Goal: Task Accomplishment & Management: Use online tool/utility

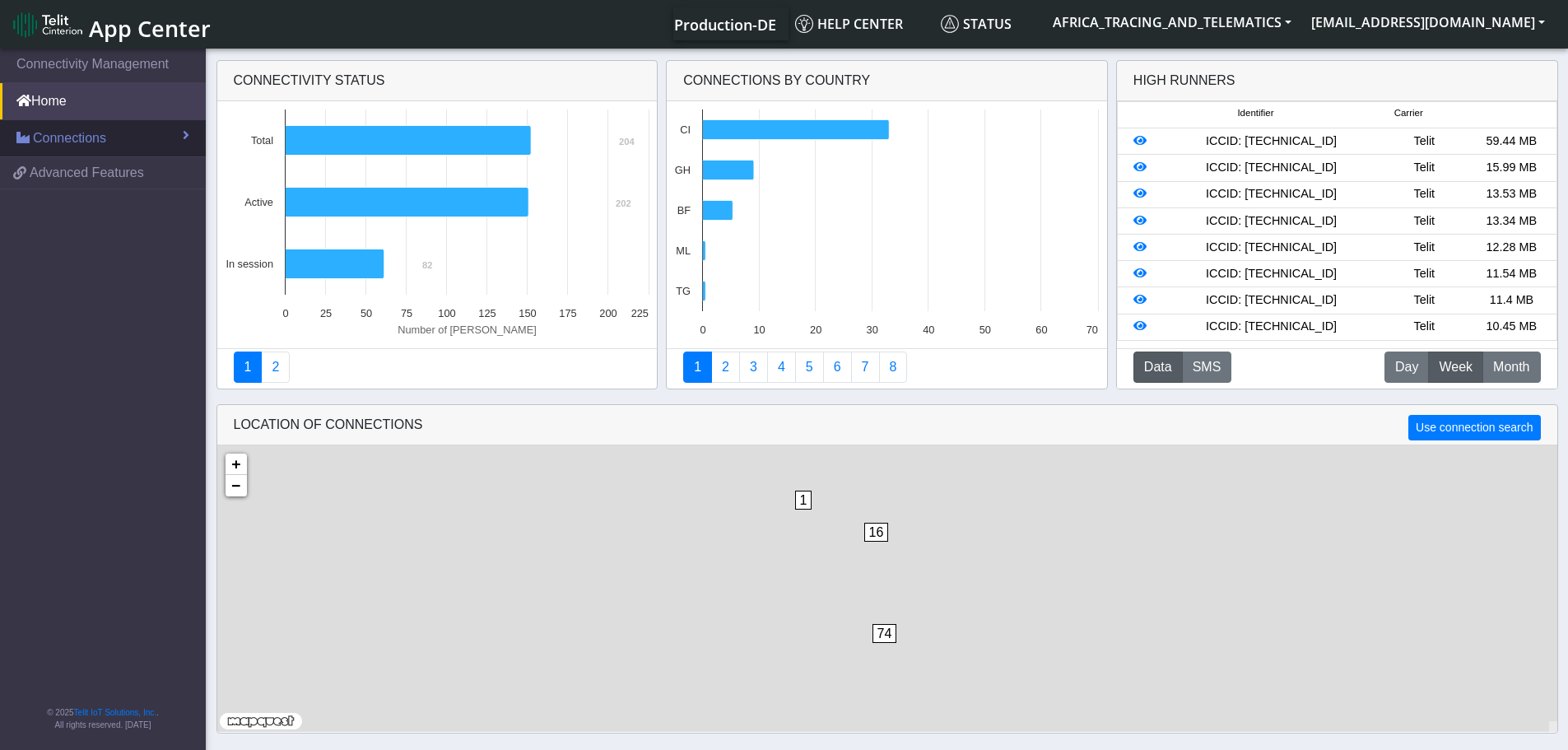
drag, startPoint x: 64, startPoint y: 135, endPoint x: 64, endPoint y: 151, distance: 16.0
click at [64, 135] on span "Connections" at bounding box center [69, 138] width 73 height 20
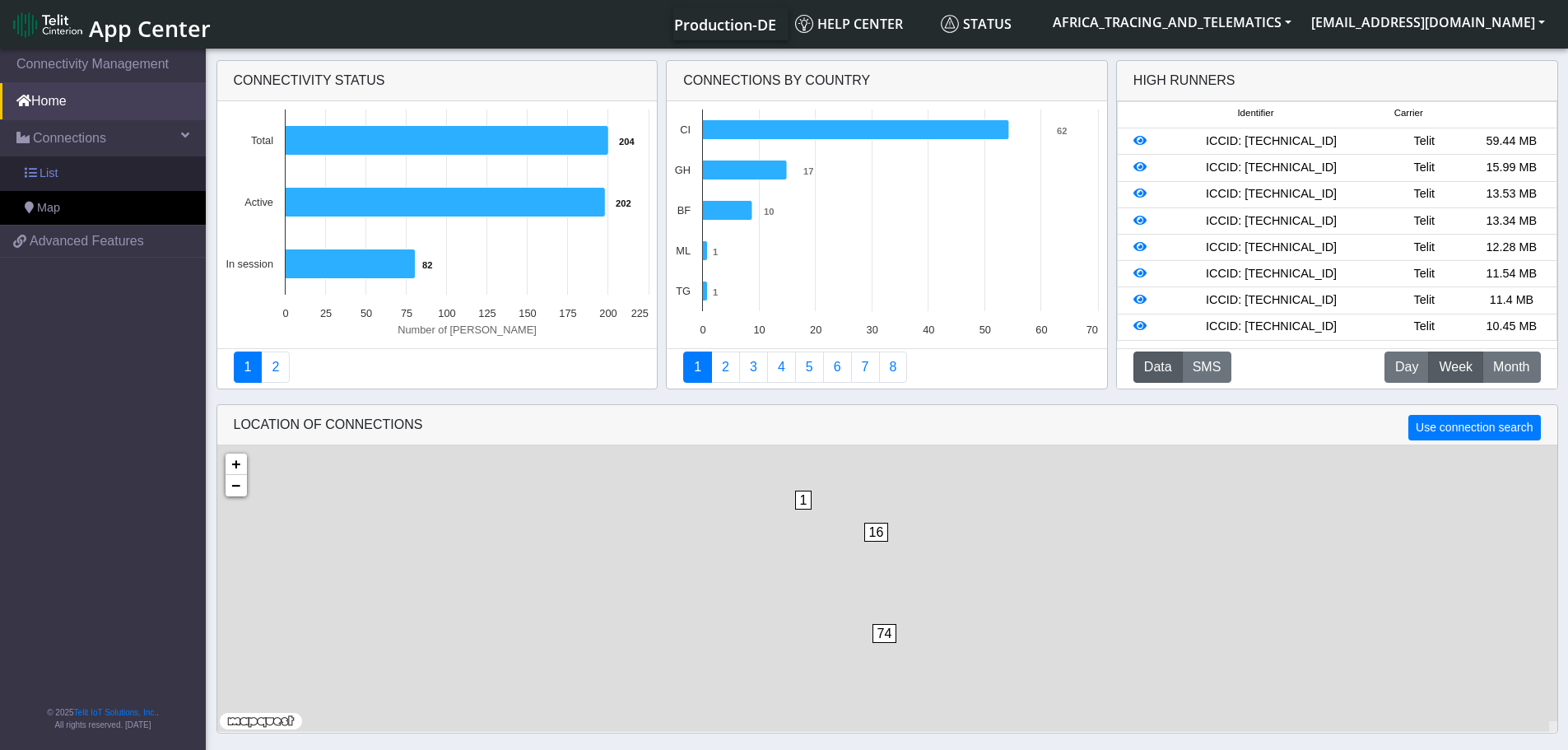
click at [64, 177] on link "List" at bounding box center [103, 173] width 206 height 34
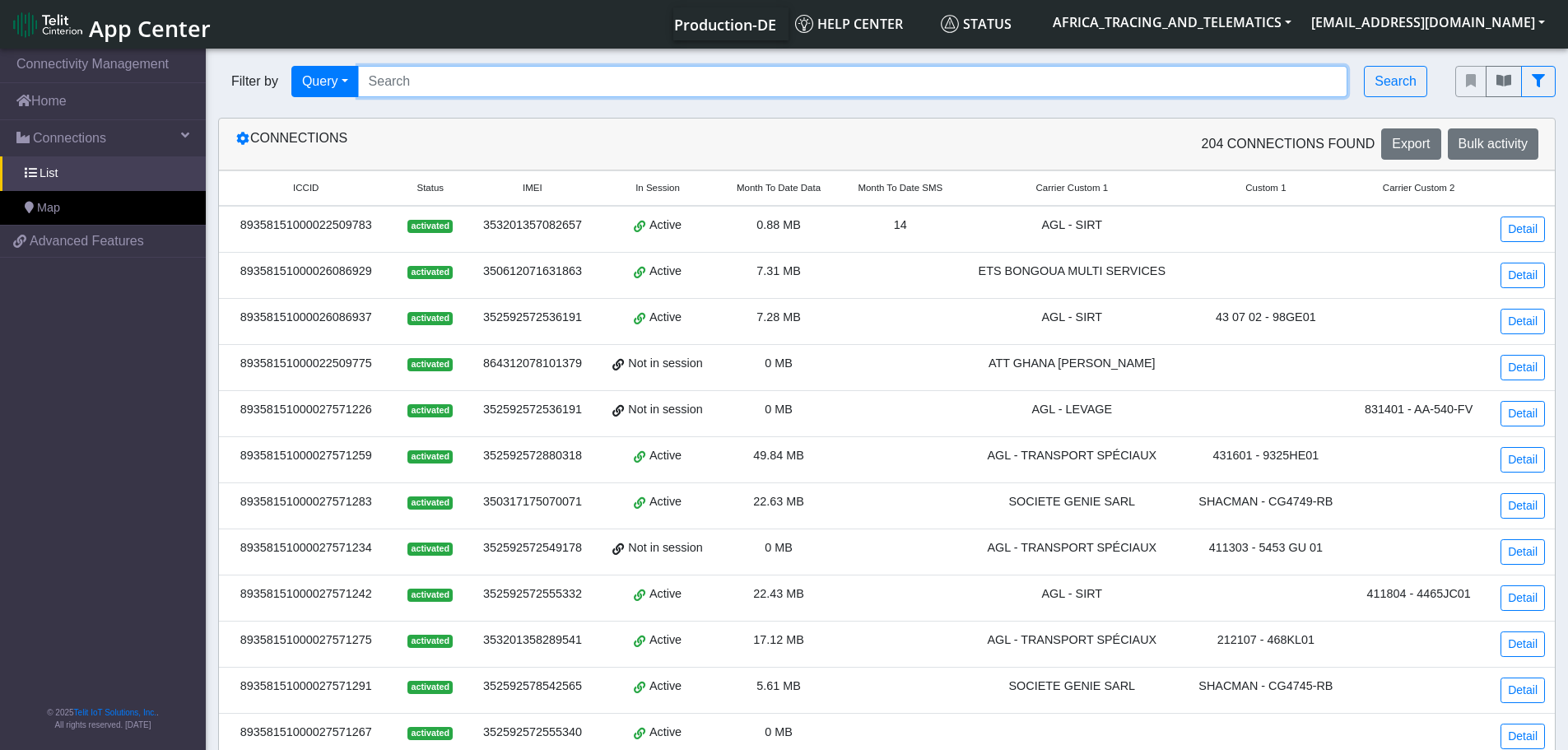
click at [494, 89] on input "Search..." at bounding box center [854, 81] width 991 height 31
paste input "89358151000027572380"
type input "89358151000027572380"
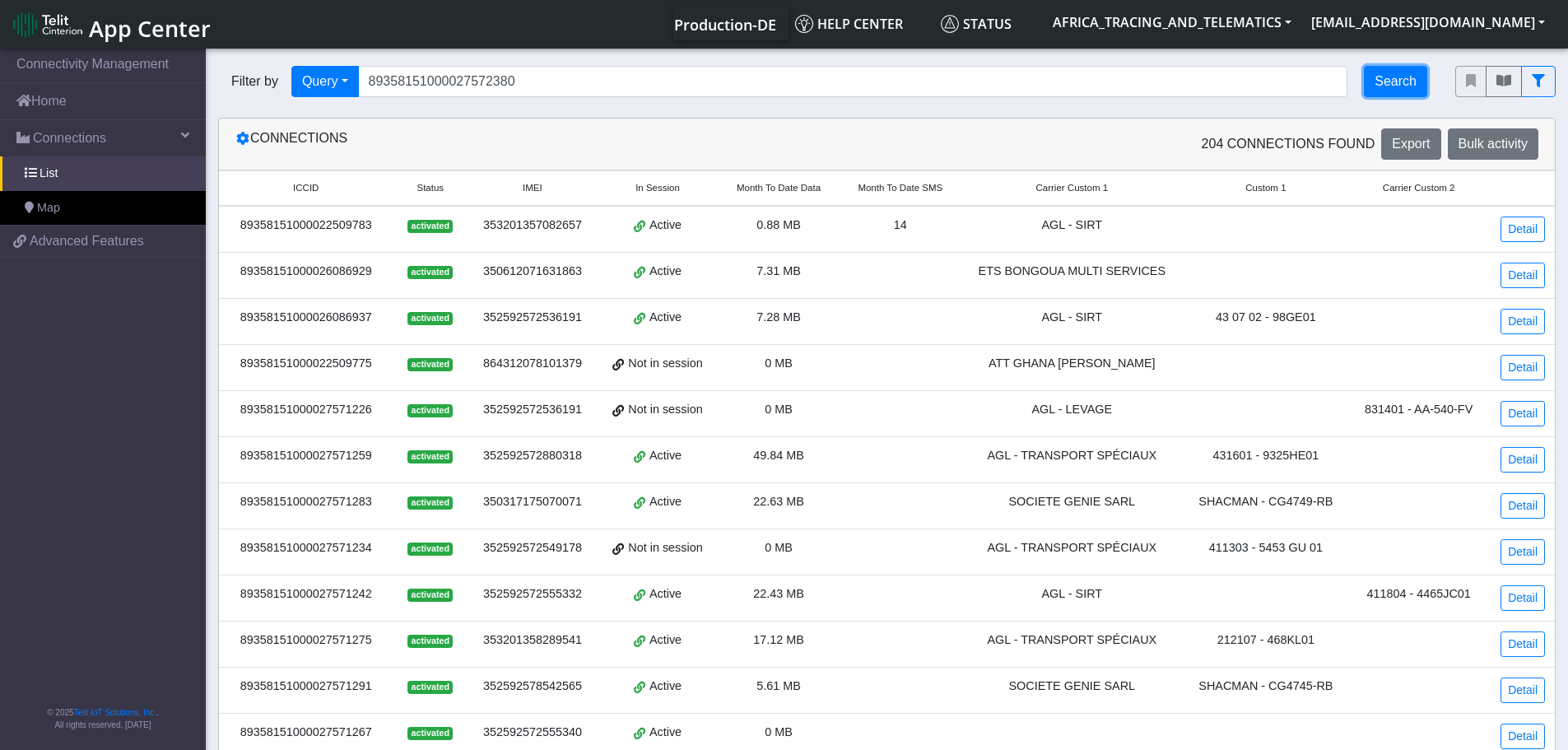
click at [1389, 86] on button "Search" at bounding box center [1395, 81] width 64 height 31
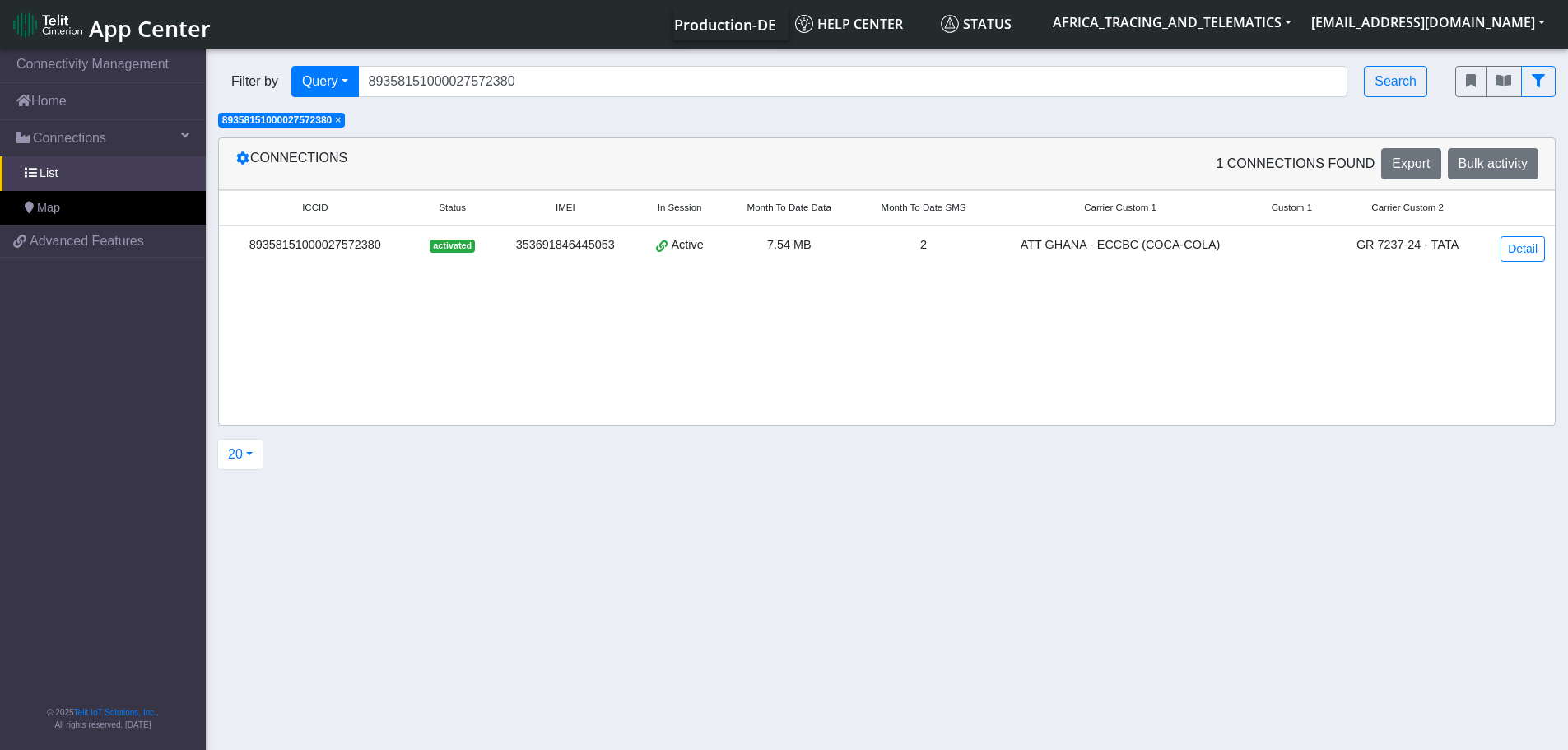
click at [1498, 246] on td "Detail" at bounding box center [1518, 248] width 73 height 46
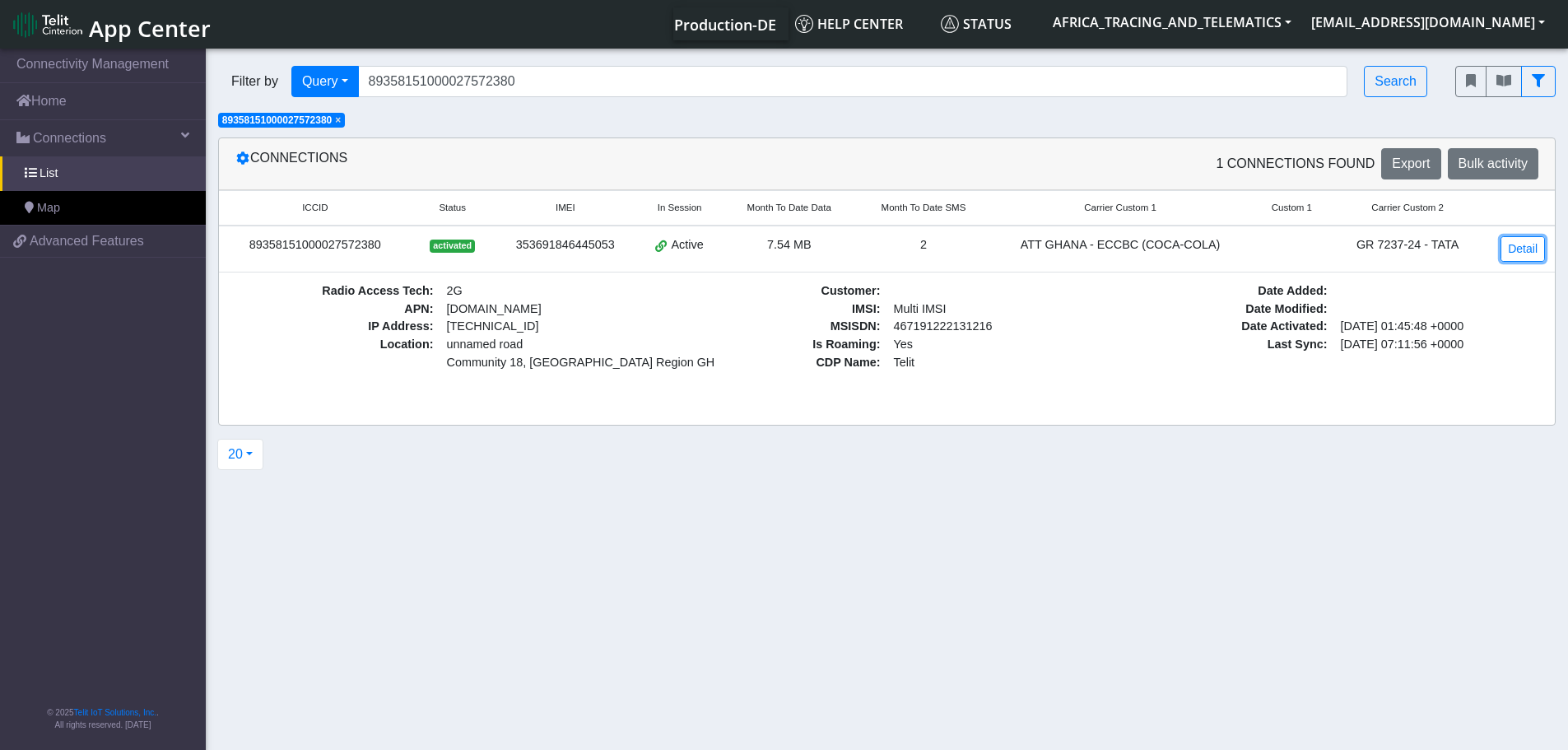
drag, startPoint x: 1504, startPoint y: 250, endPoint x: 1352, endPoint y: 260, distance: 152.3
click at [1504, 250] on link "Detail" at bounding box center [1523, 249] width 45 height 25
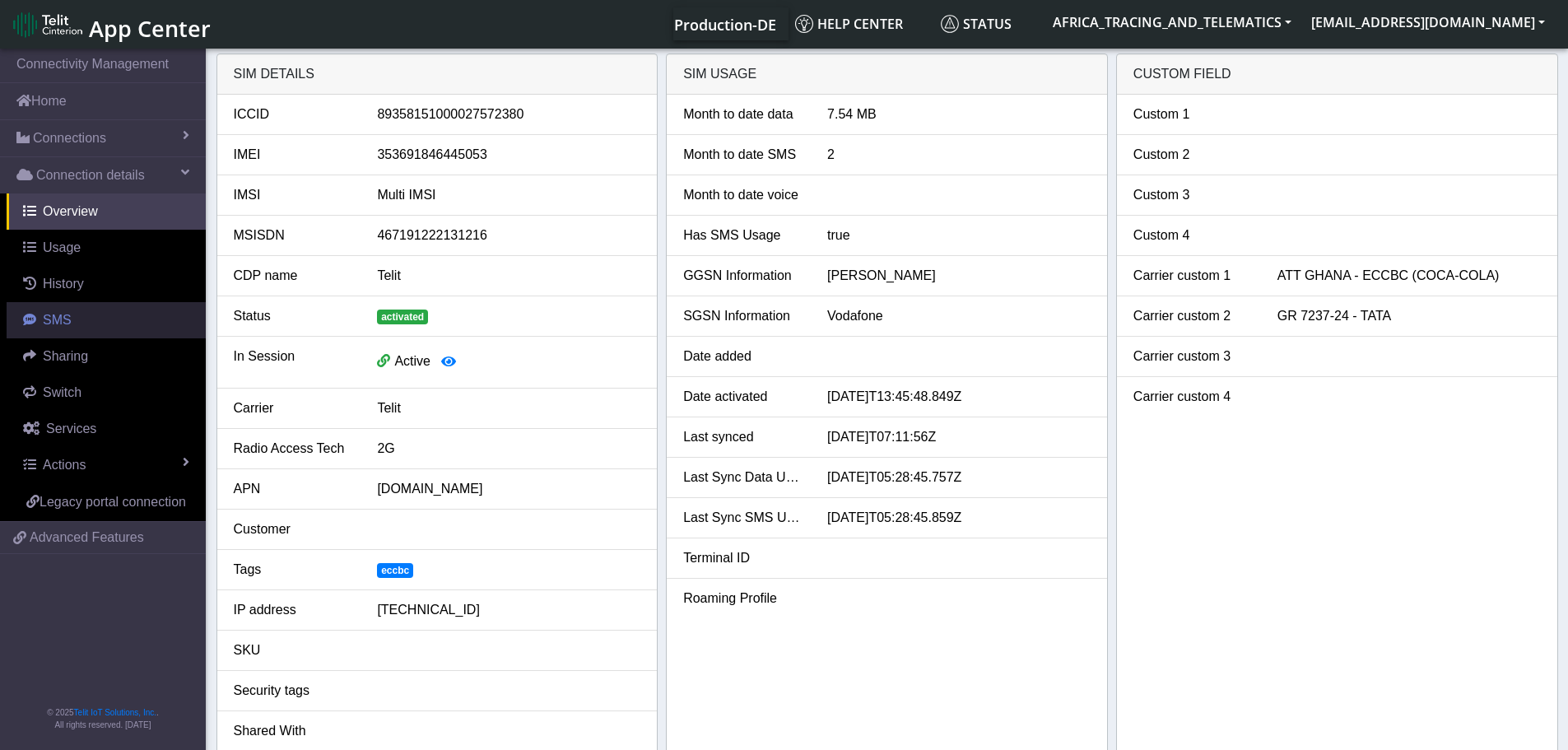
click at [61, 323] on span "SMS" at bounding box center [57, 319] width 28 height 14
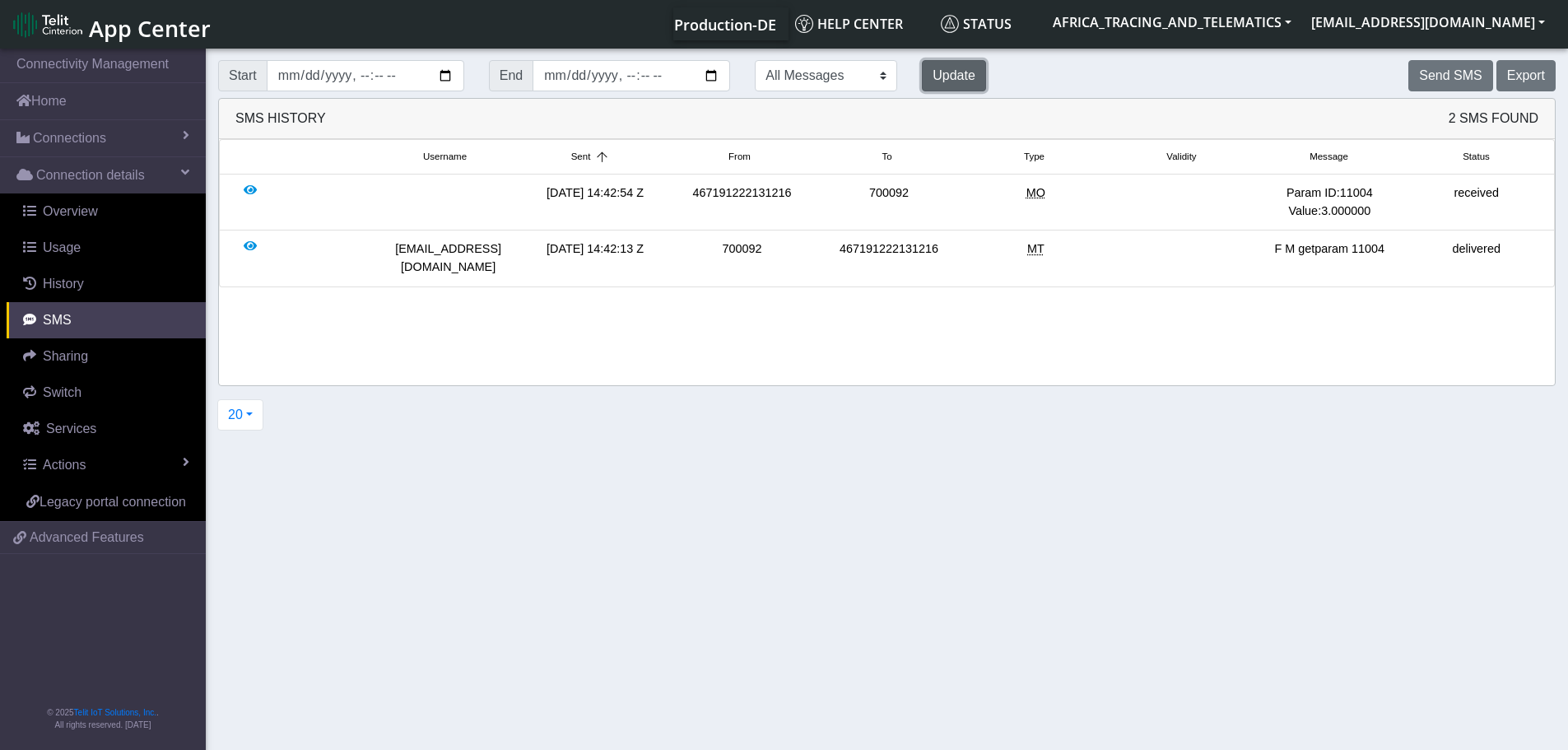
click at [922, 72] on button "Update" at bounding box center [954, 76] width 64 height 31
click at [1447, 85] on button "Send SMS" at bounding box center [1451, 76] width 84 height 31
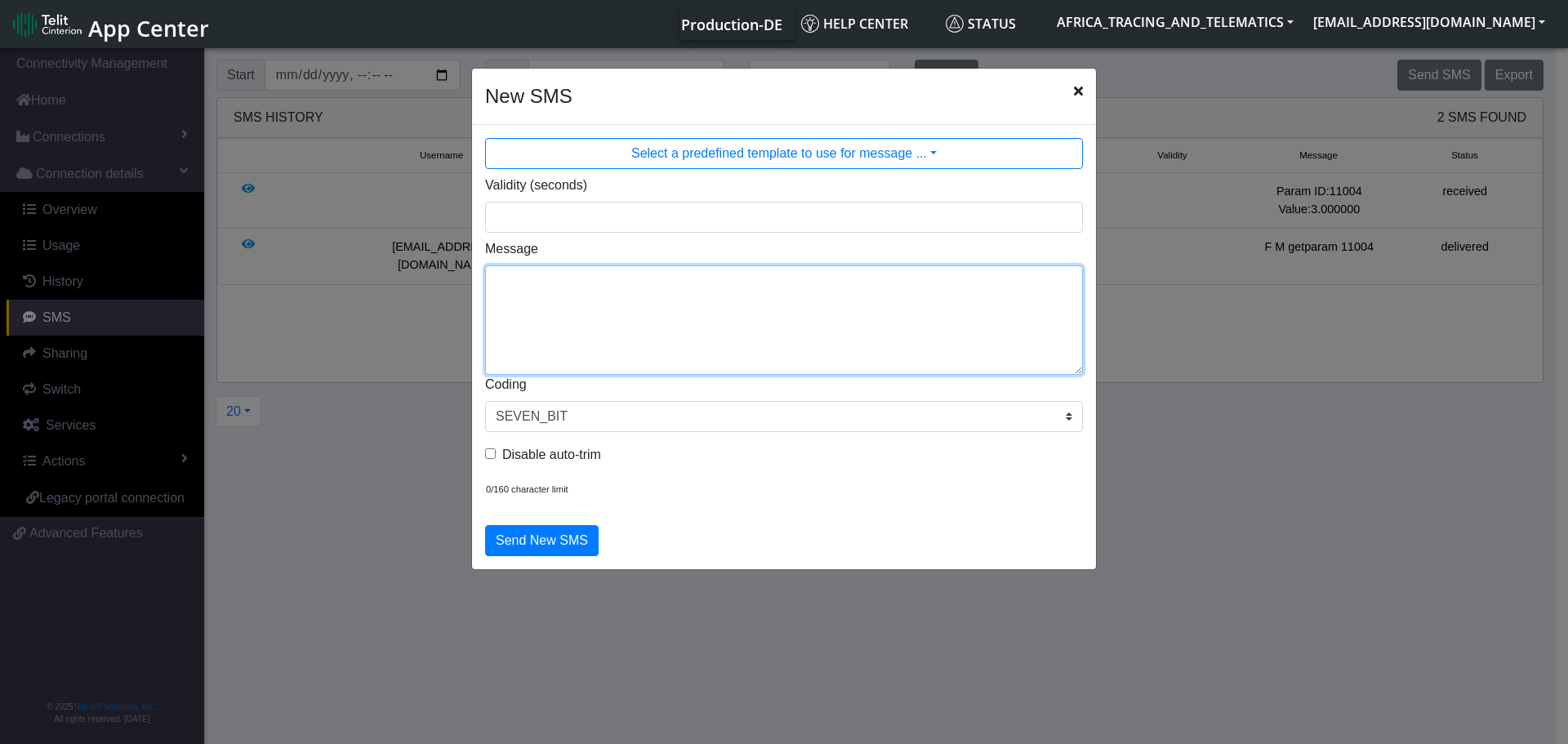
click at [594, 273] on textarea "Message" at bounding box center [784, 320] width 598 height 109
drag, startPoint x: 669, startPoint y: 283, endPoint x: 329, endPoint y: 277, distance: 340.1
click at [329, 277] on ngb-modal-window "New SMS Select a predefined template to use for message ... Validity (seconds) …" at bounding box center [784, 396] width 1568 height 704
type textarea "F M setparam 11004:1,43"
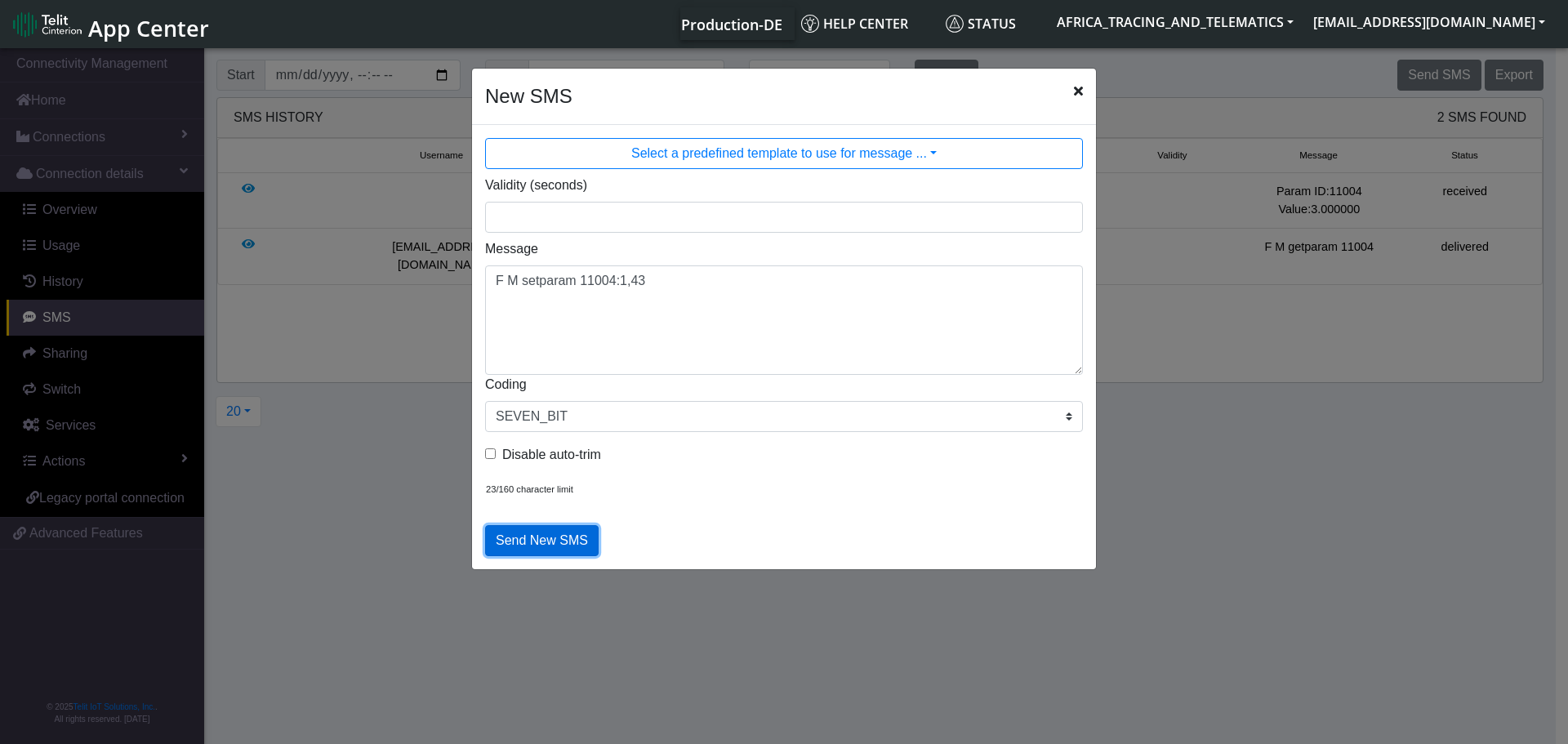
click at [558, 538] on button "Send New SMS" at bounding box center [542, 541] width 113 height 31
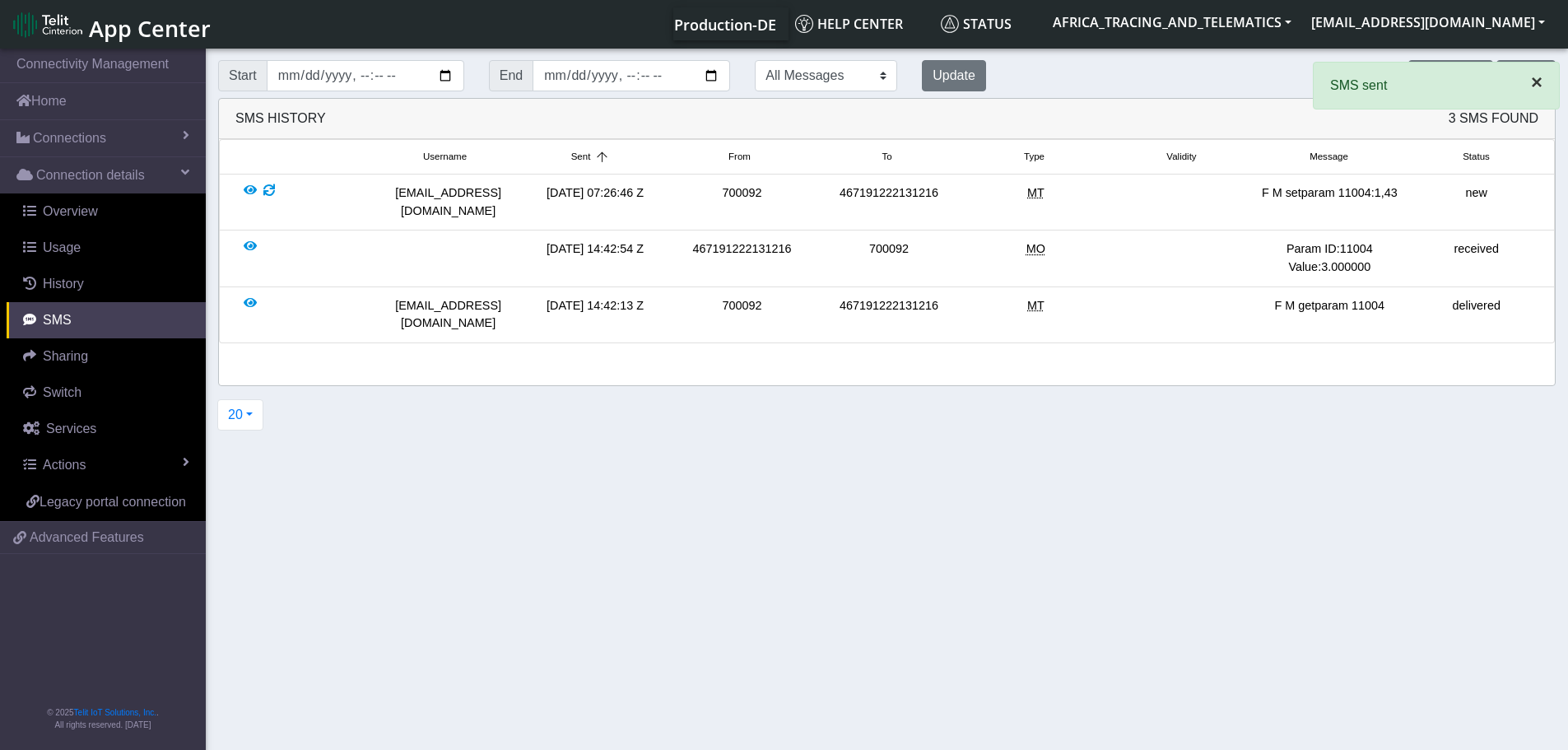
click at [1531, 85] on span "×" at bounding box center [1537, 81] width 12 height 22
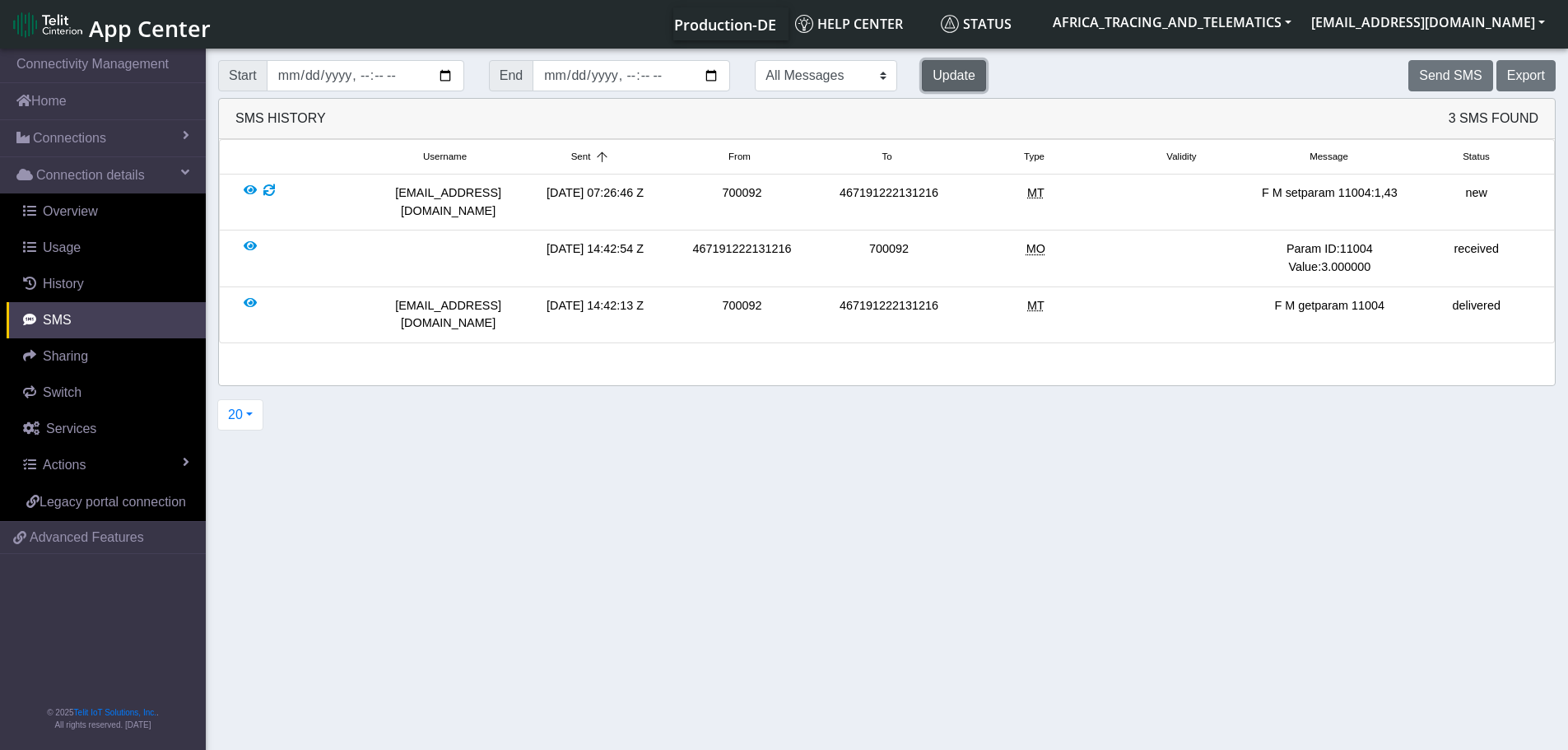
click at [922, 76] on button "Update" at bounding box center [954, 76] width 64 height 31
click at [1431, 70] on button "Send SMS" at bounding box center [1451, 76] width 84 height 31
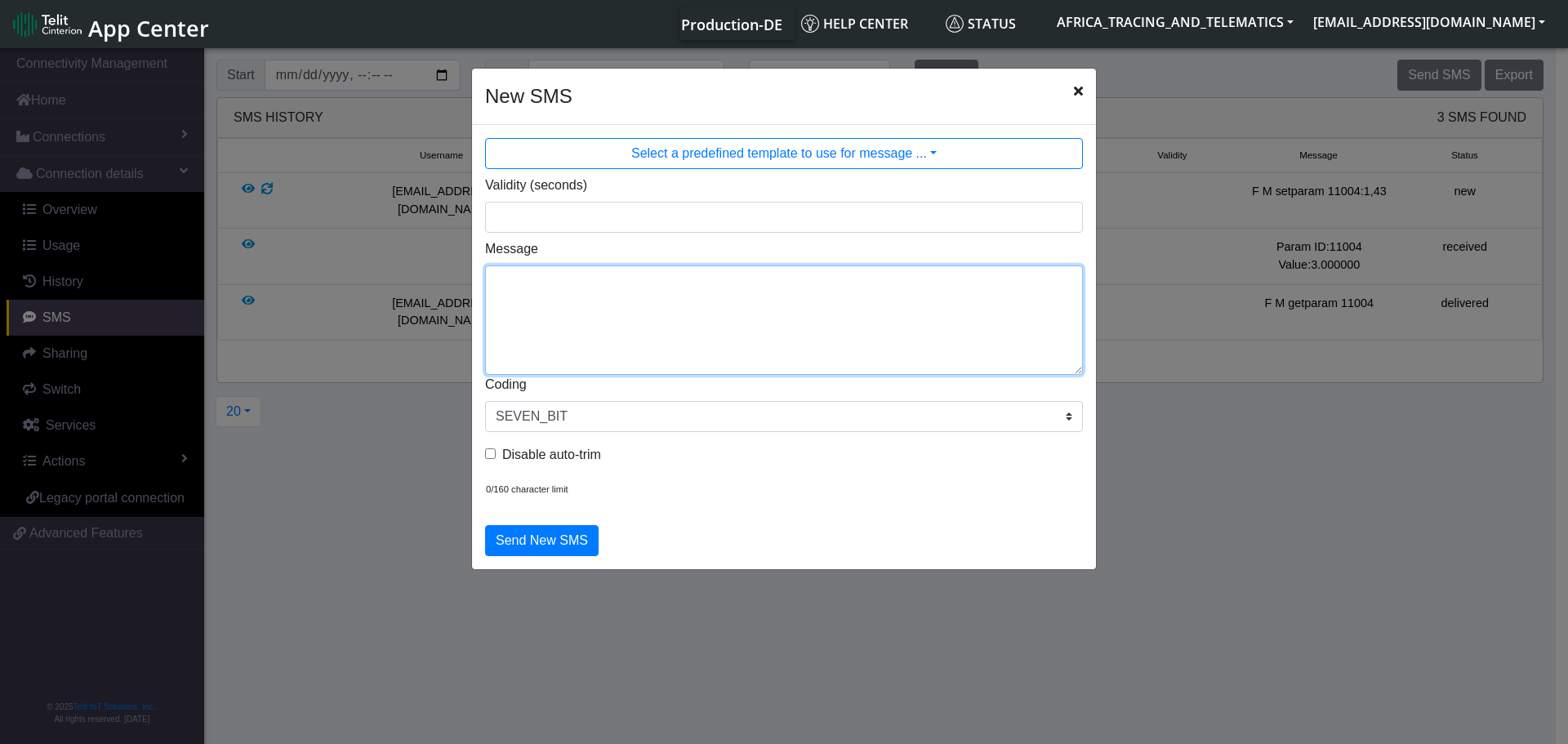
click at [561, 282] on textarea "Message" at bounding box center [784, 320] width 598 height 109
paste textarea "F M setparam 11004:1,43"
click at [613, 283] on textarea "F M setparam 11004:1,43" at bounding box center [784, 320] width 598 height 109
drag, startPoint x: 646, startPoint y: 285, endPoint x: 627, endPoint y: 283, distance: 19.1
click at [627, 283] on textarea "F M setparam 11005:1,43" at bounding box center [784, 320] width 598 height 109
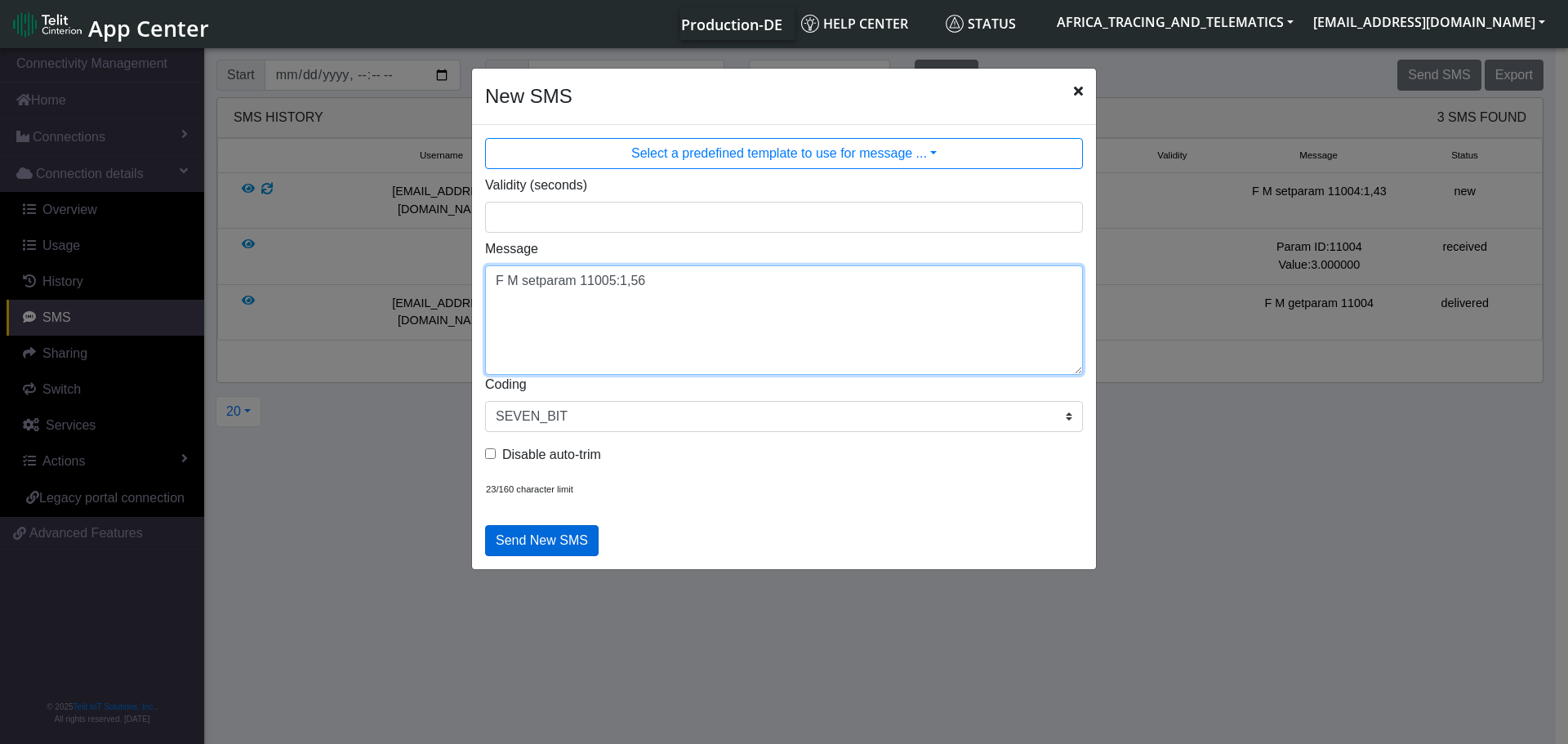
type textarea "F M setparam 11005:1,56"
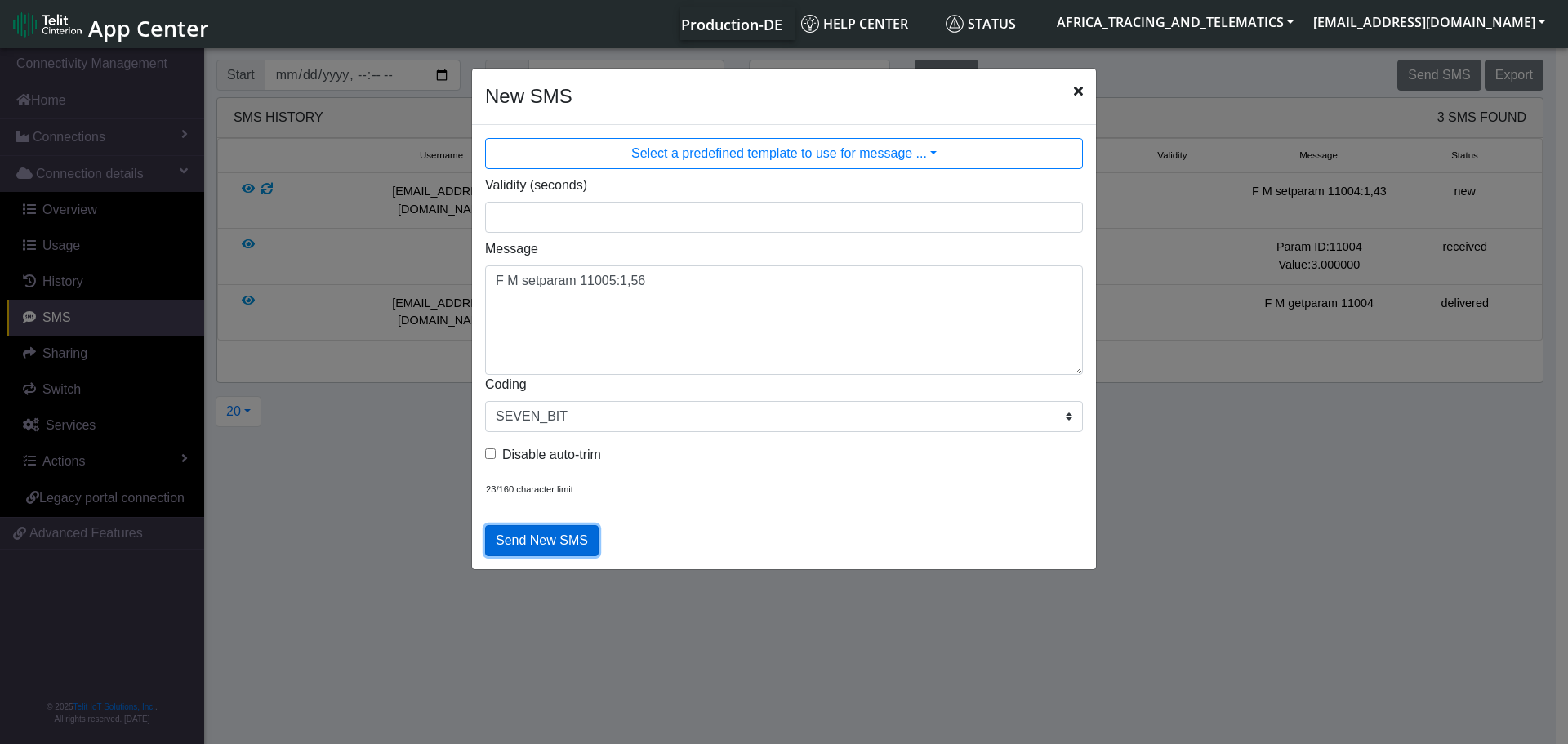
click at [560, 535] on button "Send New SMS" at bounding box center [542, 541] width 113 height 31
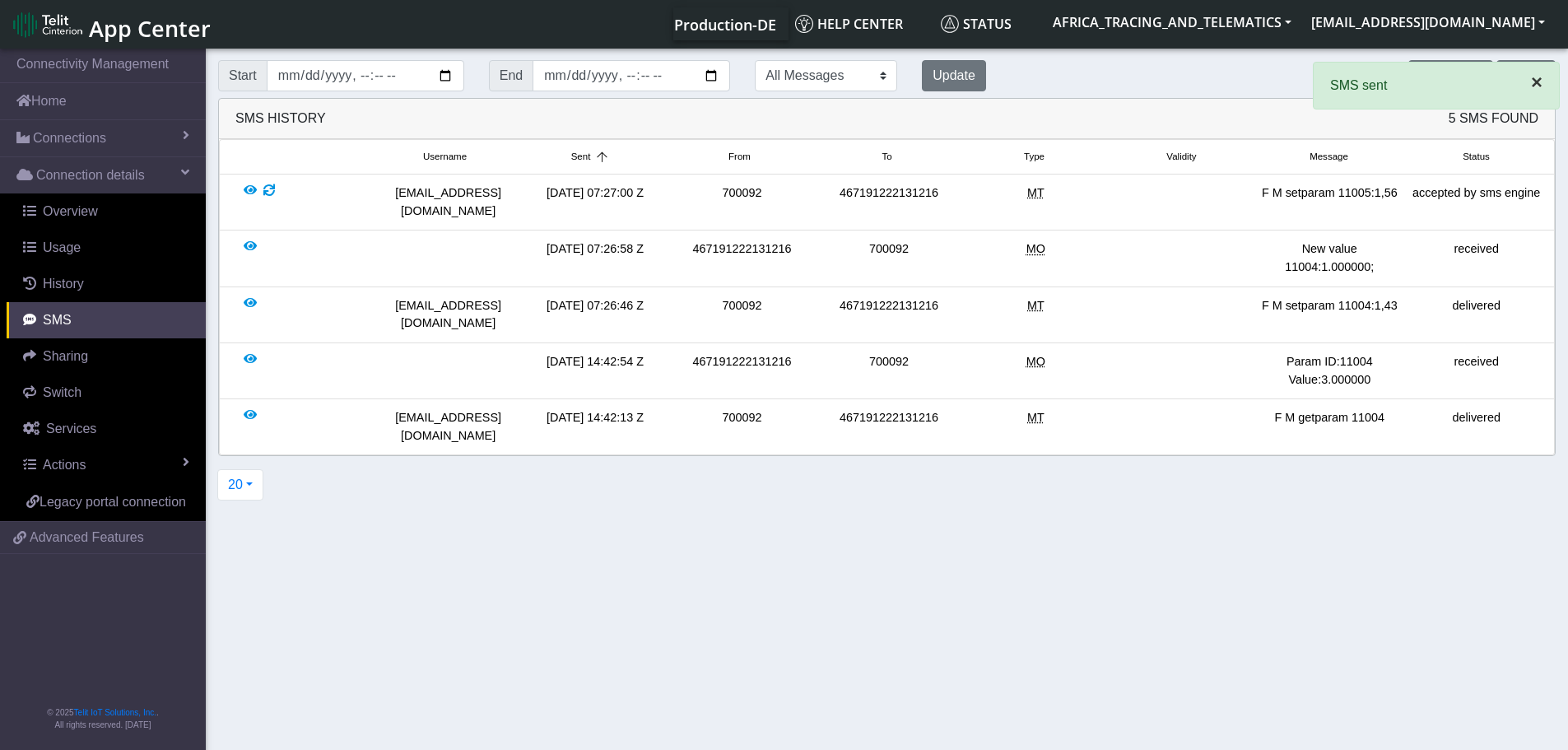
click at [1541, 85] on span "×" at bounding box center [1537, 81] width 12 height 22
click at [1445, 73] on button "Send SMS" at bounding box center [1451, 76] width 84 height 31
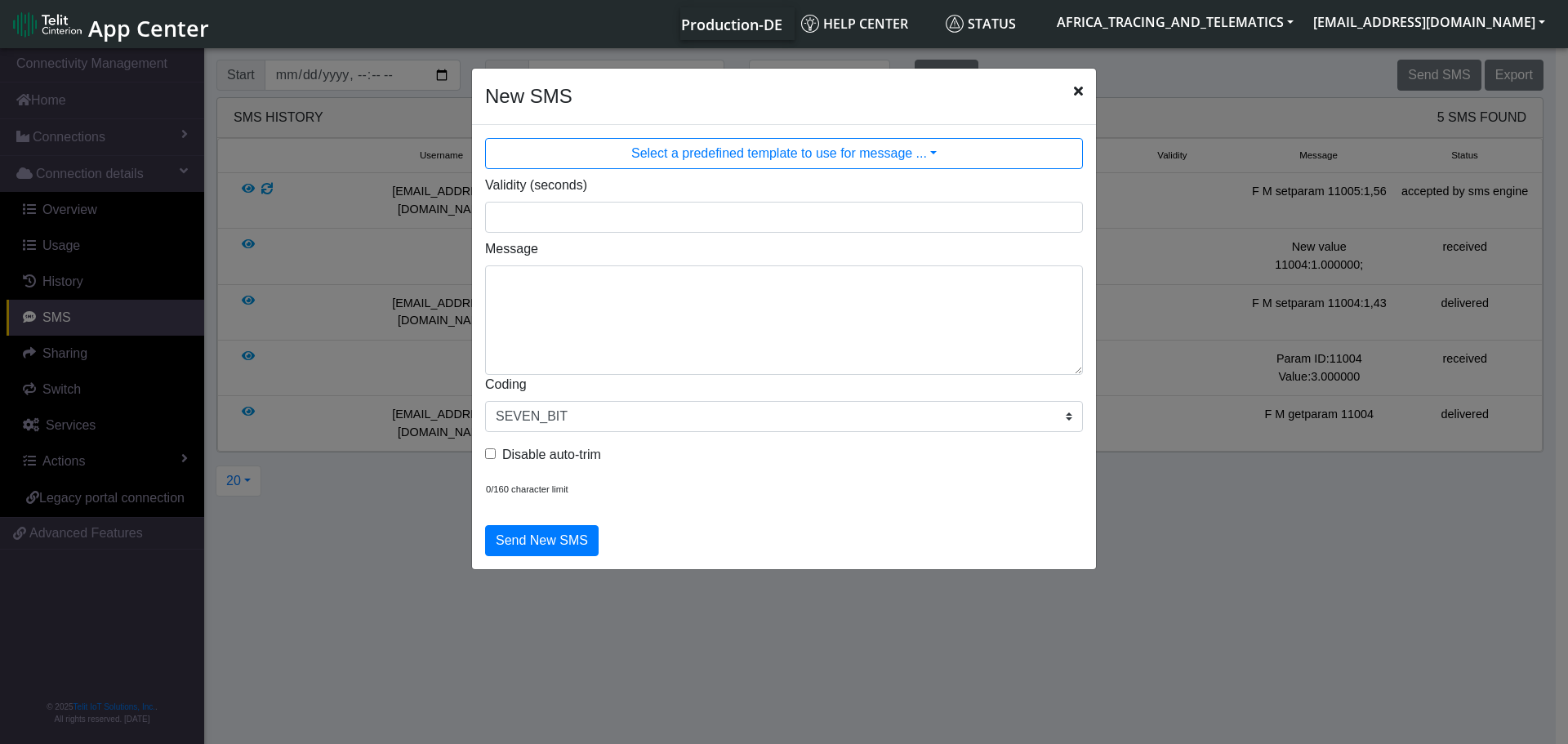
click at [602, 374] on div "Validity (seconds) Message Coding SEVEN_BIT EIGHT_BIT UCS2 Disable auto-trim 0/…" at bounding box center [784, 335] width 622 height 326
click at [617, 310] on textarea "Message" at bounding box center [784, 320] width 598 height 109
click at [615, 309] on textarea "Message" at bounding box center [784, 320] width 598 height 109
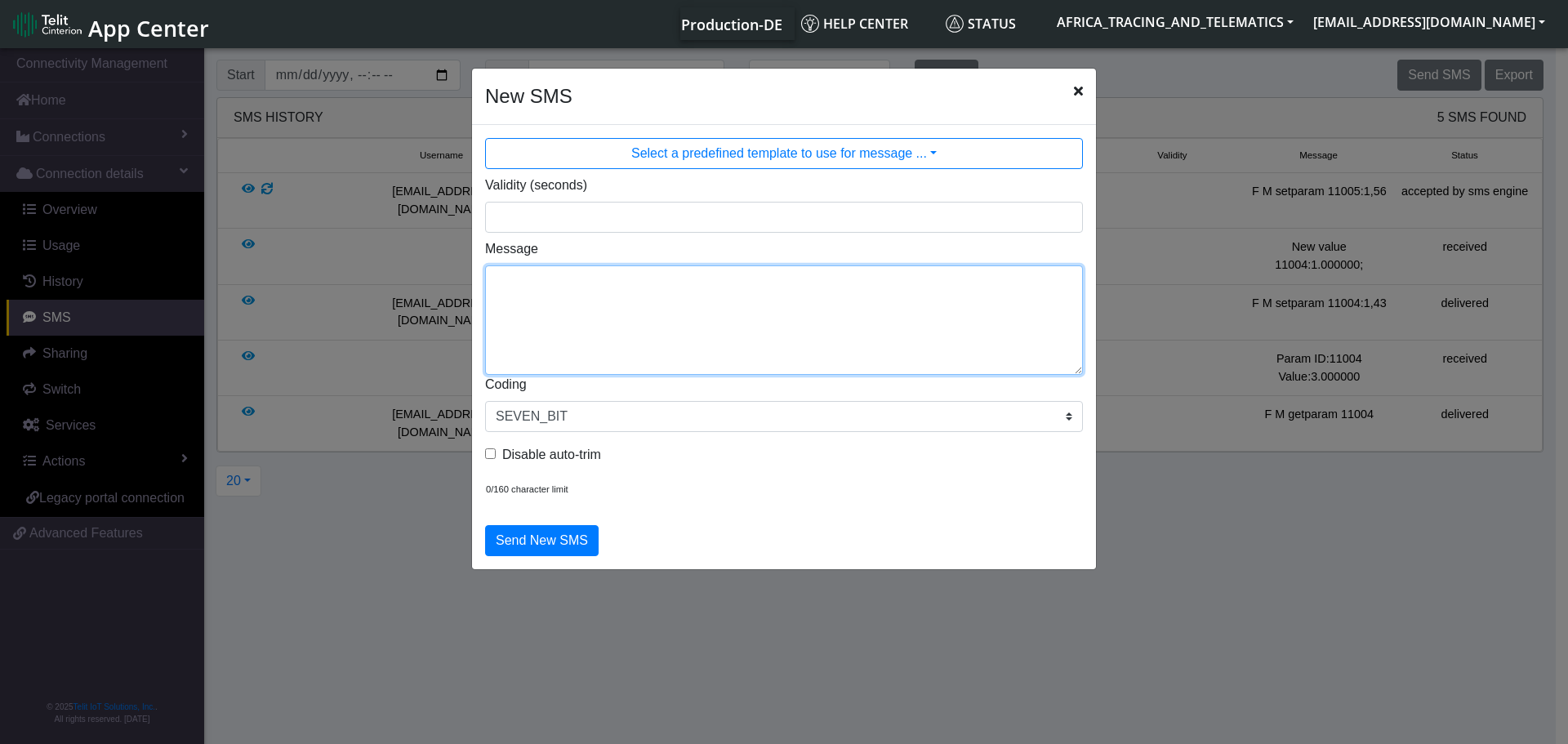
paste textarea "F M setparam 11004:1,43"
click at [612, 281] on textarea "F M setparam 11004:1,43" at bounding box center [784, 320] width 598 height 109
drag, startPoint x: 690, startPoint y: 294, endPoint x: 625, endPoint y: 293, distance: 65.0
click at [625, 293] on textarea "F M setparam 11006:1,43" at bounding box center [784, 320] width 598 height 109
type textarea "F M setparam 11006:1,82"
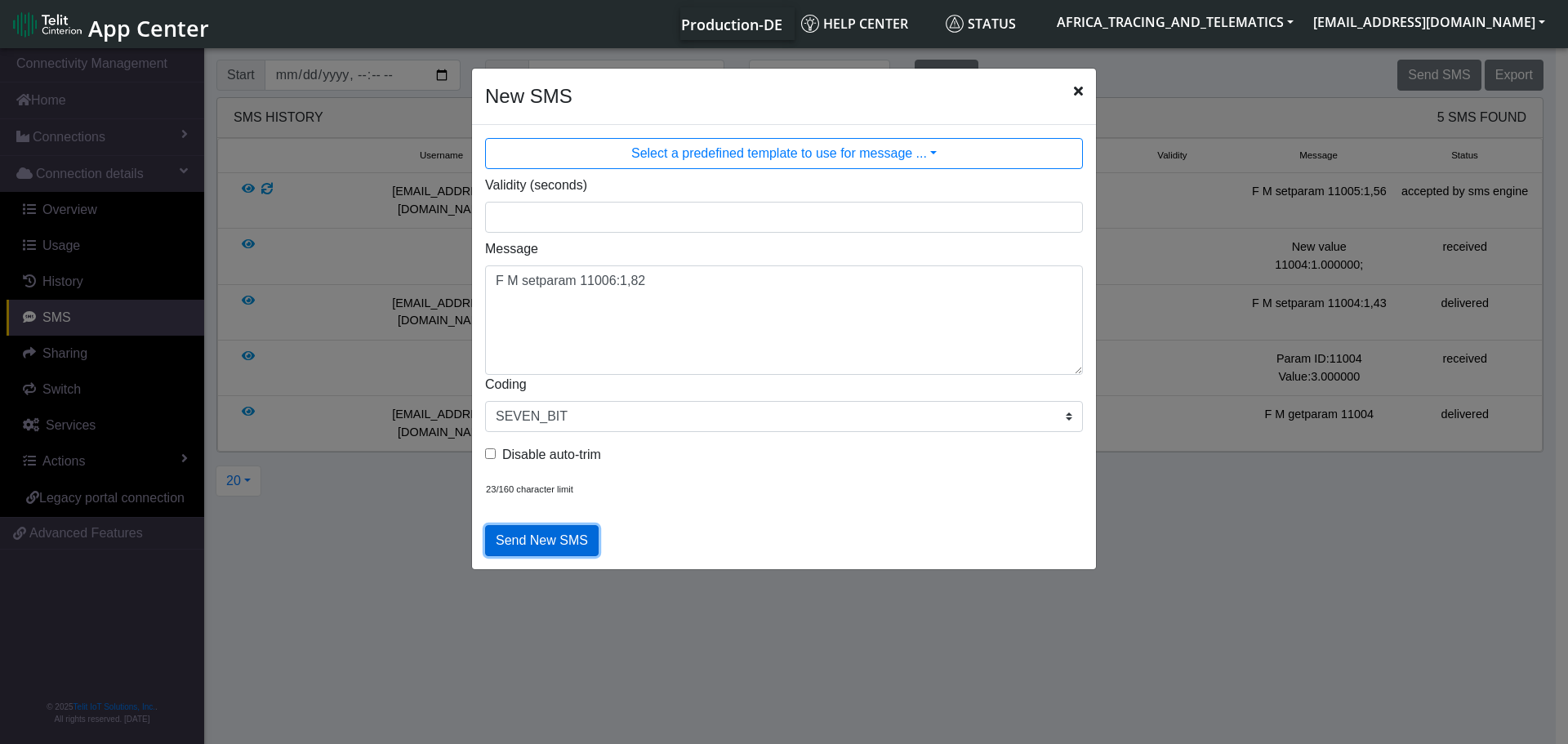
drag, startPoint x: 520, startPoint y: 537, endPoint x: 533, endPoint y: 528, distance: 15.8
click at [520, 538] on button "Send New SMS" at bounding box center [542, 541] width 113 height 31
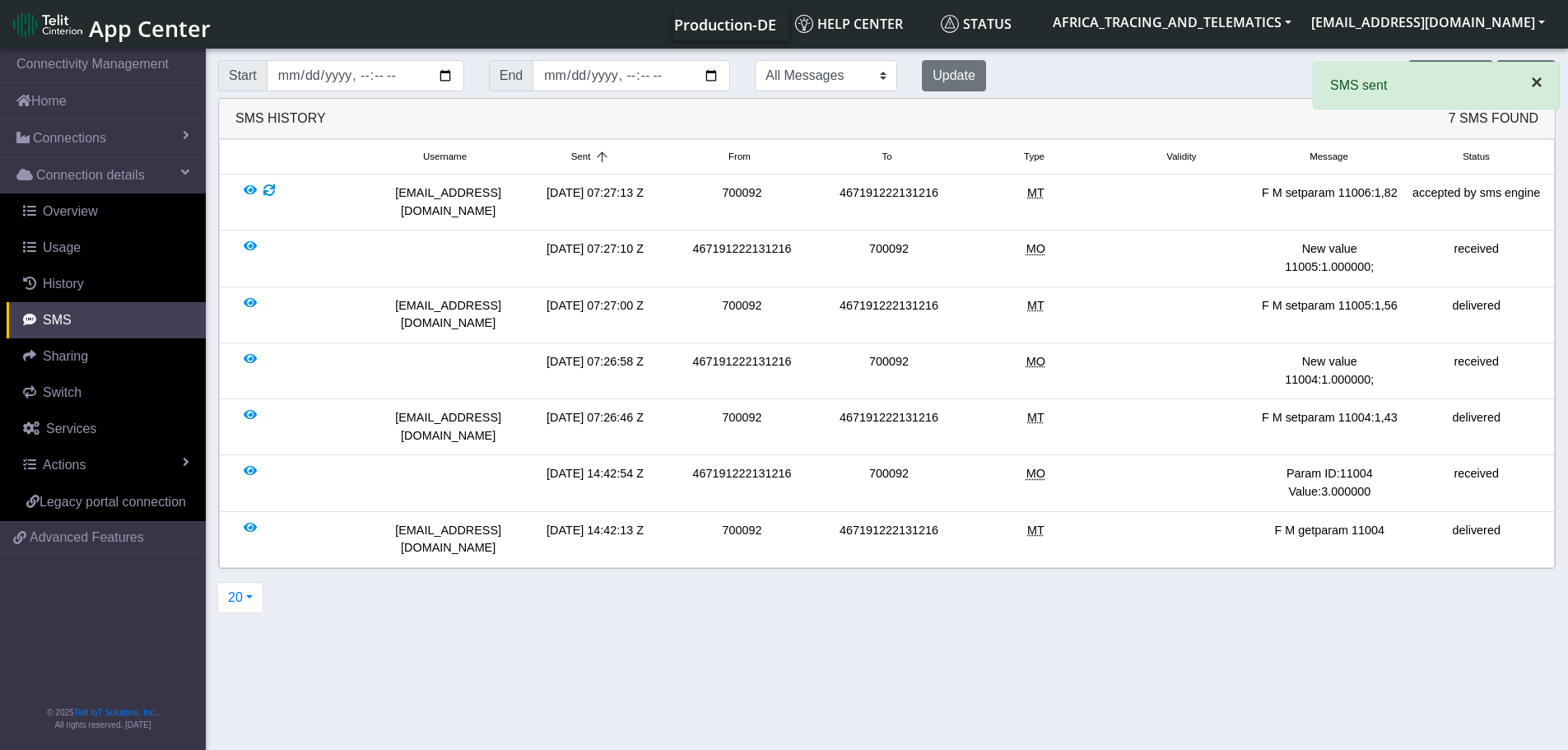
click at [1541, 81] on span "×" at bounding box center [1537, 81] width 12 height 22
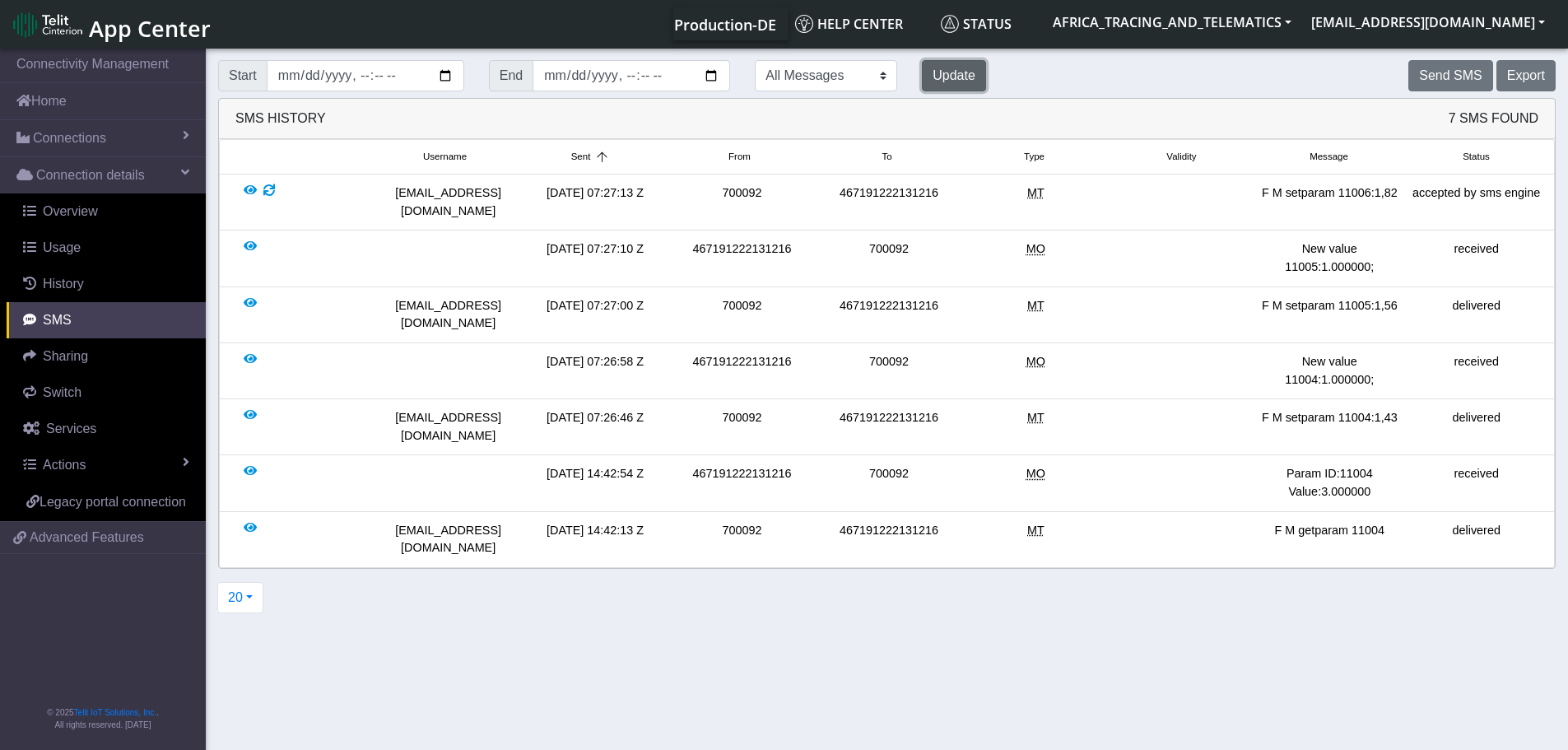
click at [922, 72] on button "Update" at bounding box center [954, 76] width 64 height 31
drag, startPoint x: 1256, startPoint y: 383, endPoint x: 1410, endPoint y: 379, distance: 154.1
click at [1410, 409] on div "[EMAIL_ADDRESS][DOMAIN_NAME] [DATE] 07:26:46 Z 700092 467191222131216 MT F M se…" at bounding box center [886, 427] width 1326 height 35
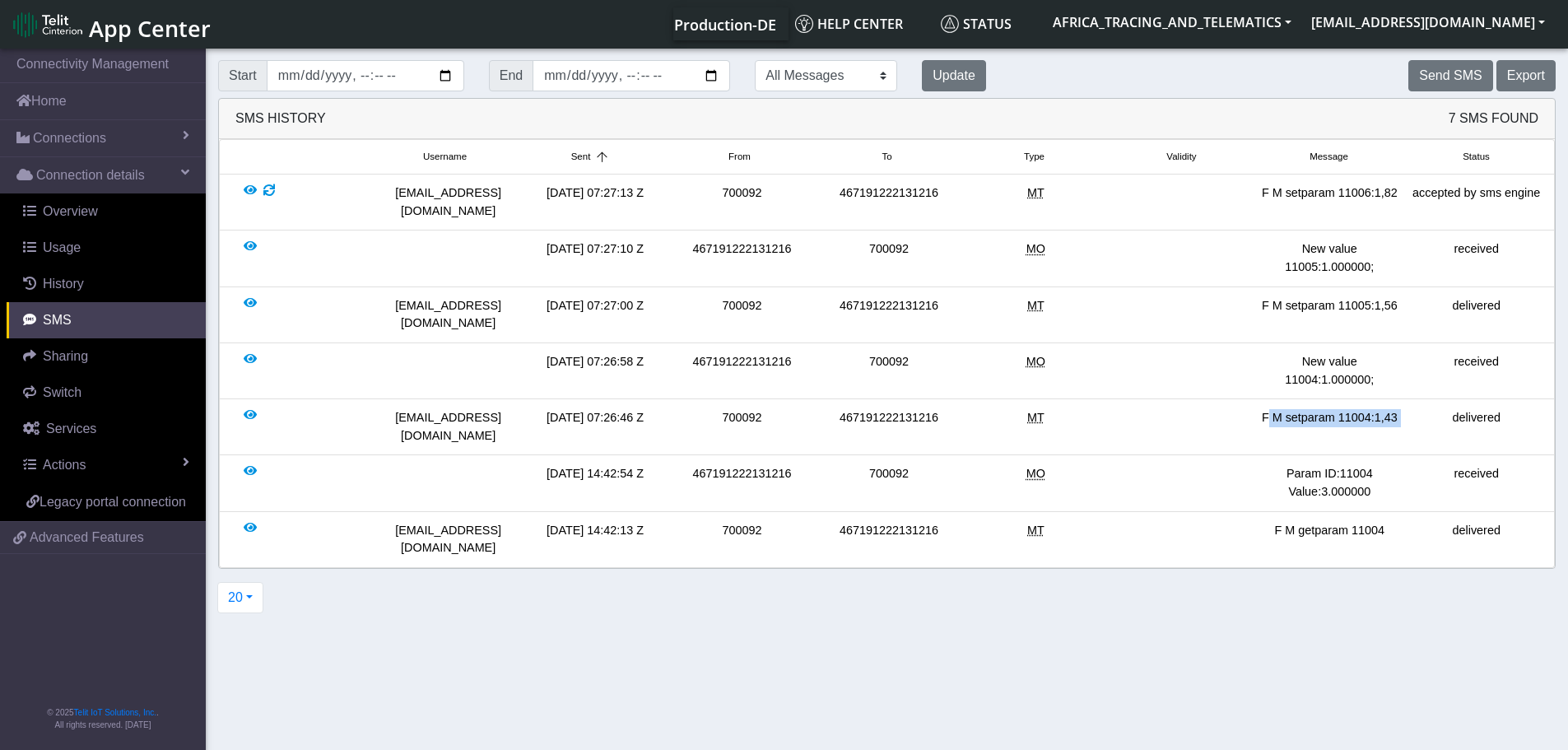
copy div "F M setparam 11004:1,43"
click at [1472, 72] on button "Send SMS" at bounding box center [1451, 76] width 84 height 31
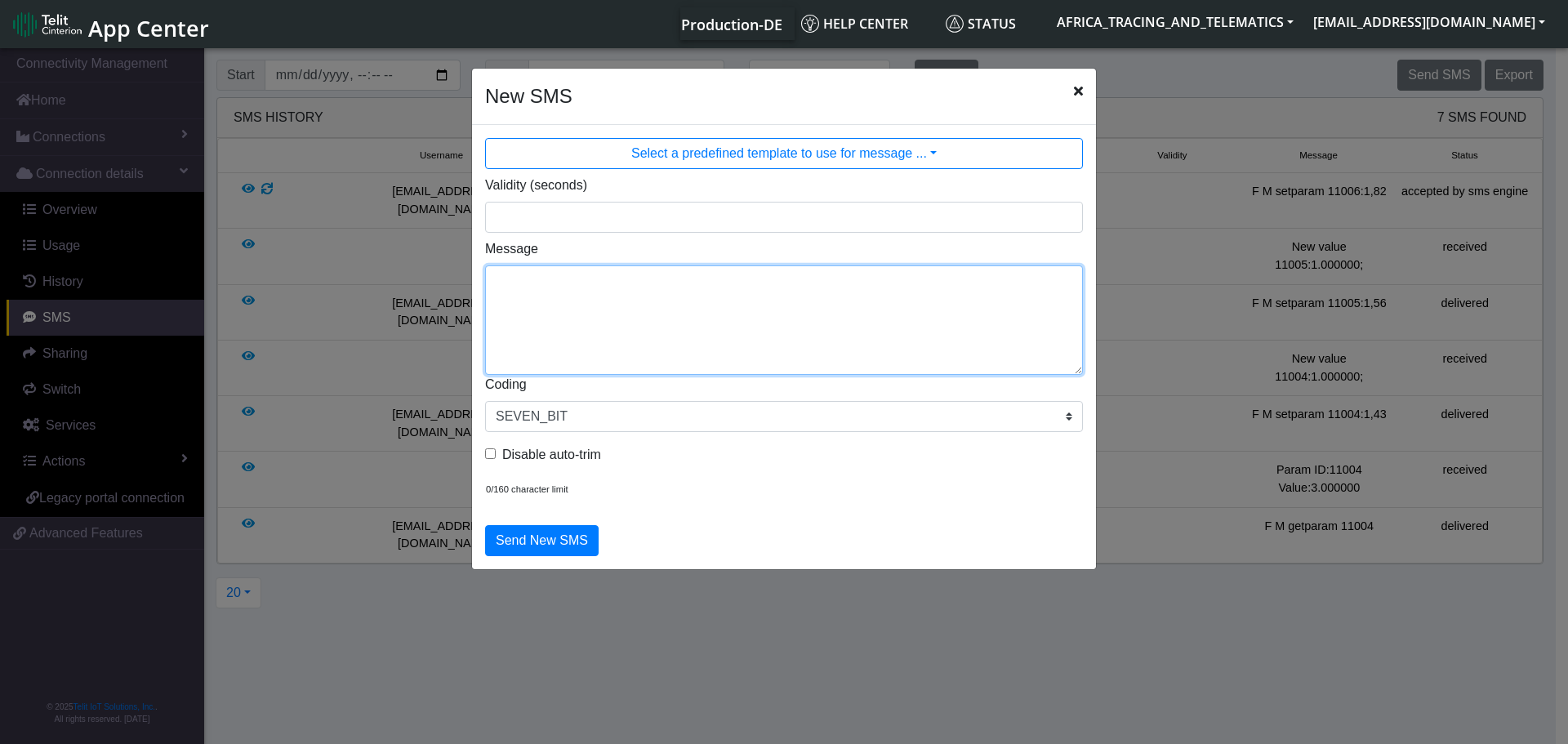
click at [586, 285] on textarea "Message" at bounding box center [784, 320] width 598 height 109
paste textarea "F M setparam 11004:1,43"
click at [631, 281] on textarea "F M setparam 11004:1,43" at bounding box center [784, 320] width 598 height 109
drag, startPoint x: 625, startPoint y: 281, endPoint x: 639, endPoint y: 280, distance: 14.0
click at [626, 281] on textarea "F M setparam 11004:1,43" at bounding box center [784, 320] width 598 height 109
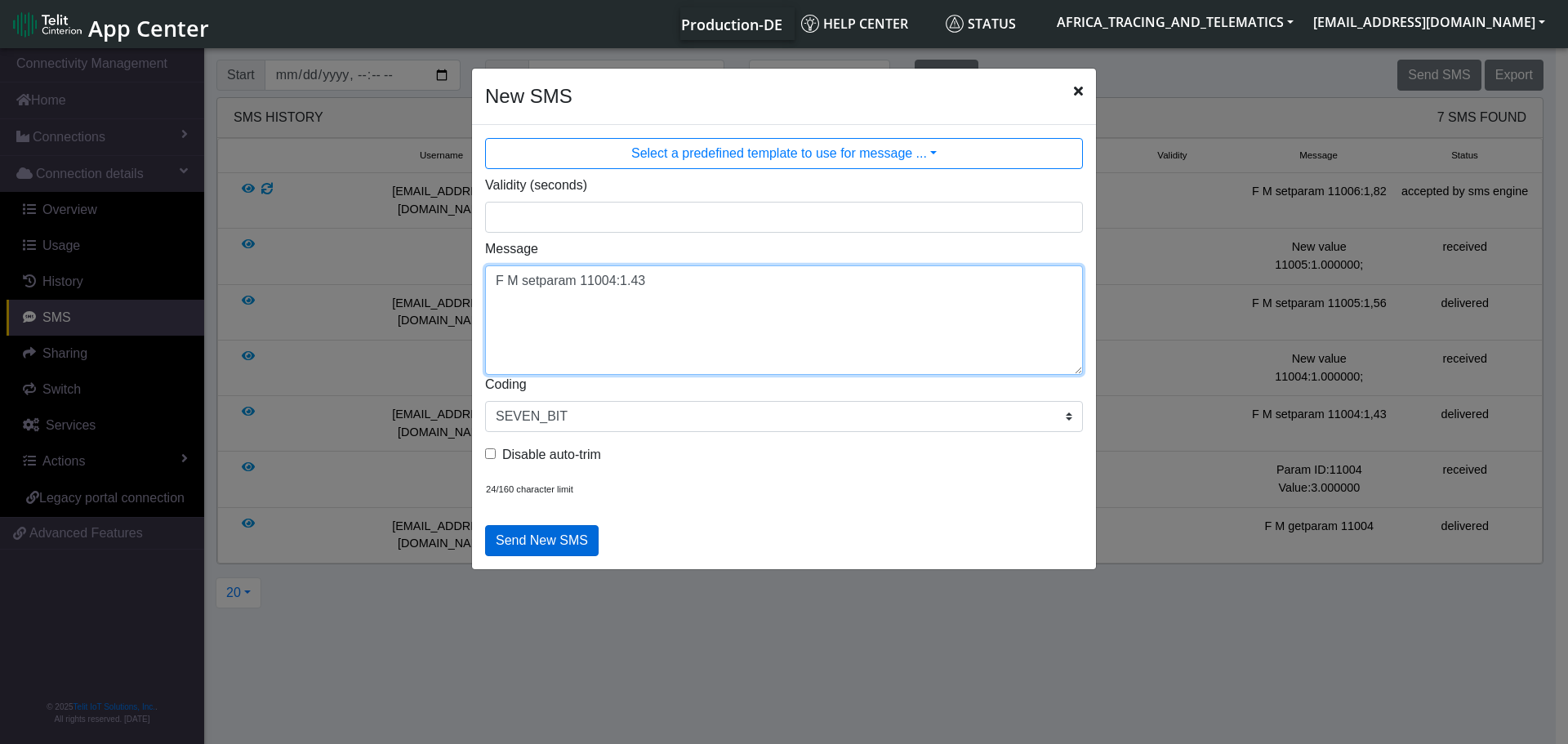
type textarea "F M setparam 11004:1.43"
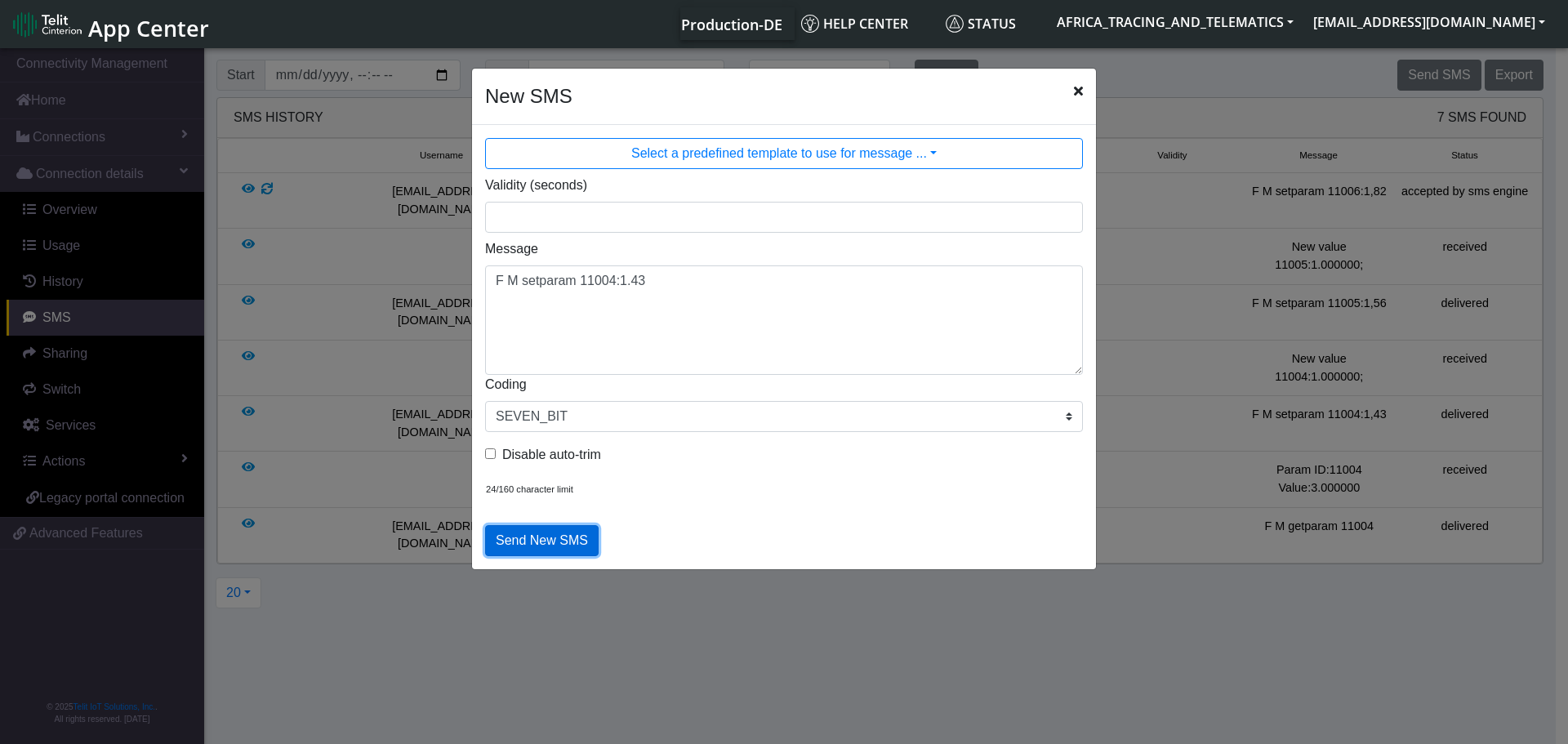
click at [546, 538] on button "Send New SMS" at bounding box center [542, 541] width 113 height 31
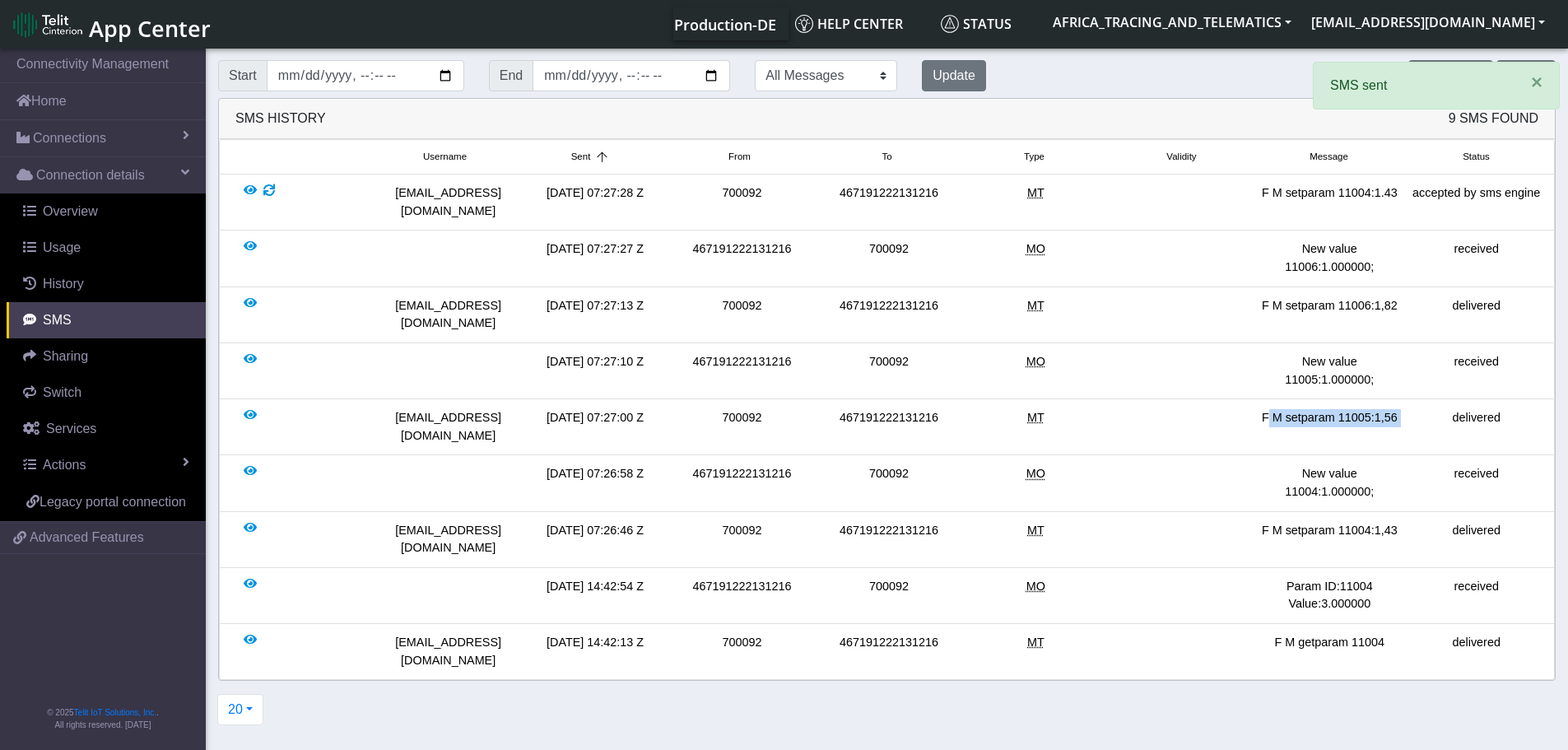
drag, startPoint x: 1258, startPoint y: 382, endPoint x: 1408, endPoint y: 379, distance: 150.0
click at [1408, 409] on div "[EMAIL_ADDRESS][DOMAIN_NAME] [DATE] 07:27:00 Z 700092 467191222131216 MT F M se…" at bounding box center [886, 427] width 1326 height 35
copy div "F M setparam 11005:1,56"
click at [1531, 85] on span "×" at bounding box center [1537, 81] width 12 height 22
click at [1435, 73] on section "Connectivity Management Home Connections List Map Connection details Overview U…" at bounding box center [784, 399] width 1568 height 710
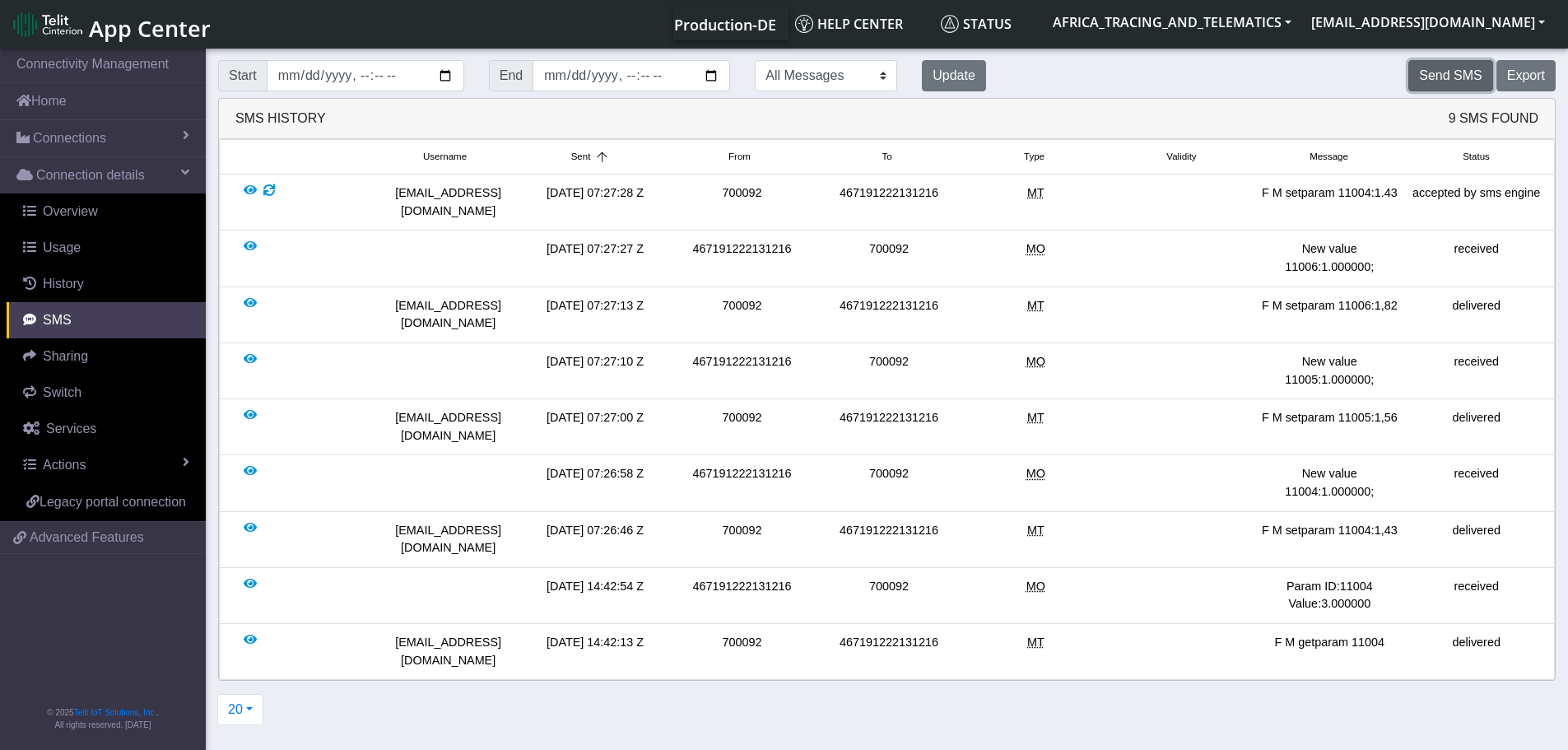
click at [1436, 72] on button "Send SMS" at bounding box center [1451, 76] width 84 height 31
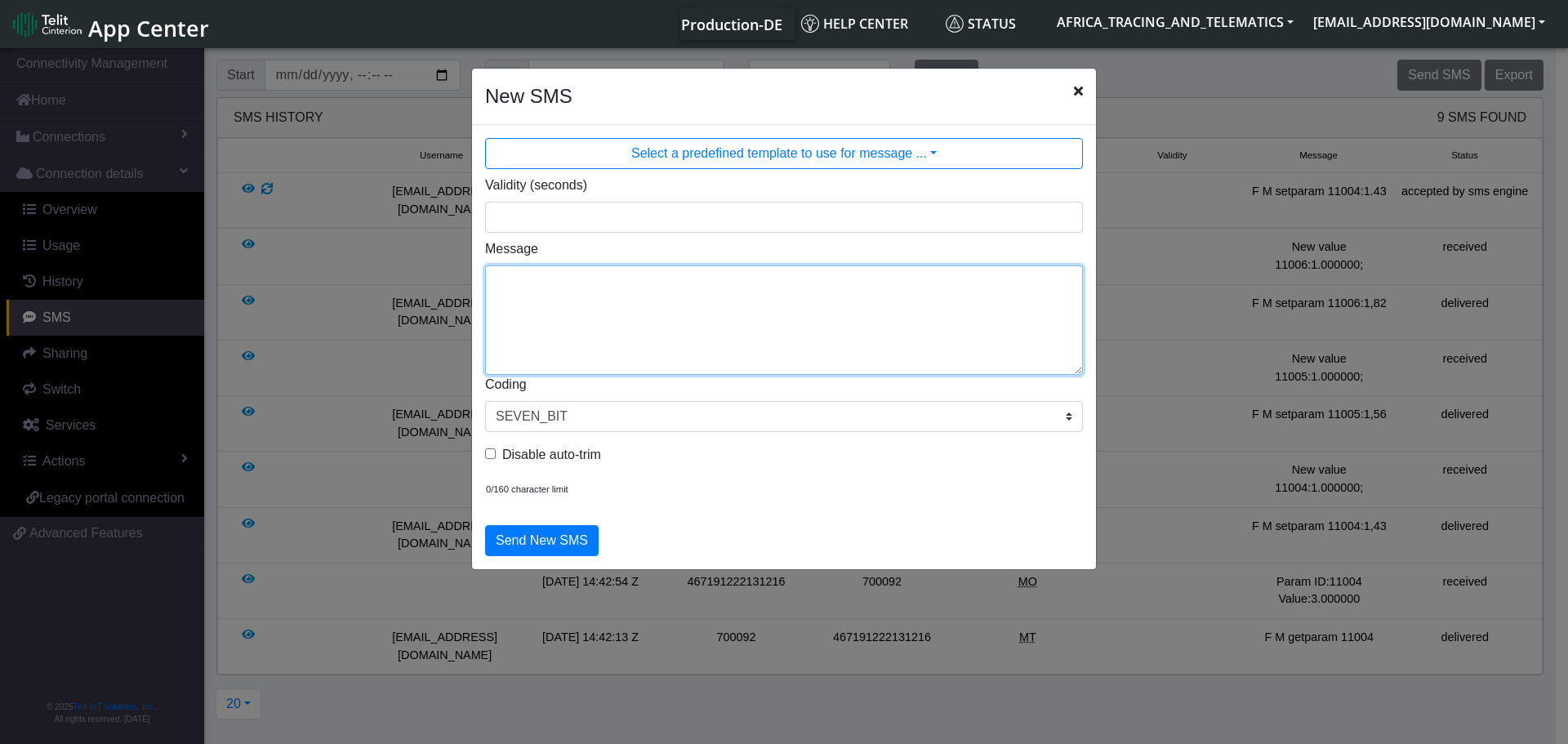
click at [710, 298] on textarea "Message" at bounding box center [784, 320] width 598 height 109
paste textarea "F M setparam 11005:1,56"
click at [628, 280] on textarea "F M setparam 11005:1,56" at bounding box center [784, 320] width 598 height 109
type textarea "F M setparam 11005:1.56"
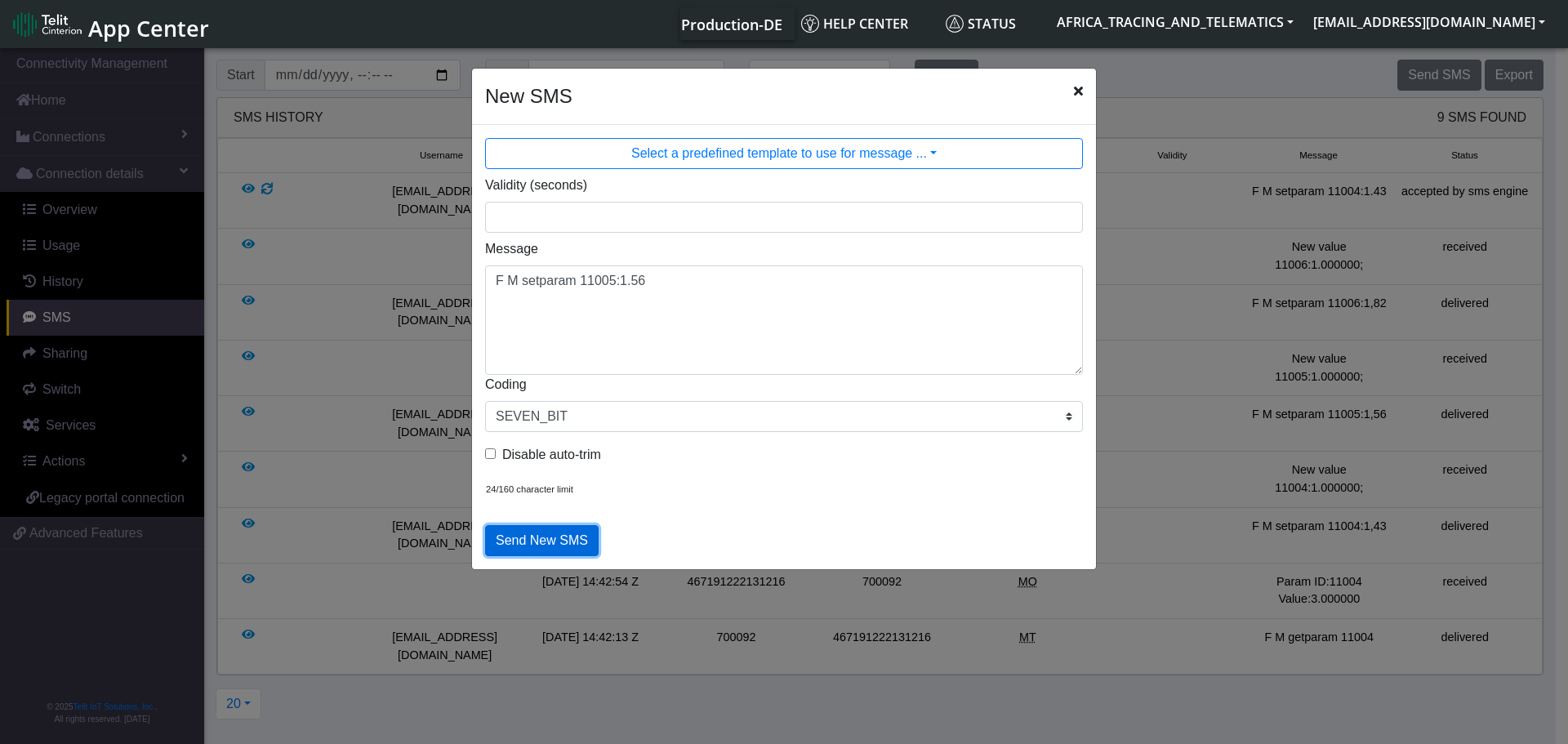
click at [540, 542] on button "Send New SMS" at bounding box center [542, 541] width 113 height 31
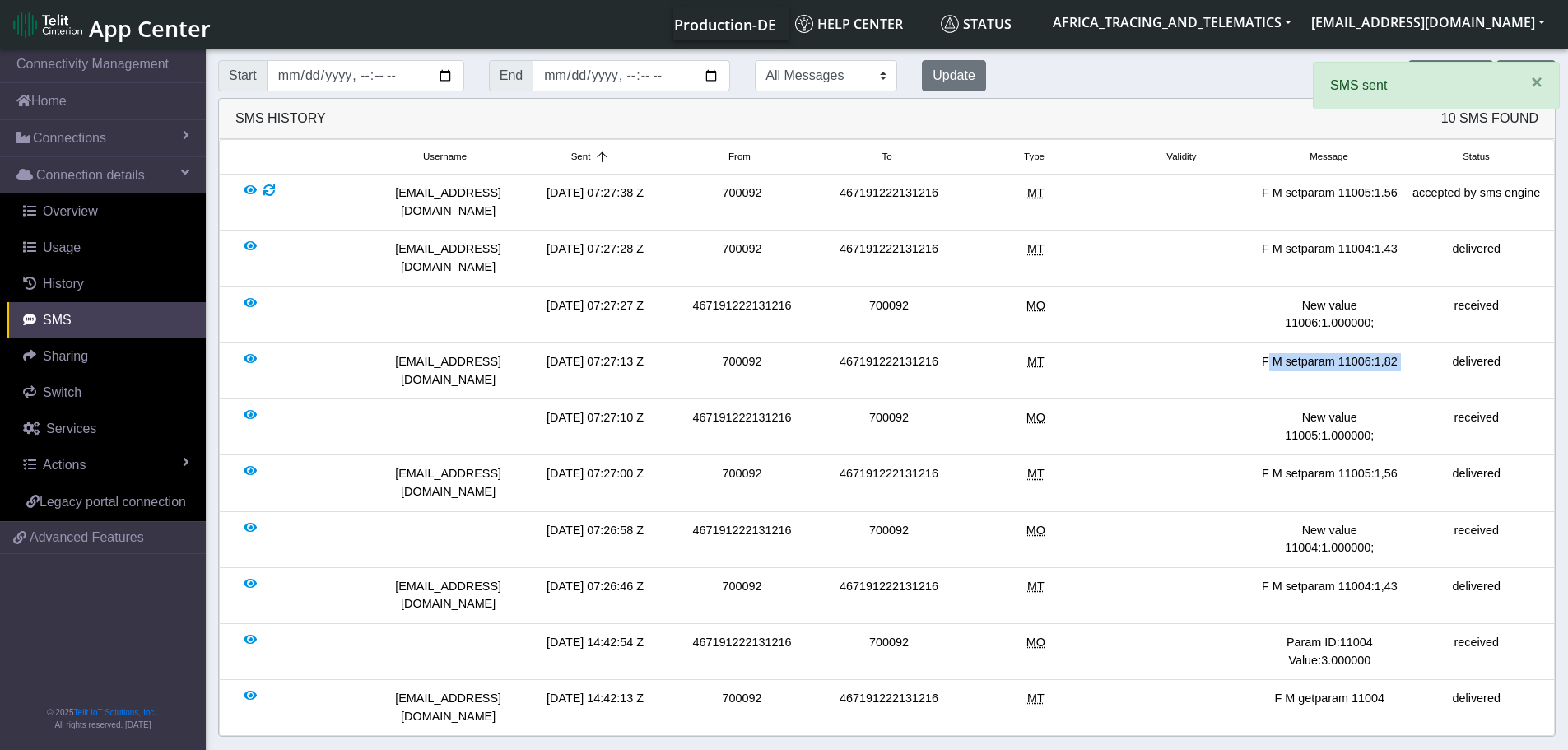
drag, startPoint x: 1256, startPoint y: 327, endPoint x: 1410, endPoint y: 324, distance: 154.0
click at [1410, 353] on div "[EMAIL_ADDRESS][DOMAIN_NAME] [DATE] 07:27:13 Z 700092 467191222131216 MT F M se…" at bounding box center [886, 370] width 1326 height 35
copy div "F M setparam 11006:1,82"
click at [1534, 88] on span "×" at bounding box center [1537, 81] width 12 height 22
click at [1429, 69] on button "Send SMS" at bounding box center [1451, 76] width 84 height 31
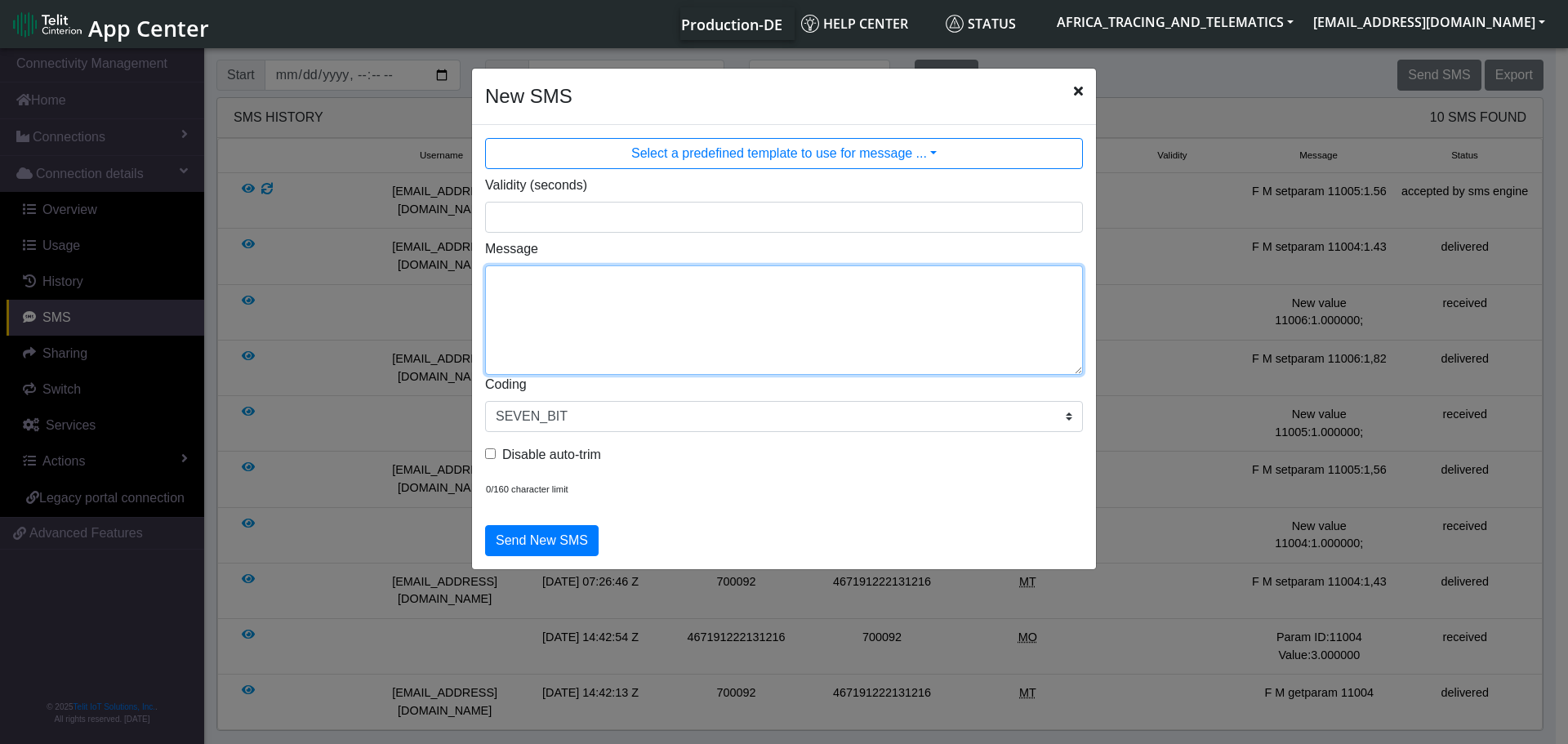
click at [817, 349] on textarea "Message" at bounding box center [784, 320] width 598 height 109
paste textarea "F M setparam 11006:1,82"
drag, startPoint x: 626, startPoint y: 280, endPoint x: 635, endPoint y: 279, distance: 9.1
click at [627, 280] on textarea "F M setparam 11006:1,82" at bounding box center [784, 320] width 598 height 109
type textarea "F M setparam 11006:1.82"
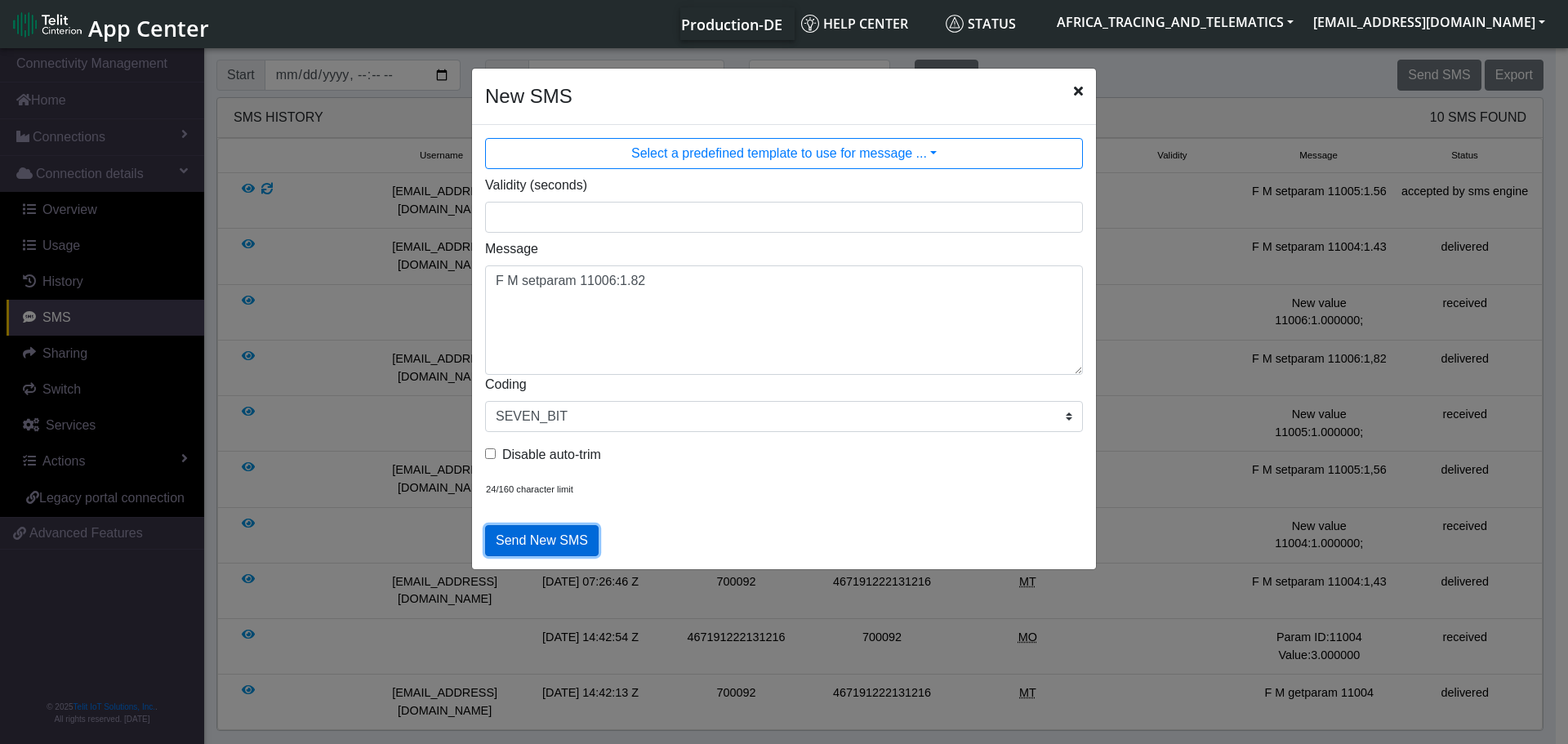
click at [526, 536] on button "Send New SMS" at bounding box center [542, 541] width 113 height 31
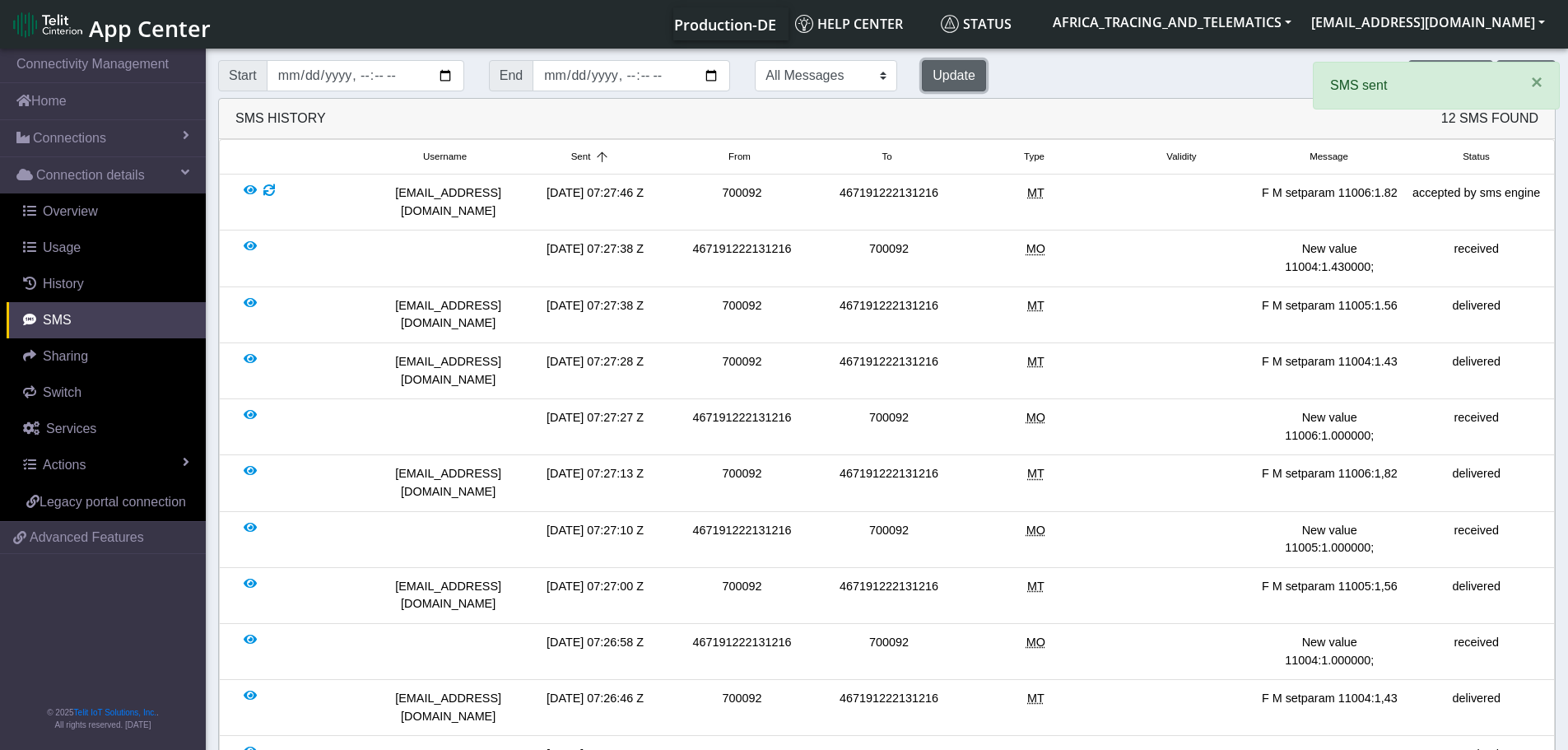
drag, startPoint x: 870, startPoint y: 70, endPoint x: 936, endPoint y: 67, distance: 66.1
click at [922, 68] on button "Update" at bounding box center [954, 76] width 64 height 31
click at [1538, 84] on span "×" at bounding box center [1537, 81] width 12 height 22
click at [922, 74] on button "Update" at bounding box center [954, 76] width 64 height 31
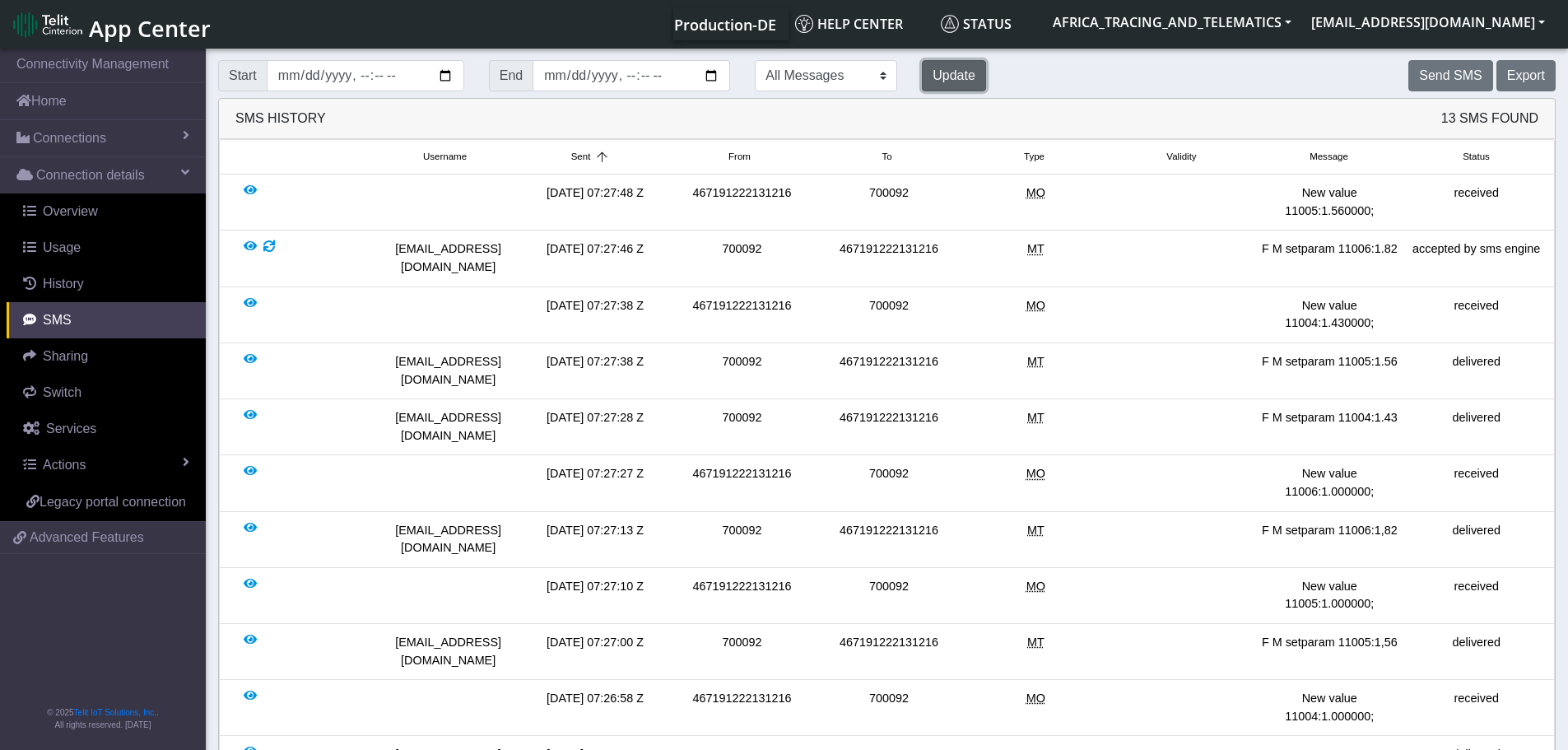
click at [922, 74] on button "Update" at bounding box center [954, 76] width 64 height 31
click at [922, 65] on button "Update" at bounding box center [954, 76] width 64 height 31
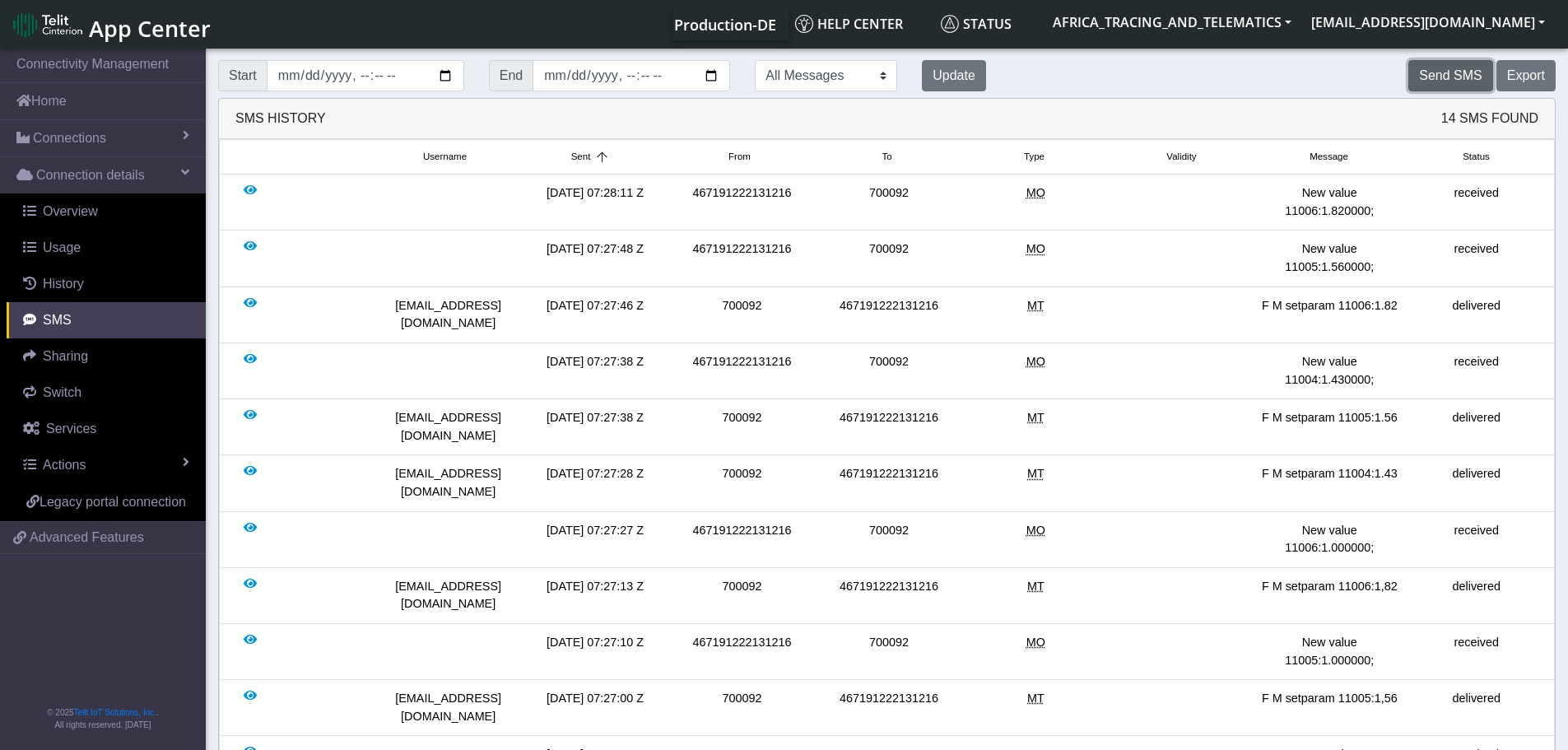
click at [1455, 73] on button "Send SMS" at bounding box center [1451, 76] width 84 height 31
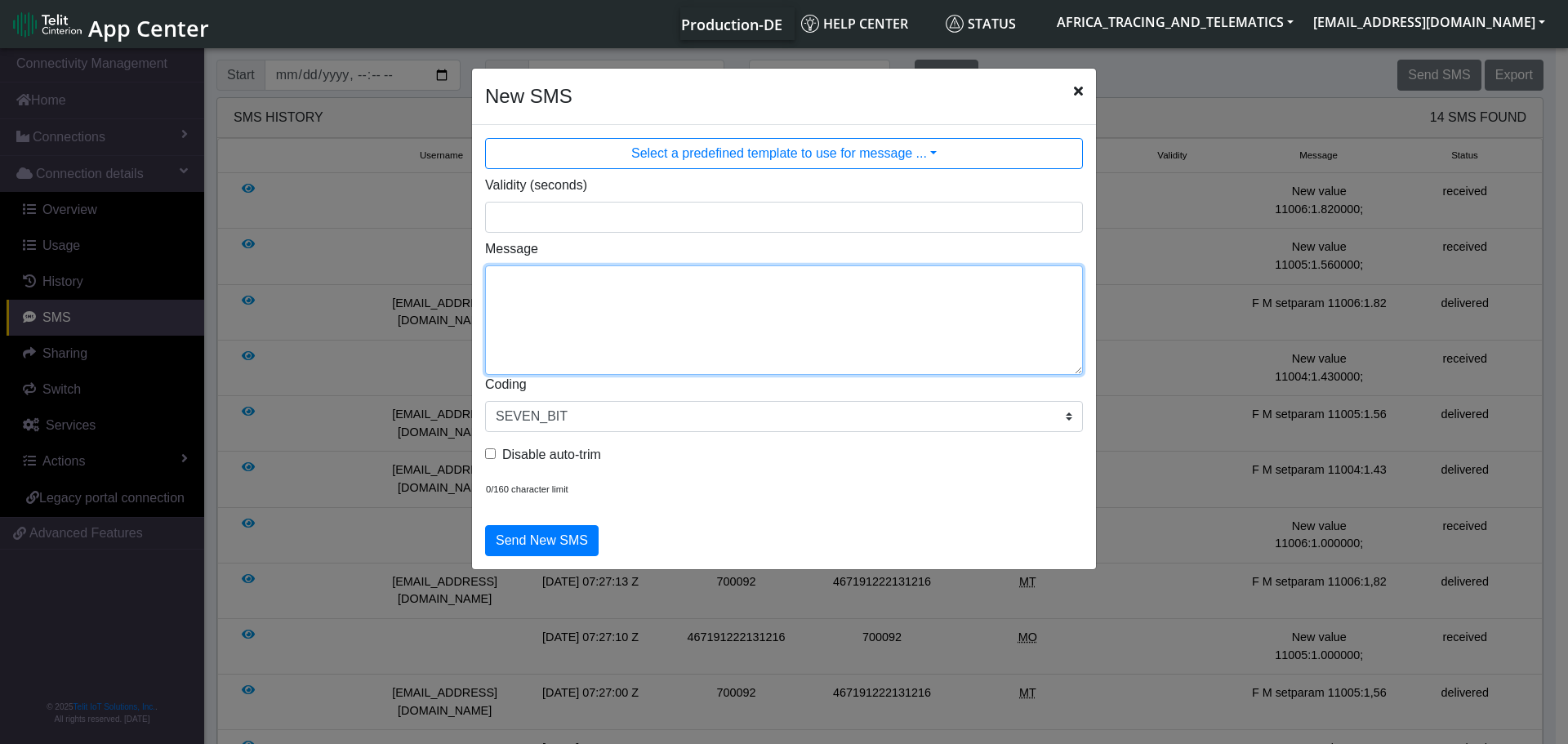
click at [759, 277] on textarea "Message" at bounding box center [784, 320] width 598 height 109
type textarea "F M setparam 11000:1"
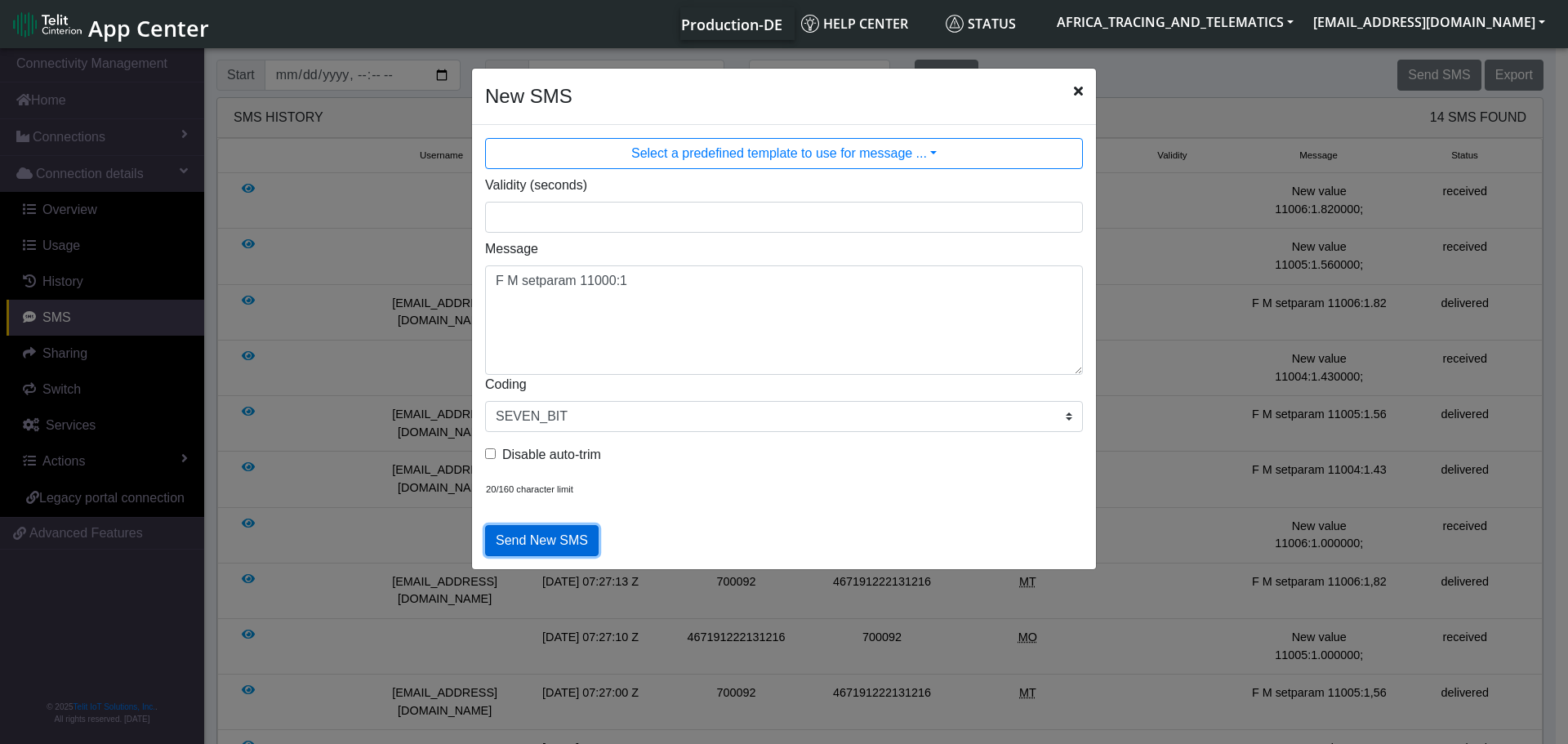
click at [548, 529] on button "Send New SMS" at bounding box center [542, 541] width 113 height 31
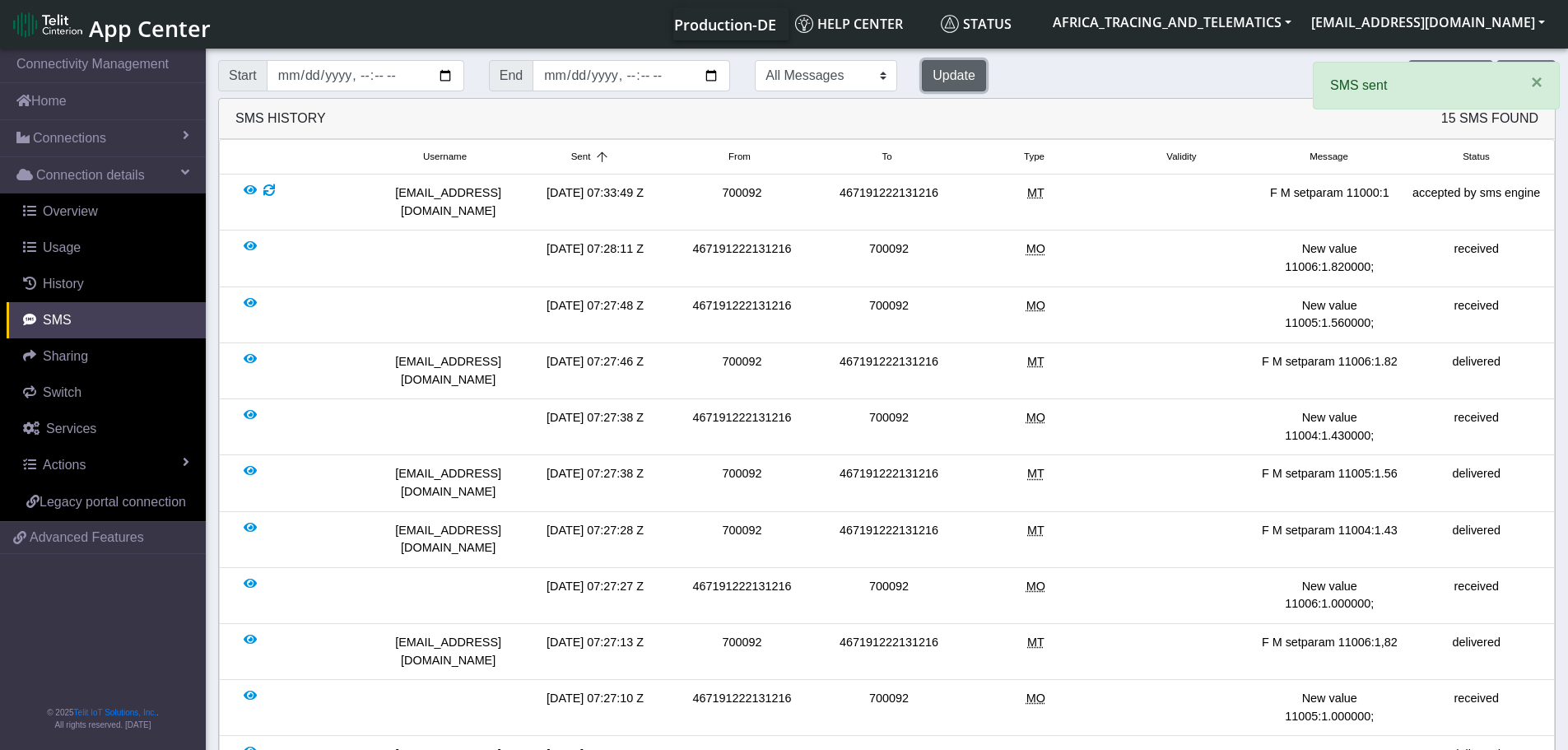
click at [922, 79] on button "Update" at bounding box center [954, 76] width 64 height 31
click at [922, 78] on button "Update" at bounding box center [954, 76] width 64 height 31
click at [922, 74] on button "Update" at bounding box center [954, 76] width 64 height 31
click at [922, 70] on button "Update" at bounding box center [954, 76] width 64 height 31
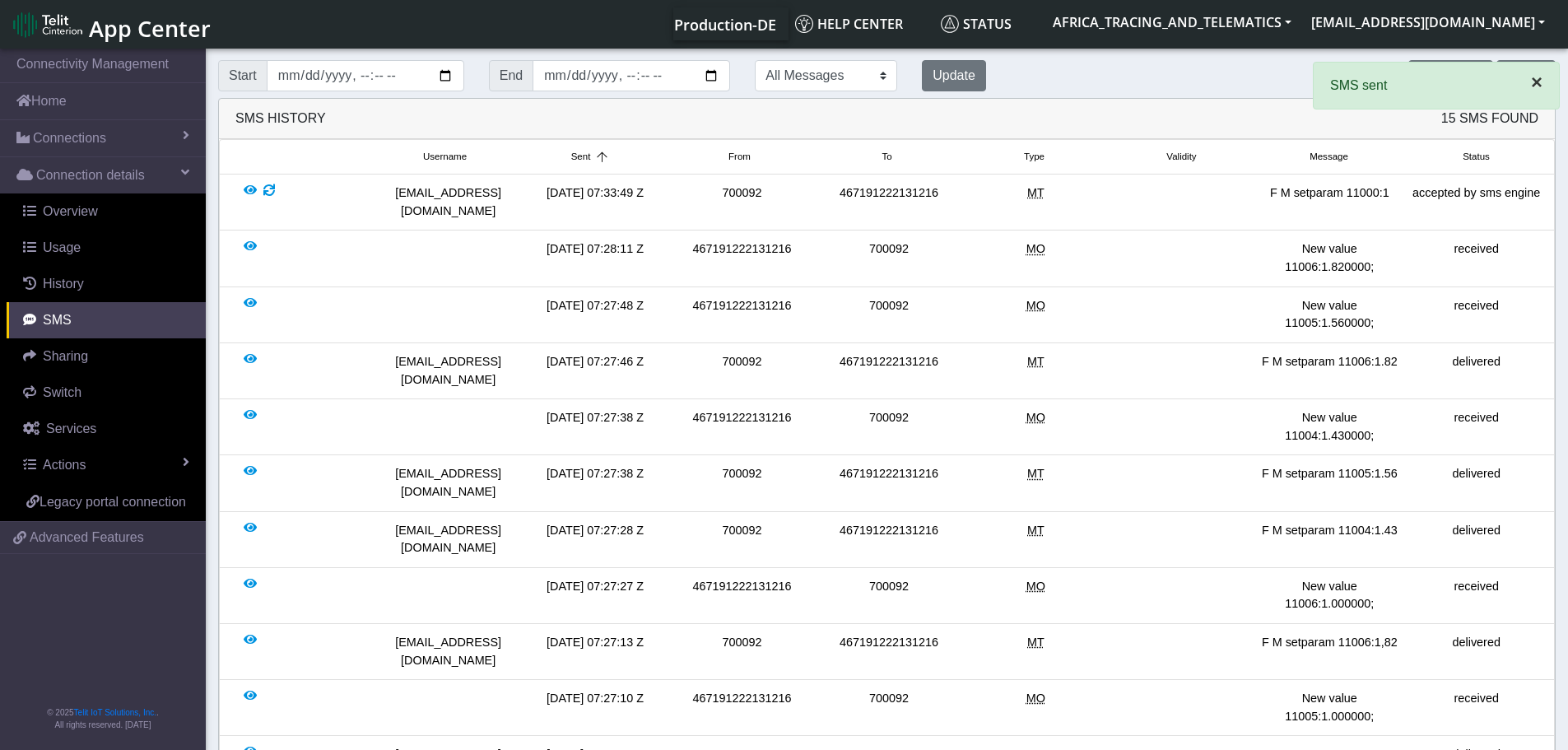
click at [1537, 79] on span "×" at bounding box center [1537, 81] width 12 height 22
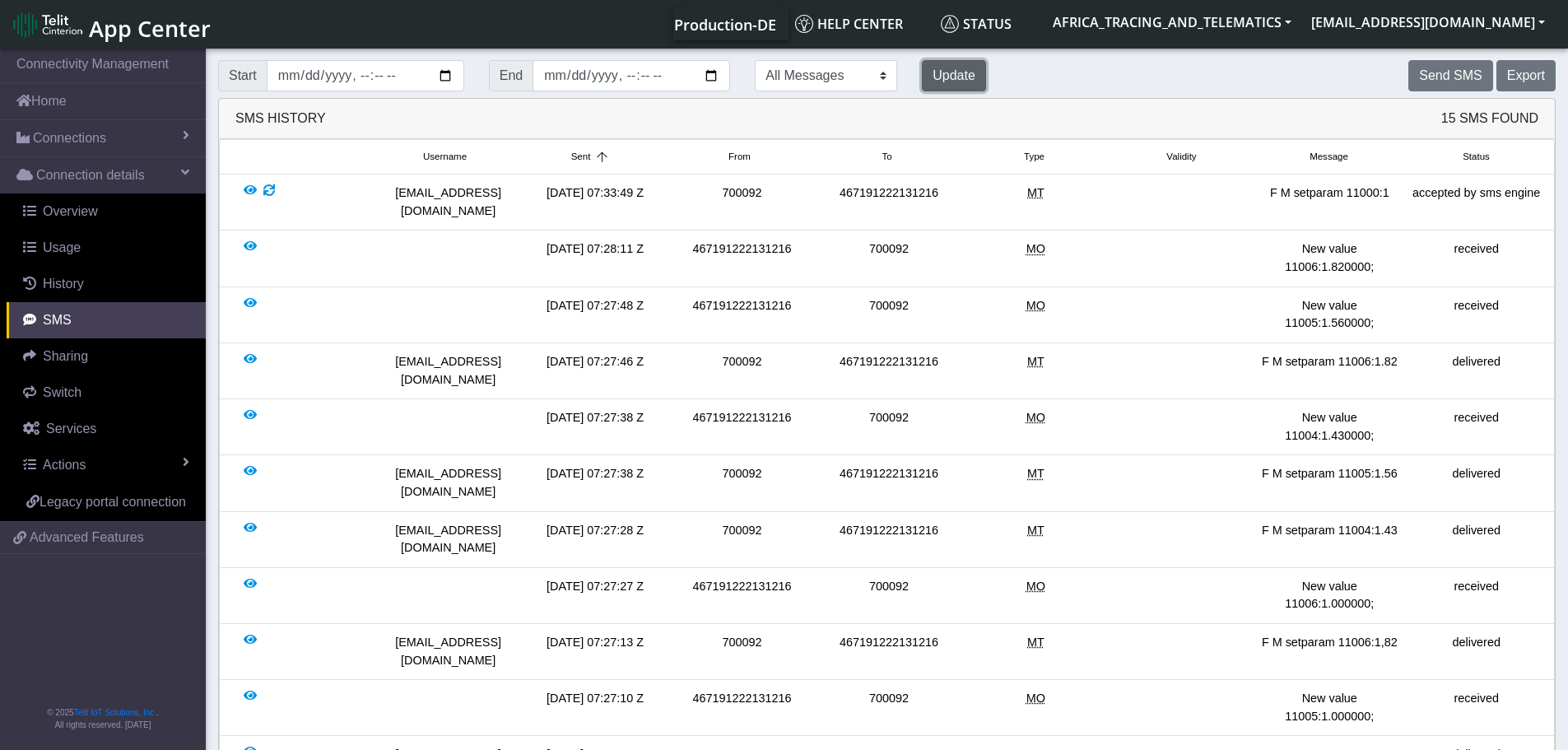
click at [922, 72] on button "Update" at bounding box center [954, 76] width 64 height 31
click at [922, 71] on button "Update" at bounding box center [954, 76] width 64 height 31
click at [922, 70] on button "Update" at bounding box center [954, 76] width 64 height 31
click at [922, 71] on button "Update" at bounding box center [954, 76] width 64 height 31
click at [922, 70] on button "Update" at bounding box center [954, 76] width 64 height 31
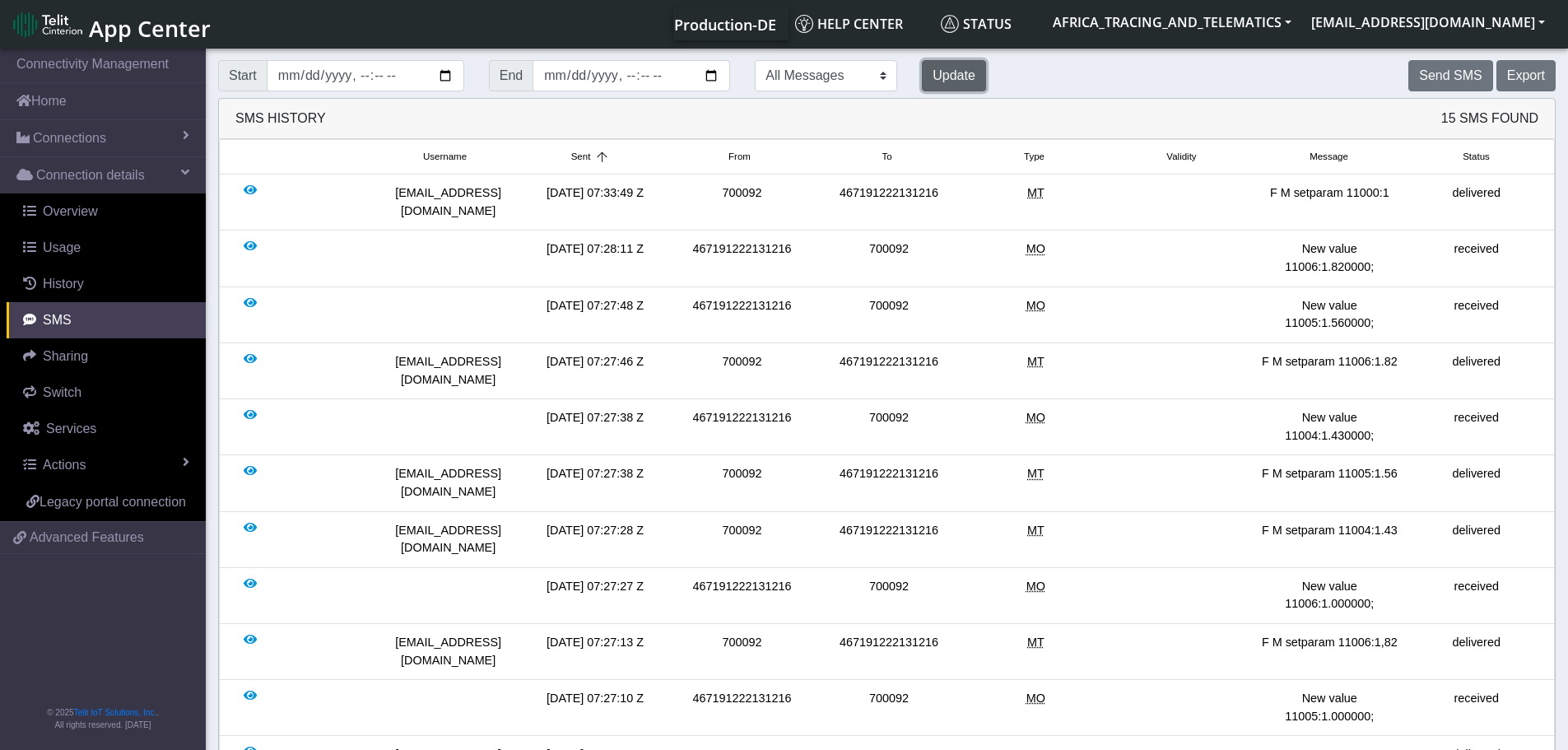
click at [922, 70] on button "Update" at bounding box center [954, 76] width 64 height 31
click at [922, 85] on button "Update" at bounding box center [954, 76] width 64 height 31
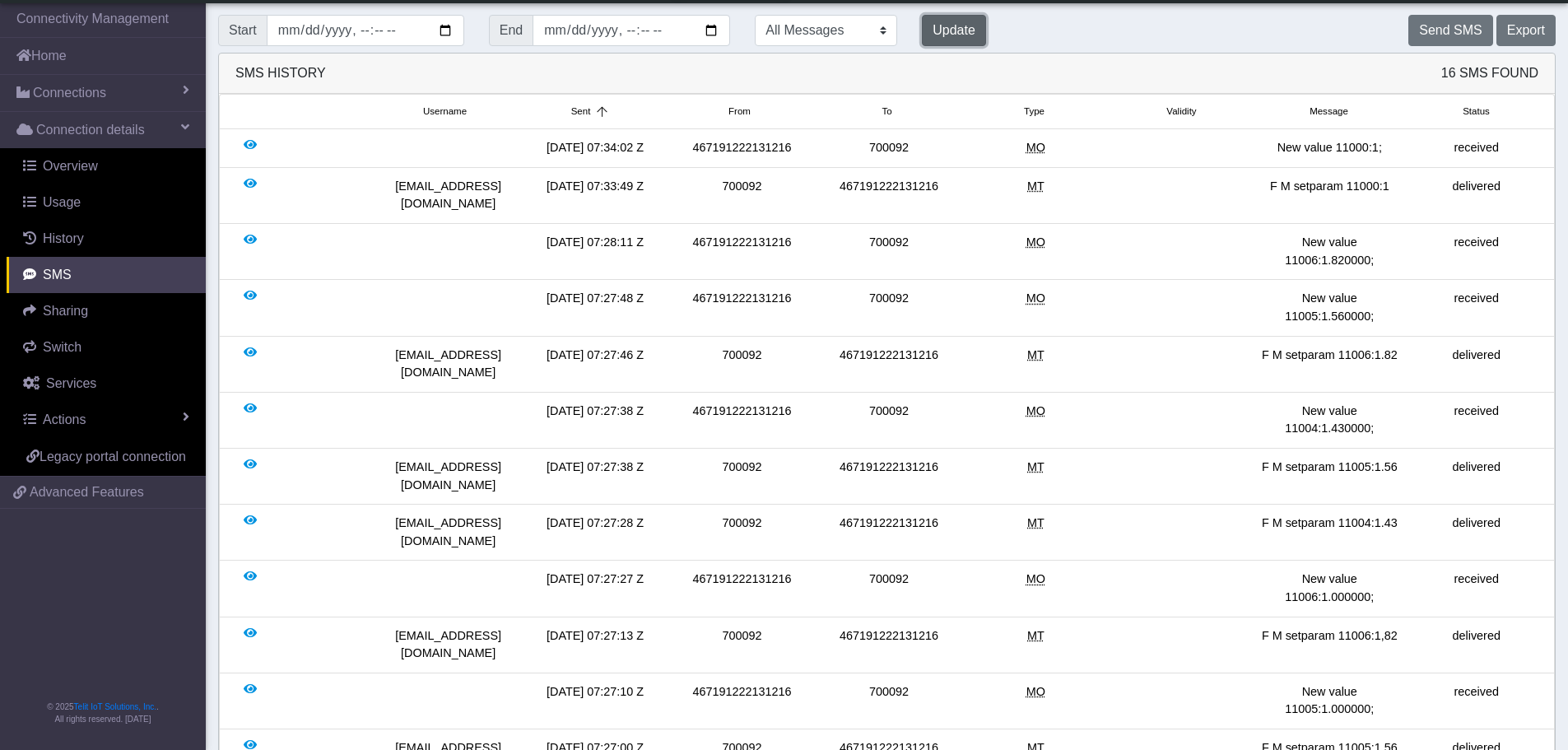
scroll to position [176, 0]
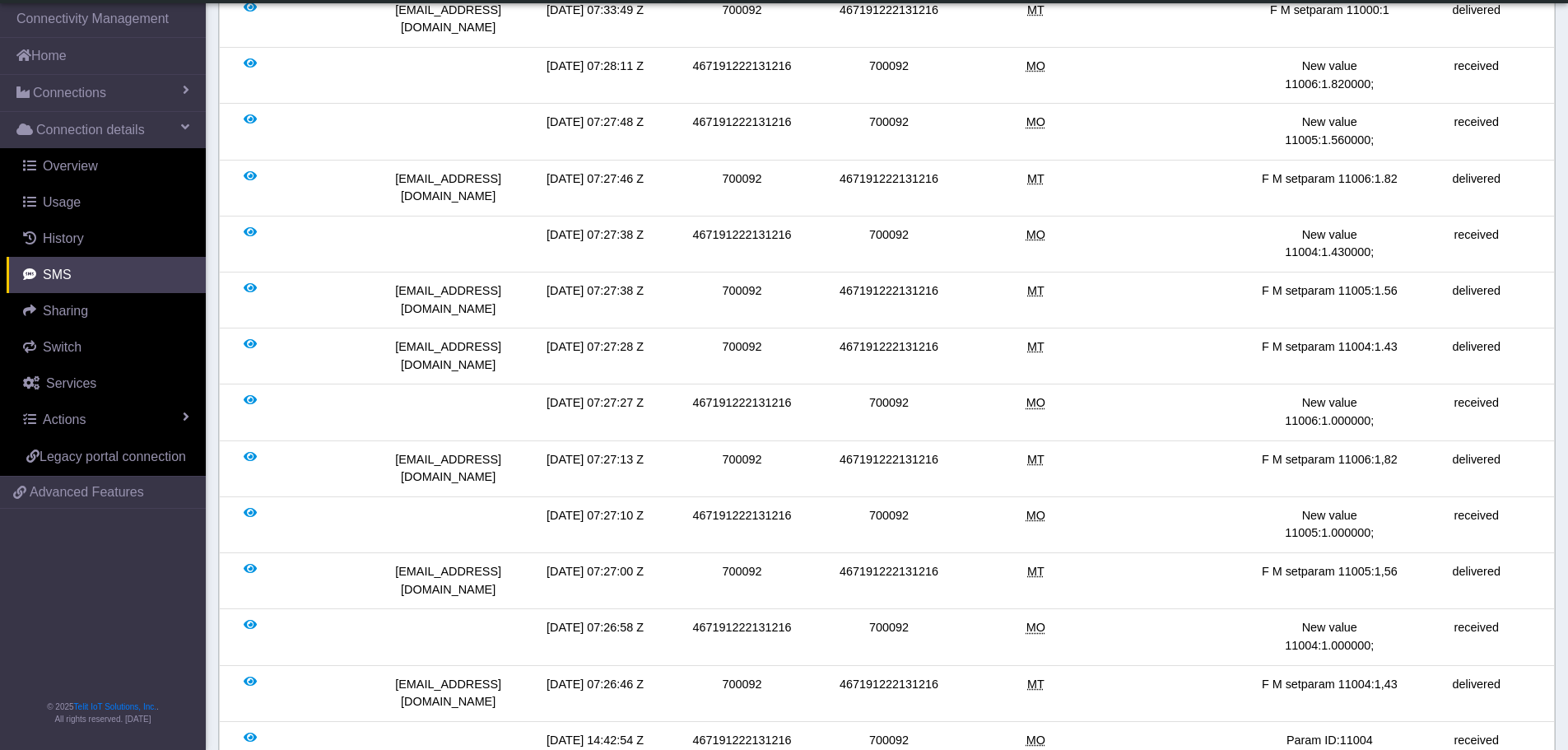
drag, startPoint x: 621, startPoint y: 671, endPoint x: 569, endPoint y: 599, distance: 88.8
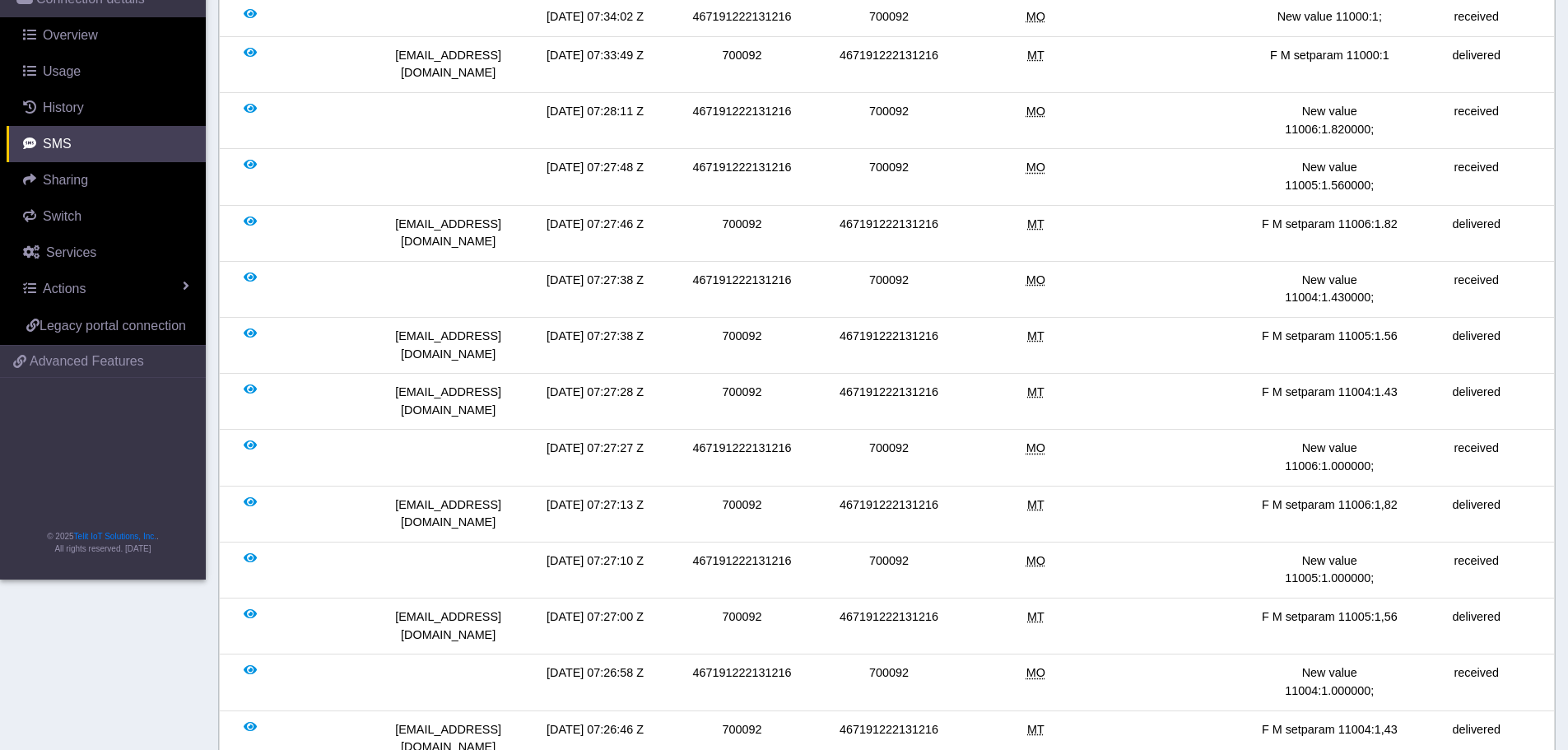
scroll to position [0, 0]
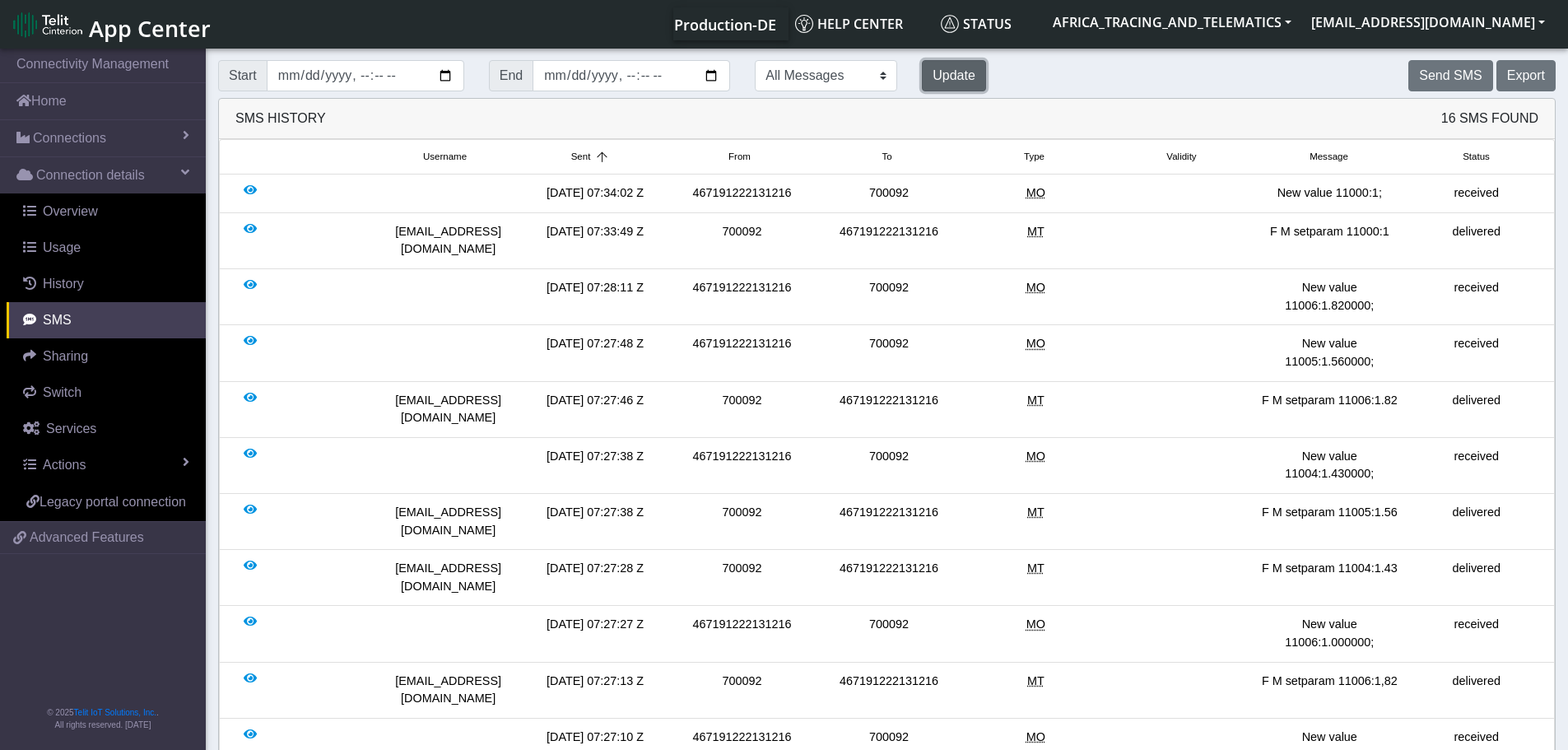
click at [922, 66] on button "Update" at bounding box center [954, 76] width 64 height 31
click at [922, 81] on button "Update" at bounding box center [954, 76] width 64 height 31
click at [922, 77] on button "Update" at bounding box center [954, 76] width 64 height 31
click at [922, 85] on button "Update" at bounding box center [954, 76] width 64 height 31
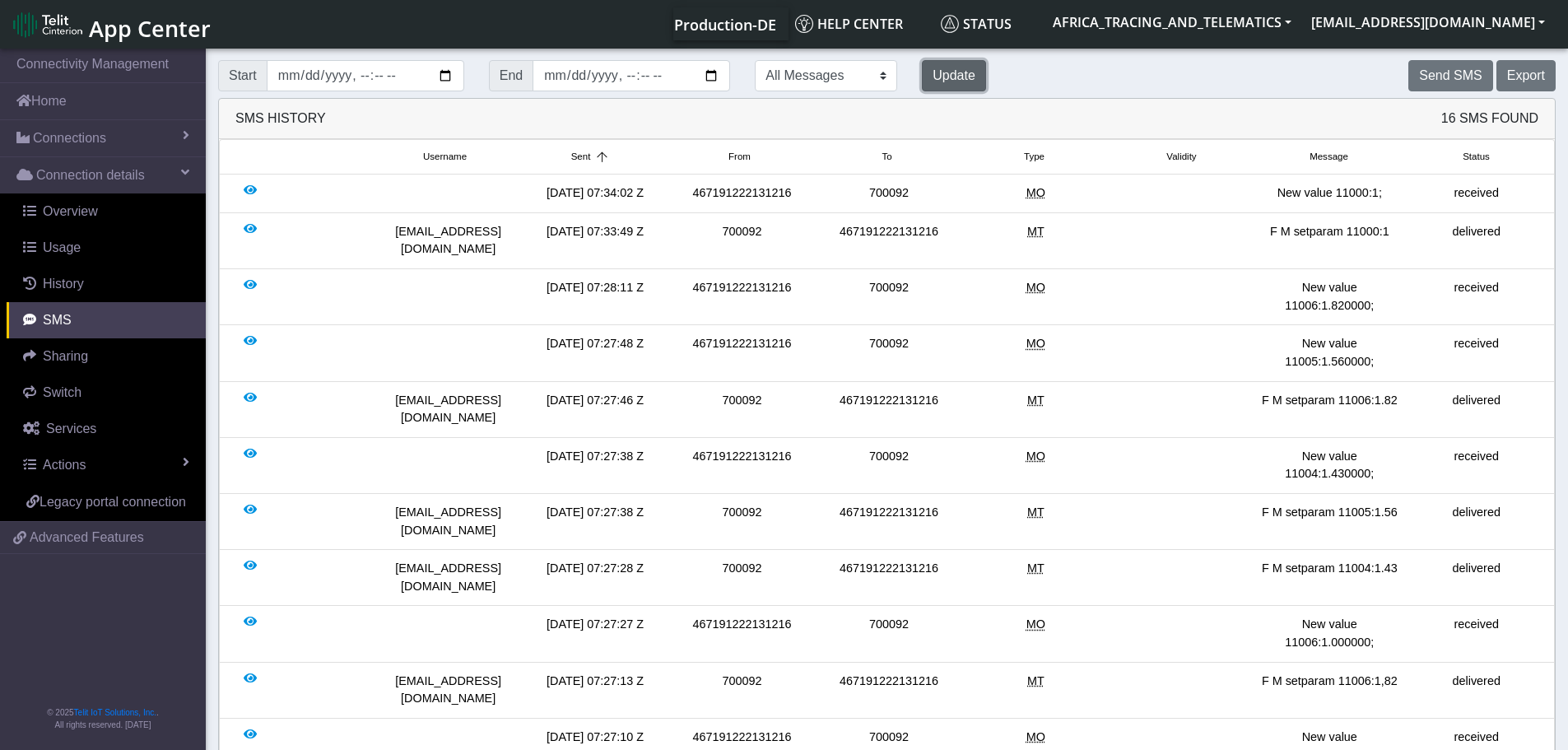
click at [922, 81] on button "Update" at bounding box center [954, 76] width 64 height 31
drag, startPoint x: 1270, startPoint y: 194, endPoint x: 1394, endPoint y: 198, distance: 124.1
click at [1394, 198] on div "New value 11000:1;" at bounding box center [1330, 193] width 147 height 19
drag, startPoint x: 1268, startPoint y: 518, endPoint x: 1418, endPoint y: 520, distance: 150.0
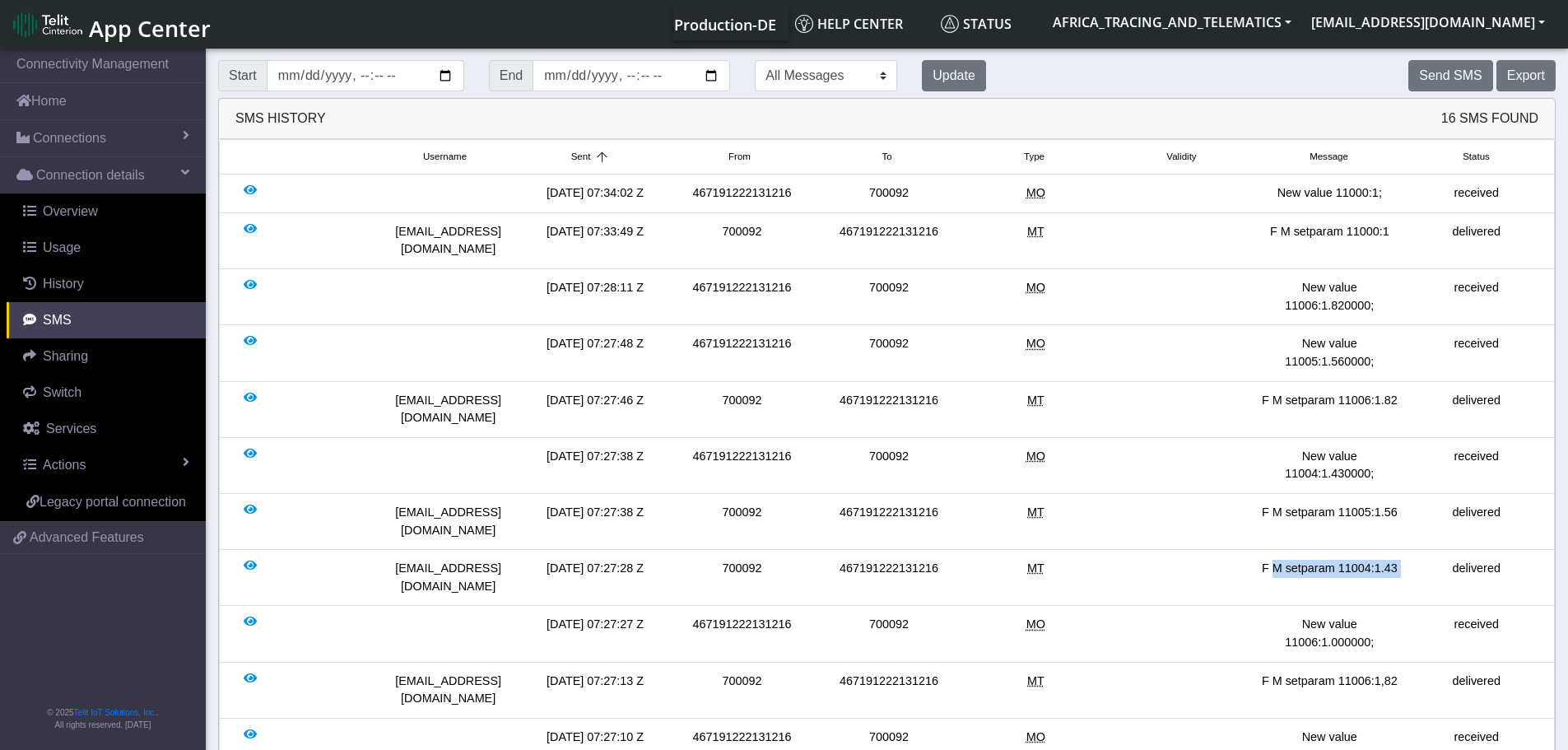
click at [1418, 560] on div "[EMAIL_ADDRESS][DOMAIN_NAME] [DATE] 07:27:28 Z 700092 467191222131216 MT F M se…" at bounding box center [886, 577] width 1326 height 35
click at [1252, 560] on div at bounding box center [1183, 577] width 147 height 35
drag, startPoint x: 1249, startPoint y: 517, endPoint x: 1410, endPoint y: 515, distance: 161.0
click at [1410, 560] on div "[EMAIL_ADDRESS][DOMAIN_NAME] [DATE] 07:27:28 Z 700092 467191222131216 MT F M se…" at bounding box center [886, 577] width 1326 height 35
copy div "F M setparam 11004:1.43"
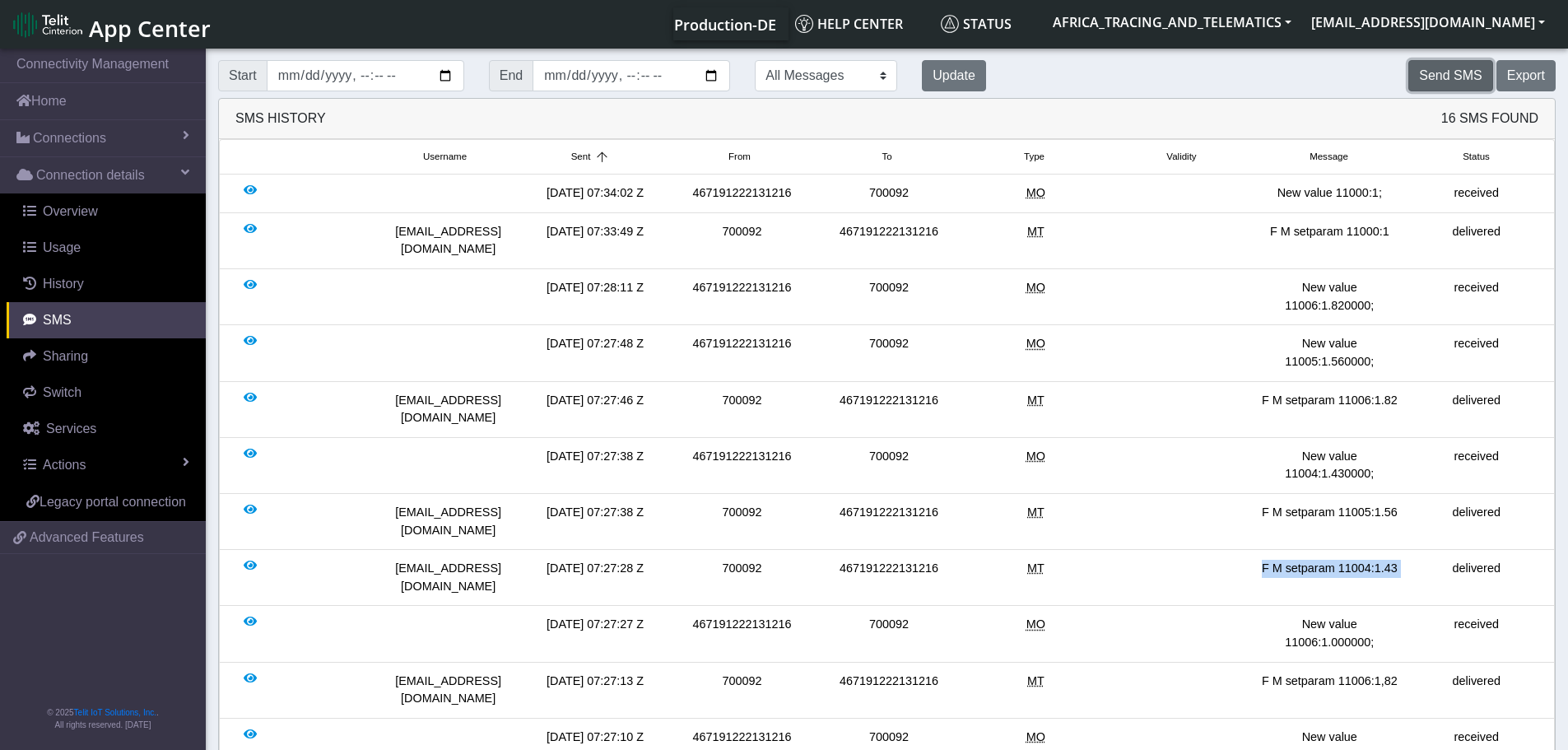
click at [1435, 72] on button "Send SMS" at bounding box center [1451, 76] width 84 height 31
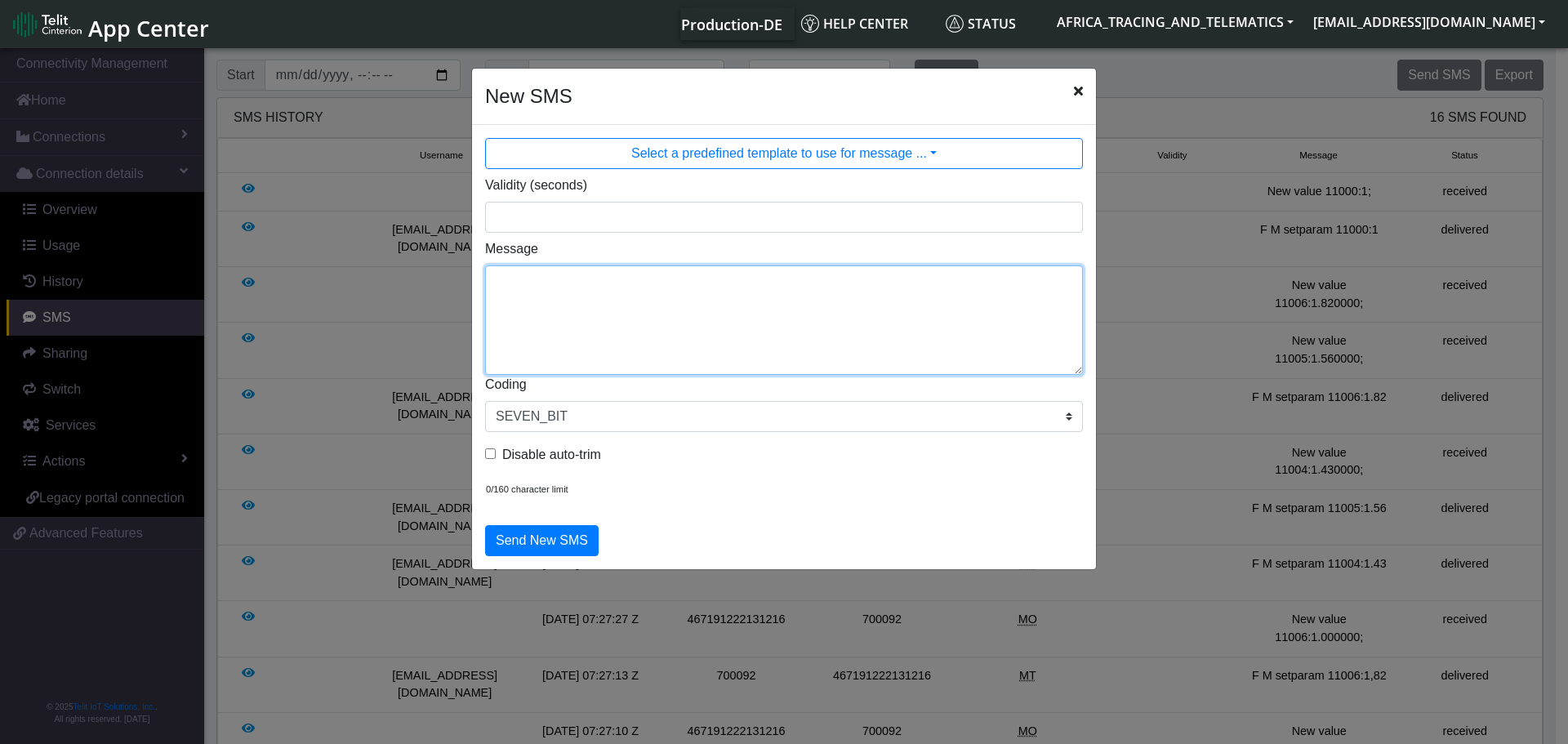
click at [646, 309] on textarea "Message" at bounding box center [784, 320] width 598 height 109
paste textarea "F M setparam 11004:1.43"
click at [495, 291] on textarea "F M setparam 11004:1.43" at bounding box center [784, 320] width 598 height 109
click at [521, 312] on textarea "F M setparam 11004:1.43" at bounding box center [784, 320] width 598 height 109
type textarea "F M setparam 11004:1.43"
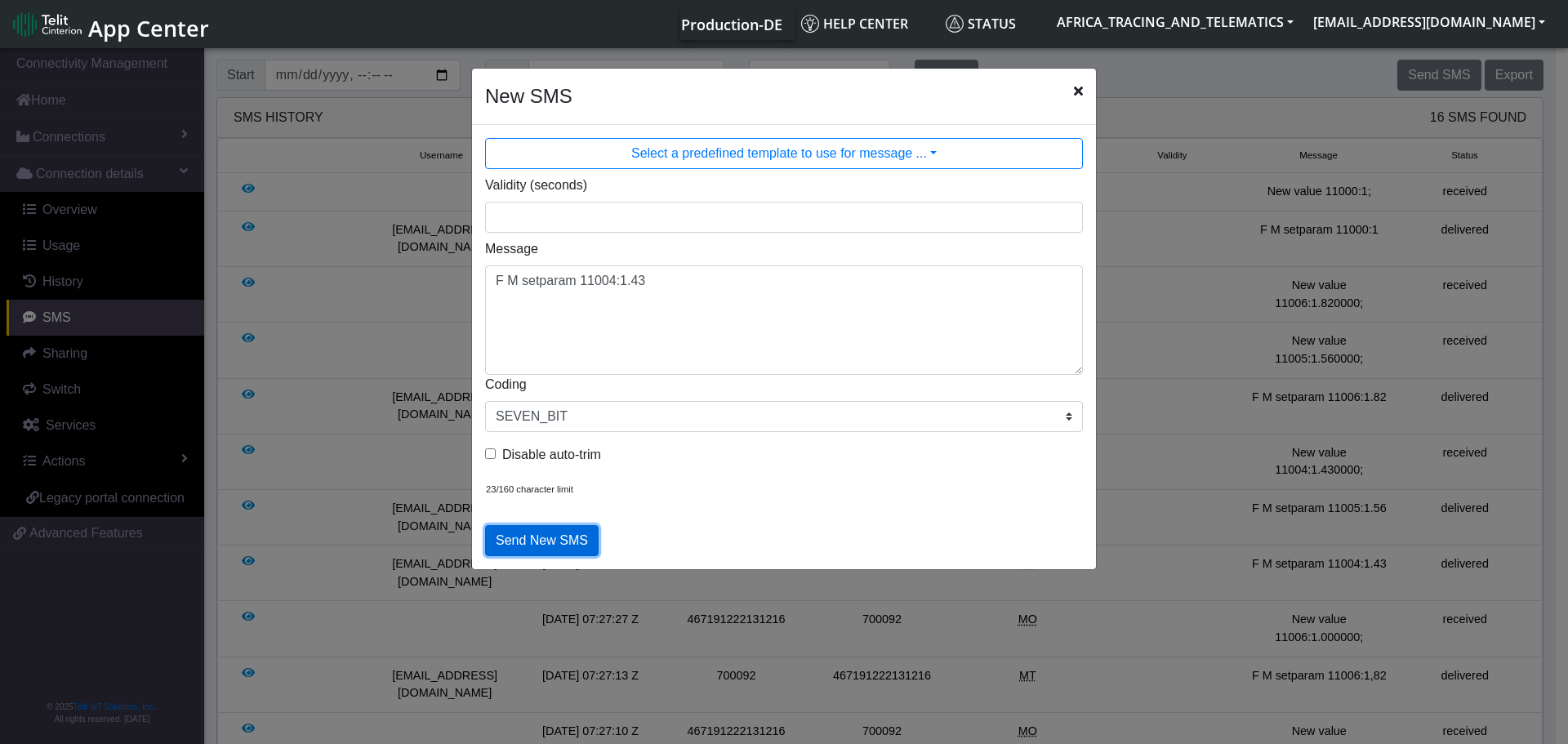
click at [554, 546] on button "Send New SMS" at bounding box center [542, 541] width 113 height 31
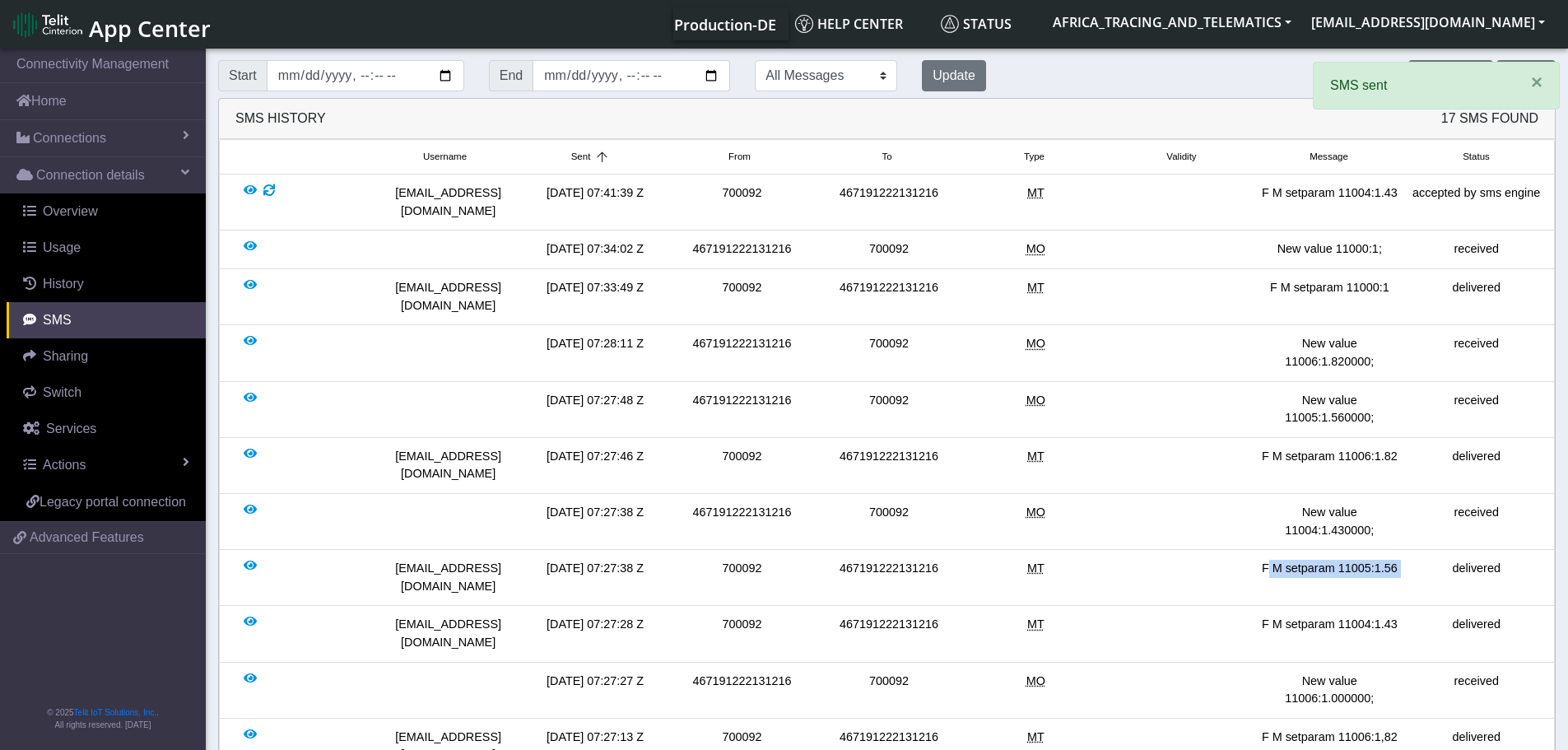
drag, startPoint x: 1260, startPoint y: 517, endPoint x: 1424, endPoint y: 516, distance: 164.0
click at [1424, 560] on div "[EMAIL_ADDRESS][DOMAIN_NAME] [DATE] 07:27:38 Z 700092 467191222131216 MT F M se…" at bounding box center [886, 577] width 1326 height 35
copy div "F M setparam 11005:1.56"
click at [1540, 88] on span "×" at bounding box center [1537, 81] width 12 height 22
click at [1451, 81] on section "Connectivity Management Home Connections List Map Connection details Overview U…" at bounding box center [784, 606] width 1568 height 1124
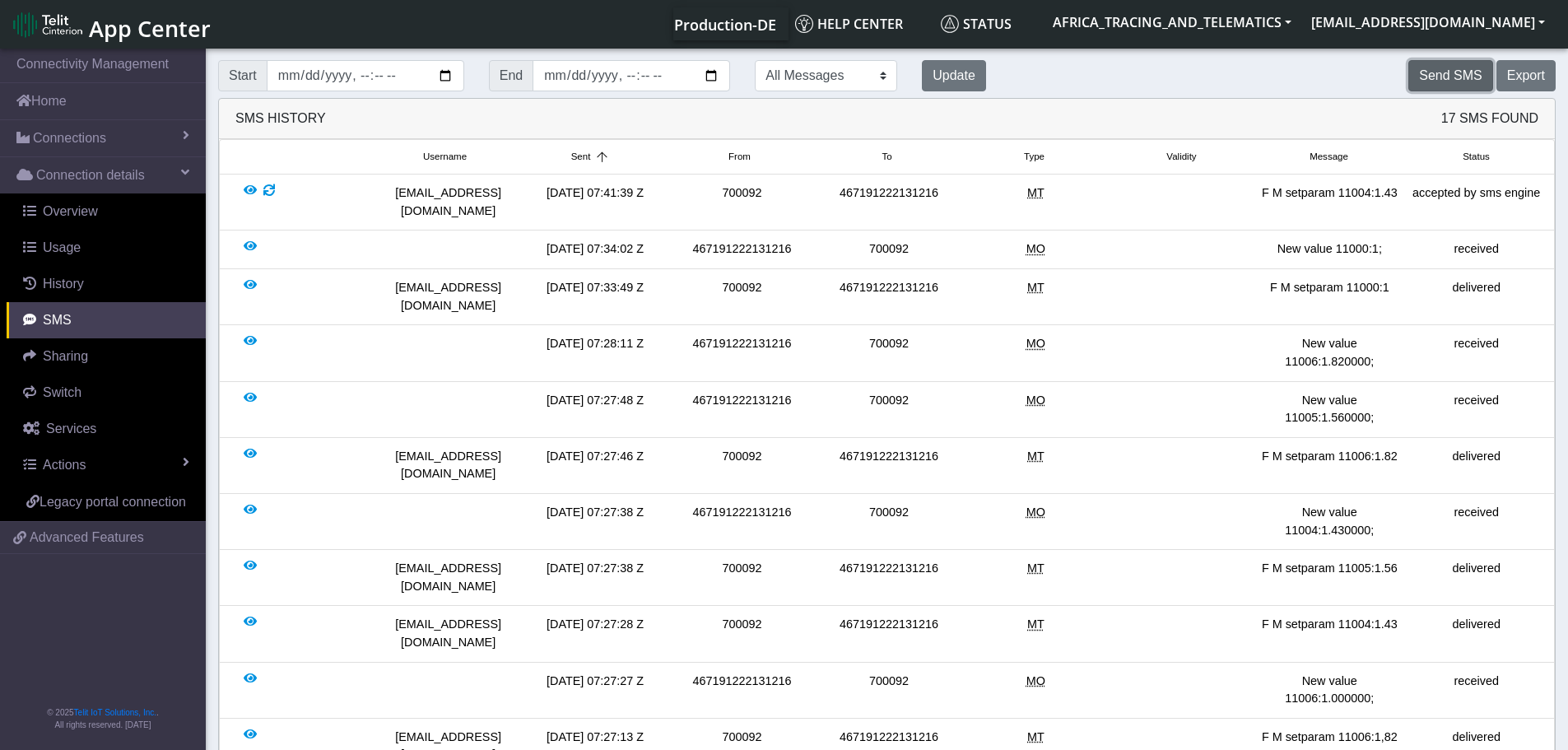
click at [1430, 82] on button "Send SMS" at bounding box center [1451, 76] width 84 height 31
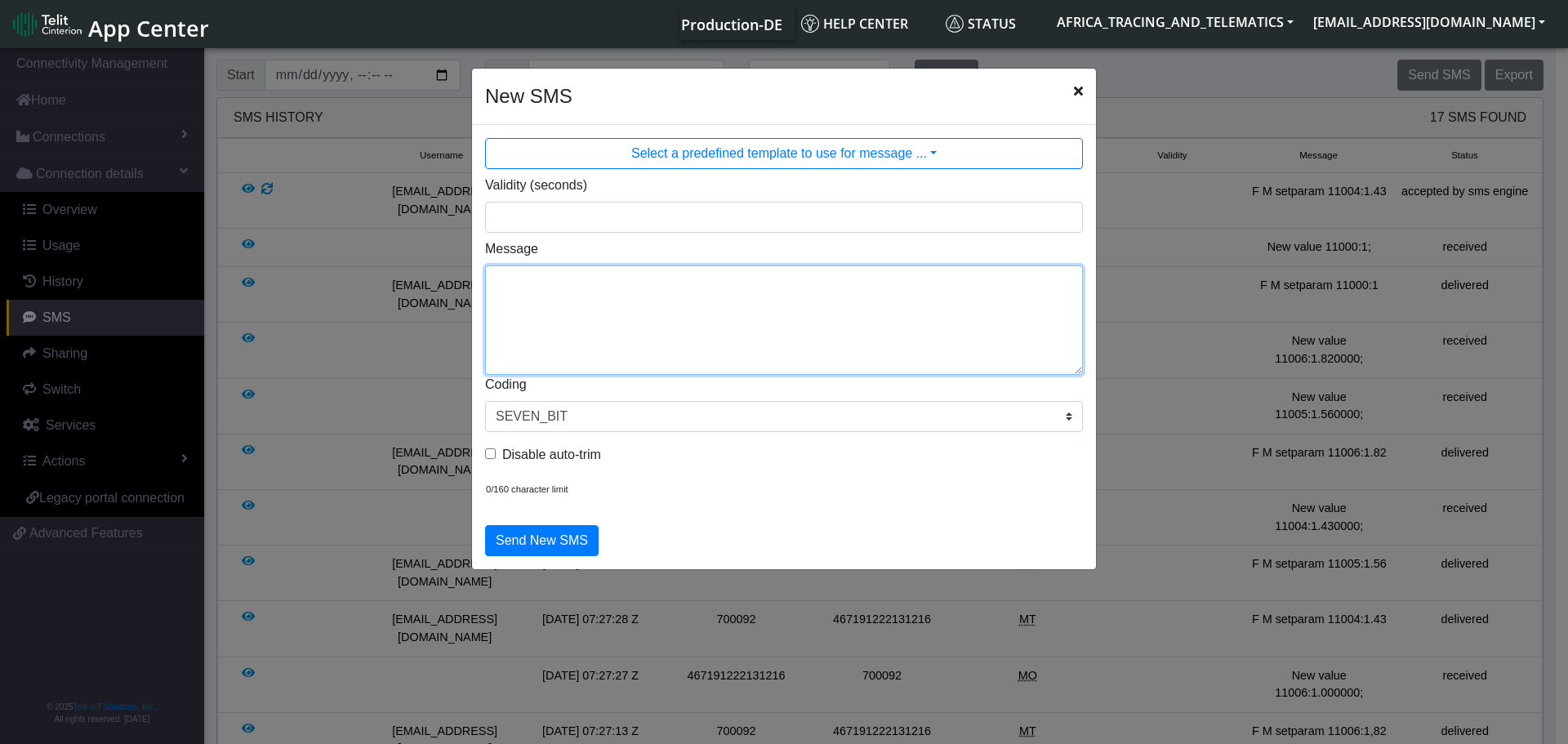
click at [707, 320] on textarea "Message" at bounding box center [784, 320] width 598 height 109
paste textarea "F M setparam 11005:1.56"
type textarea "F M setparam 11005:1.56"
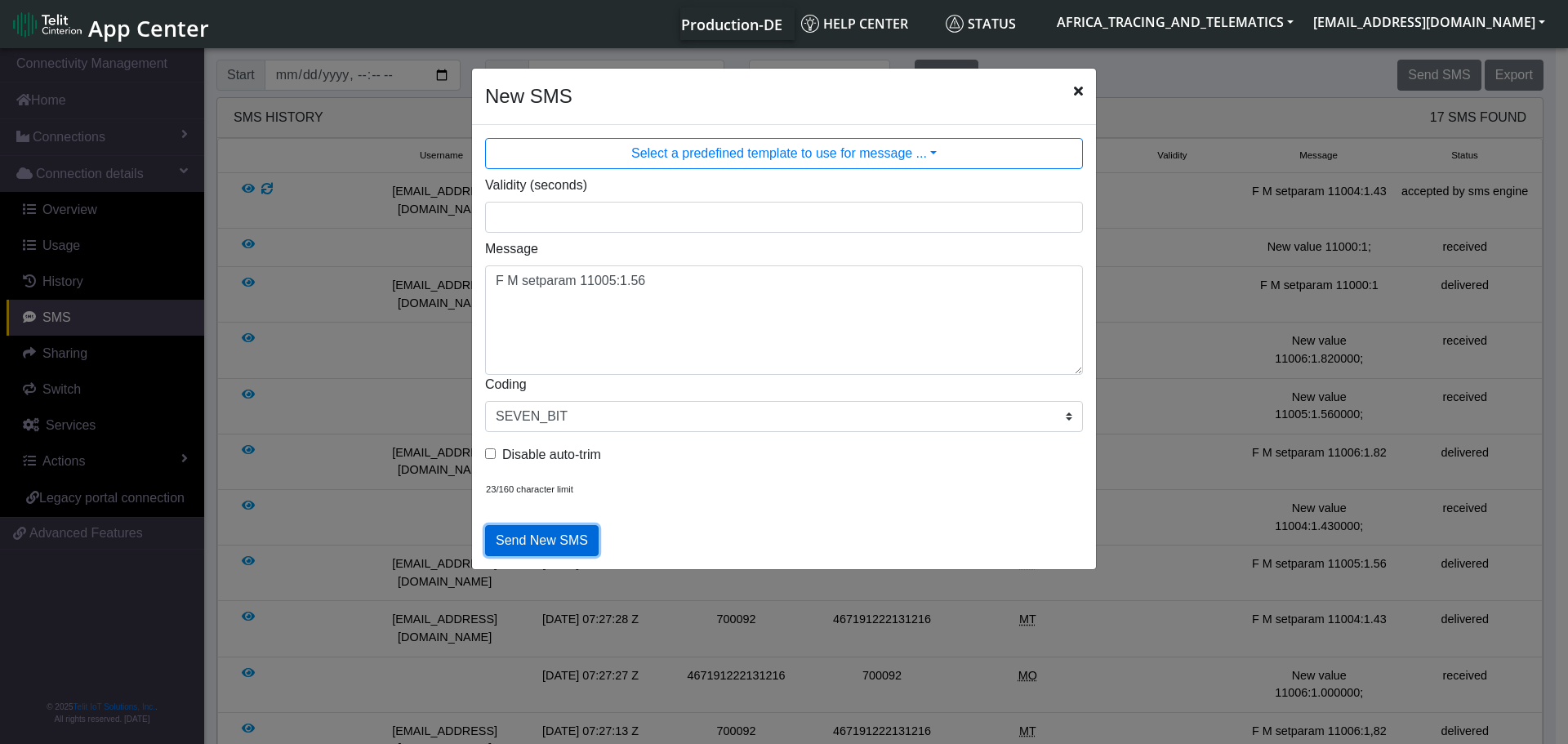
click at [548, 541] on button "Send New SMS" at bounding box center [542, 541] width 113 height 31
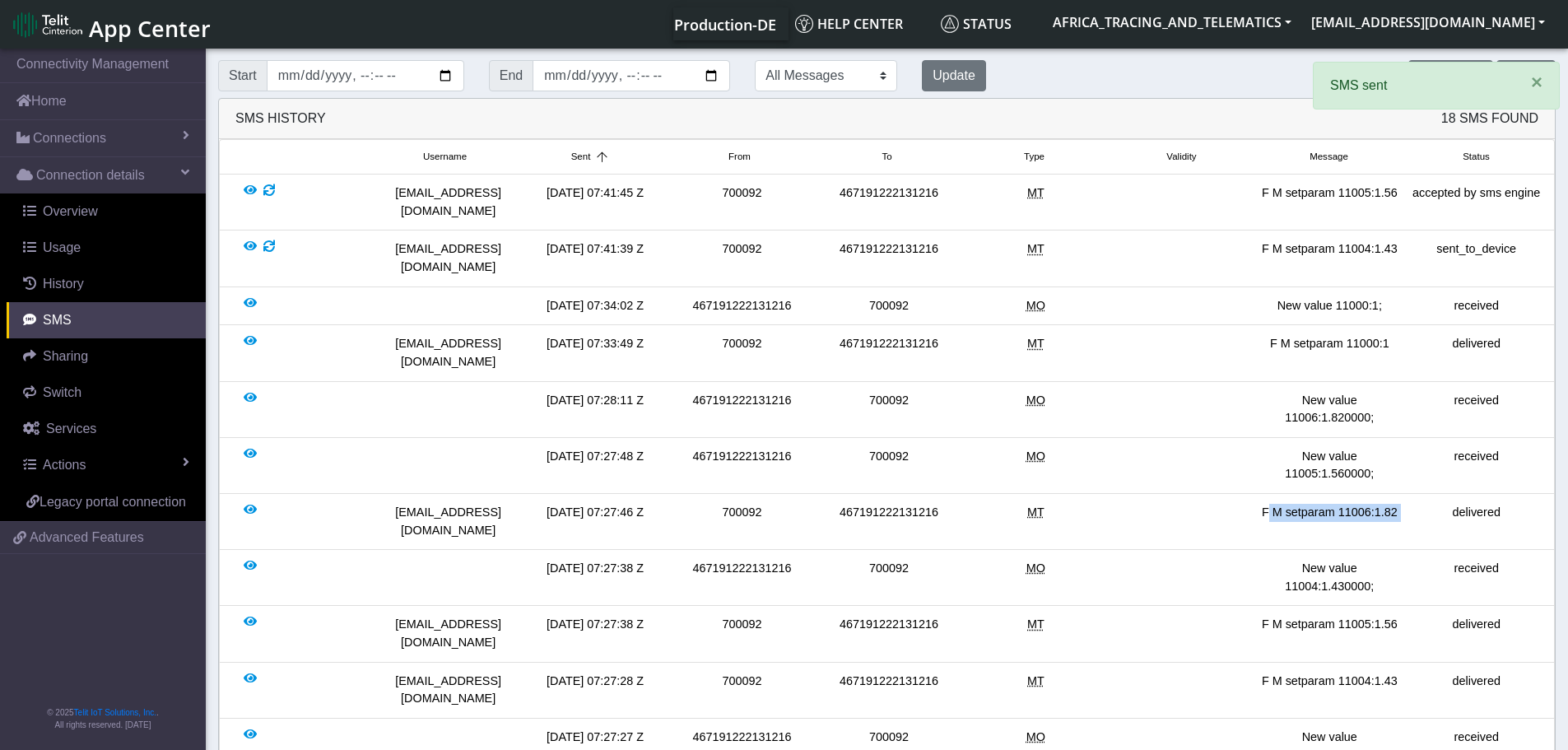
drag, startPoint x: 1270, startPoint y: 457, endPoint x: 1405, endPoint y: 457, distance: 135.0
click at [1405, 504] on div "[EMAIL_ADDRESS][DOMAIN_NAME] [DATE] 07:27:46 Z 700092 467191222131216 MT F M se…" at bounding box center [886, 521] width 1326 height 35
copy div "F M setparam 11006:1.82"
click at [1534, 82] on span "×" at bounding box center [1537, 81] width 12 height 22
click at [1456, 77] on section "Connectivity Management Home Connections List Map Connection details Overview U…" at bounding box center [784, 635] width 1568 height 1181
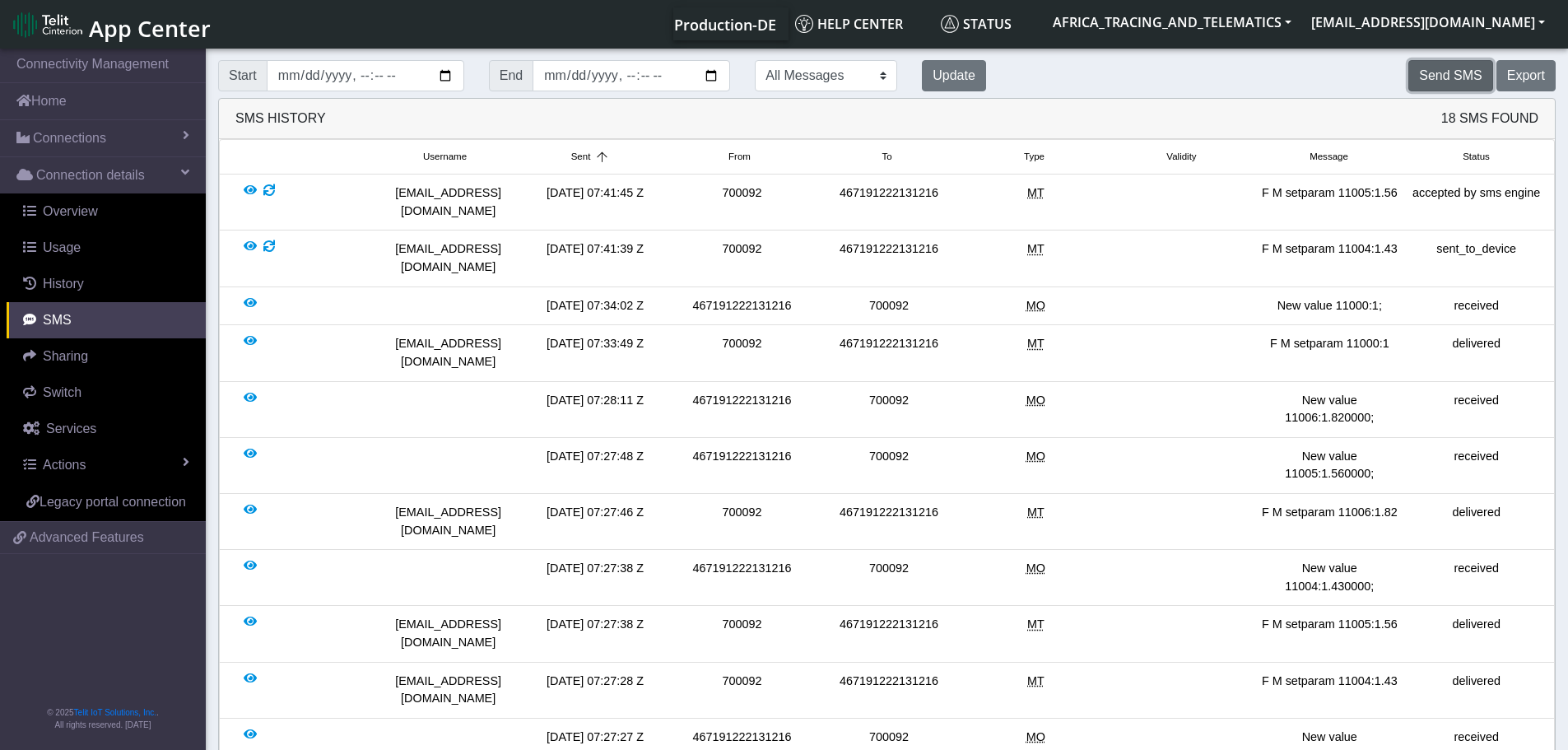
click at [1437, 79] on button "Send SMS" at bounding box center [1451, 76] width 84 height 31
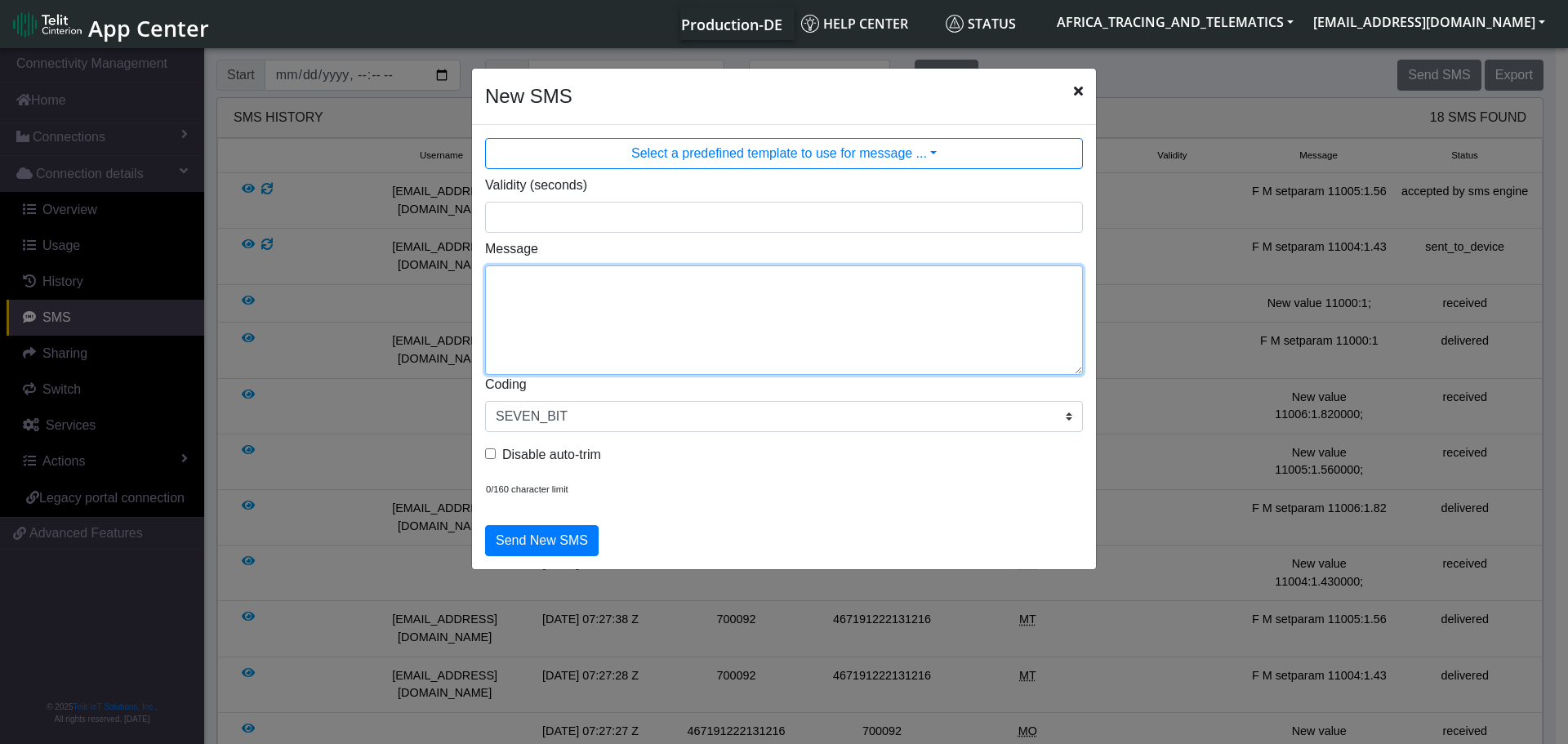
click at [709, 288] on textarea "Message" at bounding box center [784, 320] width 598 height 109
paste textarea "F M setparam 11006:1.82"
type textarea "F M setparam 11006:1.82"
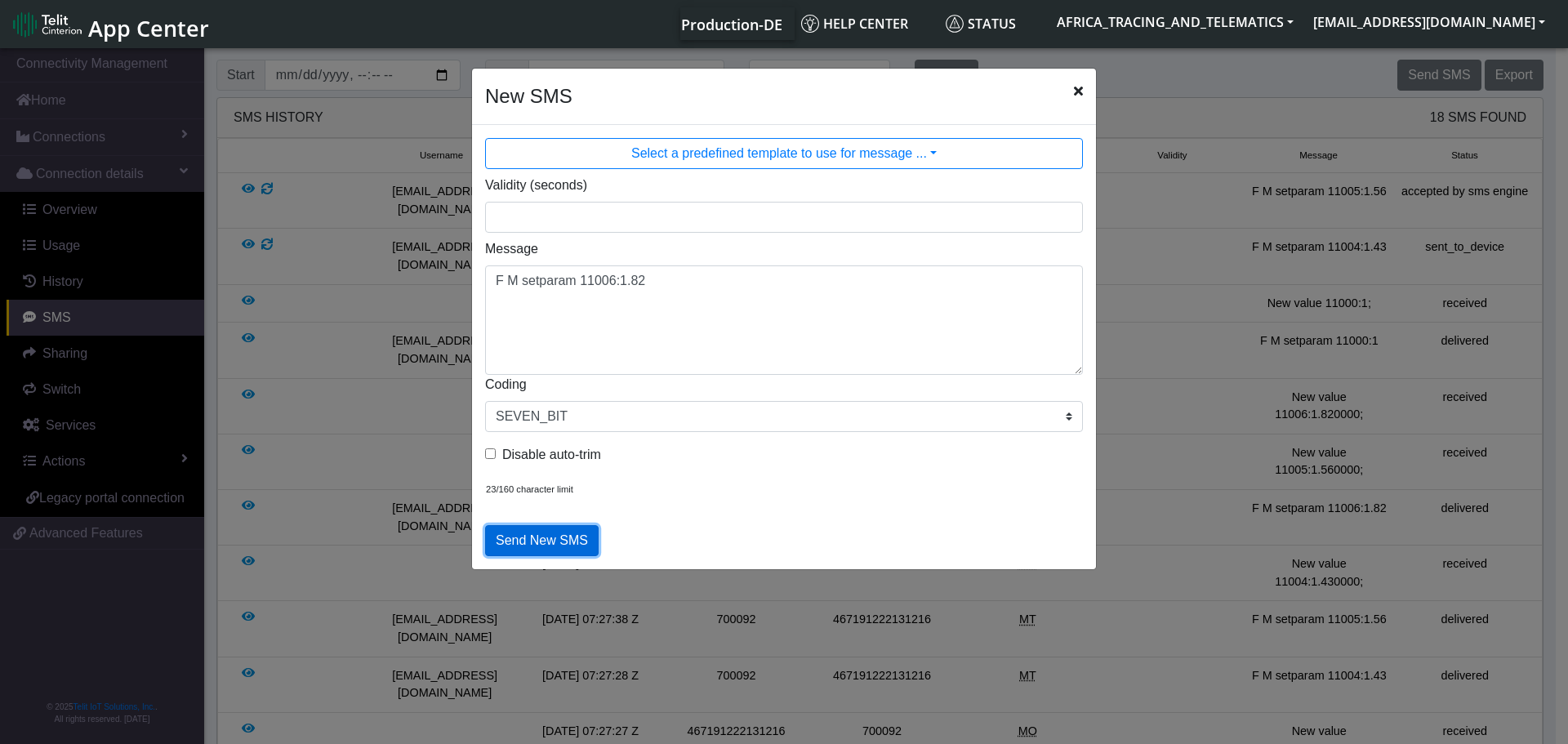
click at [567, 535] on button "Send New SMS" at bounding box center [542, 541] width 113 height 31
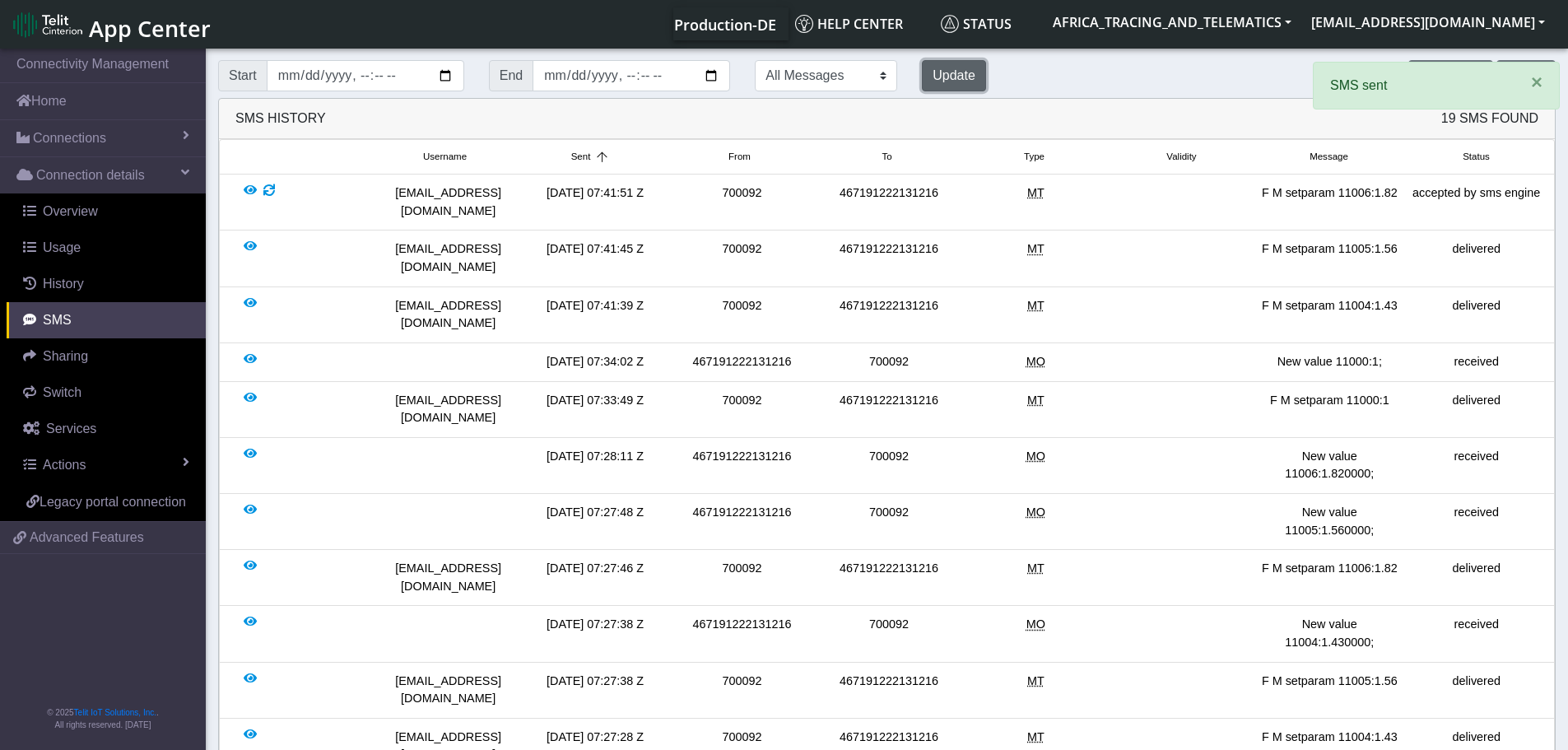
click at [922, 77] on button "Update" at bounding box center [954, 76] width 64 height 31
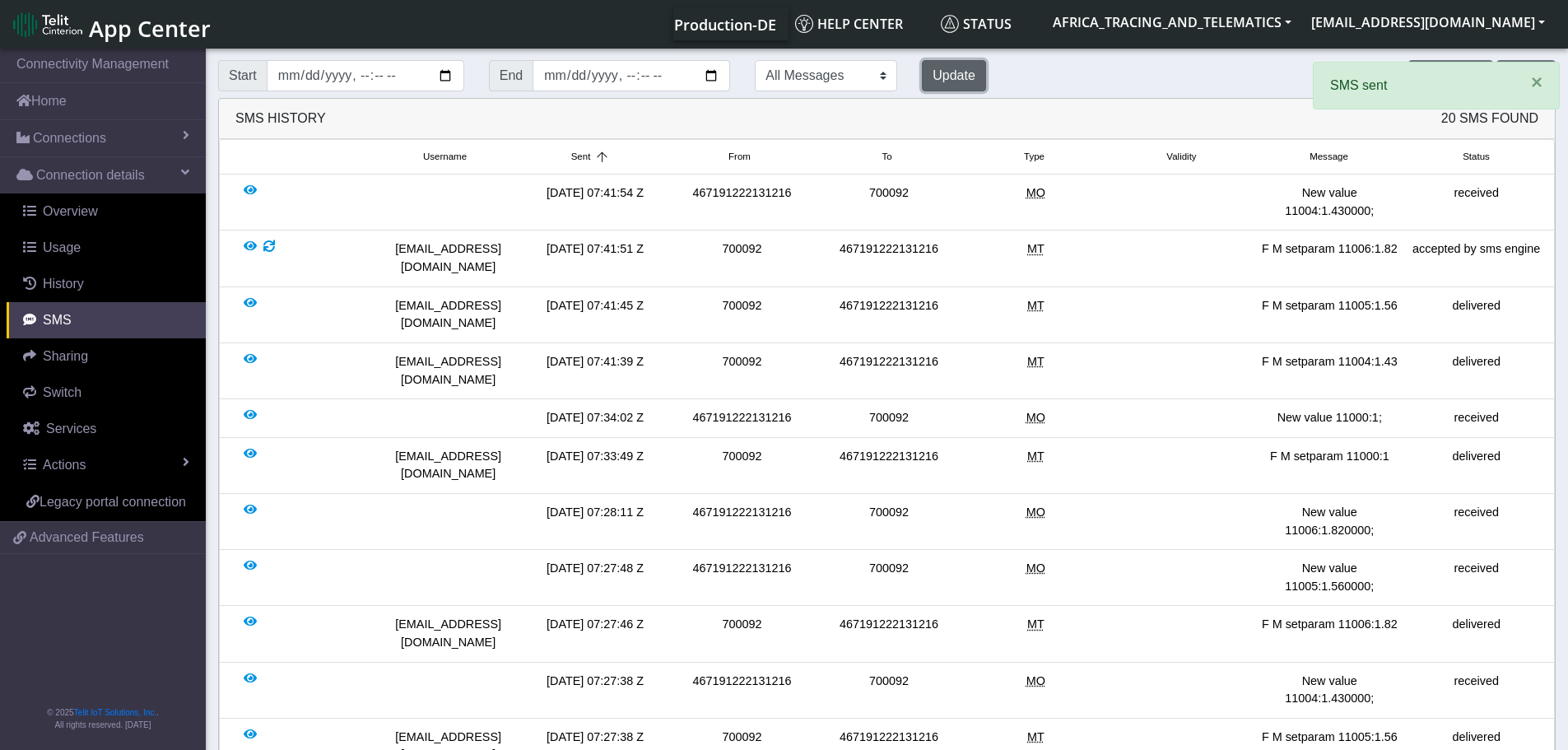
click at [922, 77] on button "Update" at bounding box center [954, 76] width 64 height 31
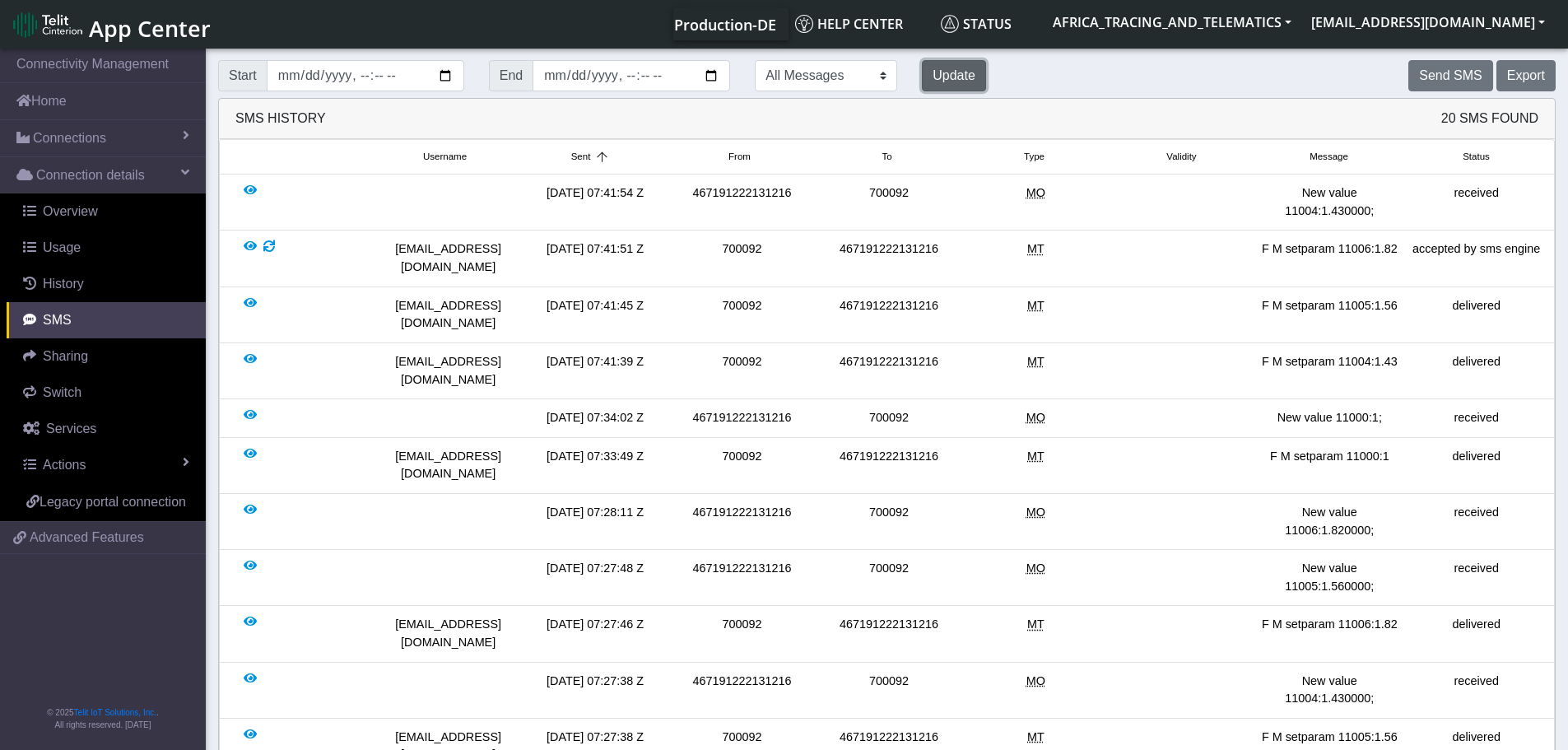
click at [922, 77] on button "Update" at bounding box center [954, 76] width 64 height 31
click at [273, 244] on div at bounding box center [270, 258] width 12 height 35
click at [922, 76] on button "Update" at bounding box center [954, 76] width 64 height 31
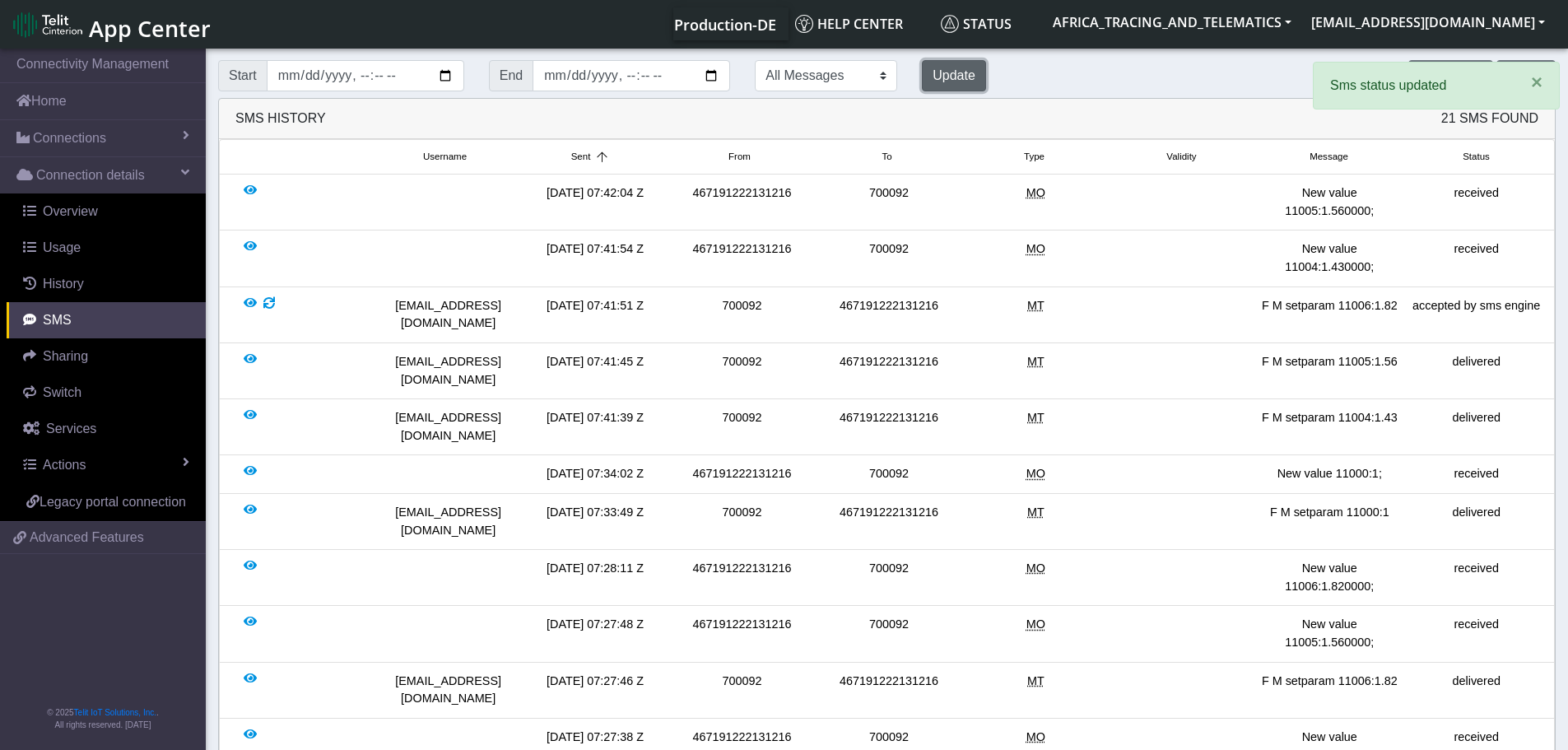
click at [922, 76] on button "Update" at bounding box center [954, 76] width 64 height 31
click at [1531, 92] on span "×" at bounding box center [1537, 81] width 12 height 22
click at [922, 76] on button "Update" at bounding box center [954, 76] width 64 height 31
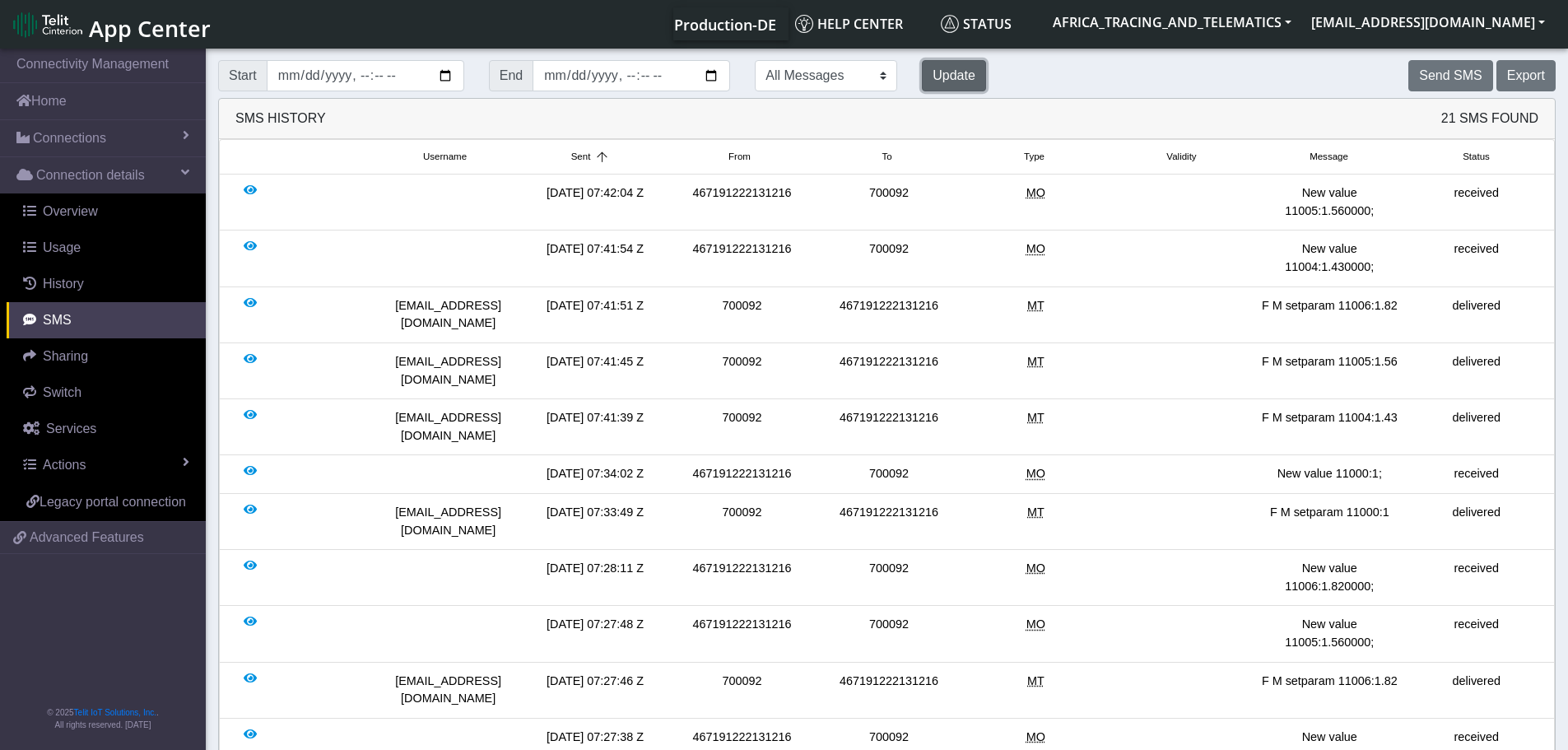
click at [922, 76] on button "Update" at bounding box center [954, 76] width 64 height 31
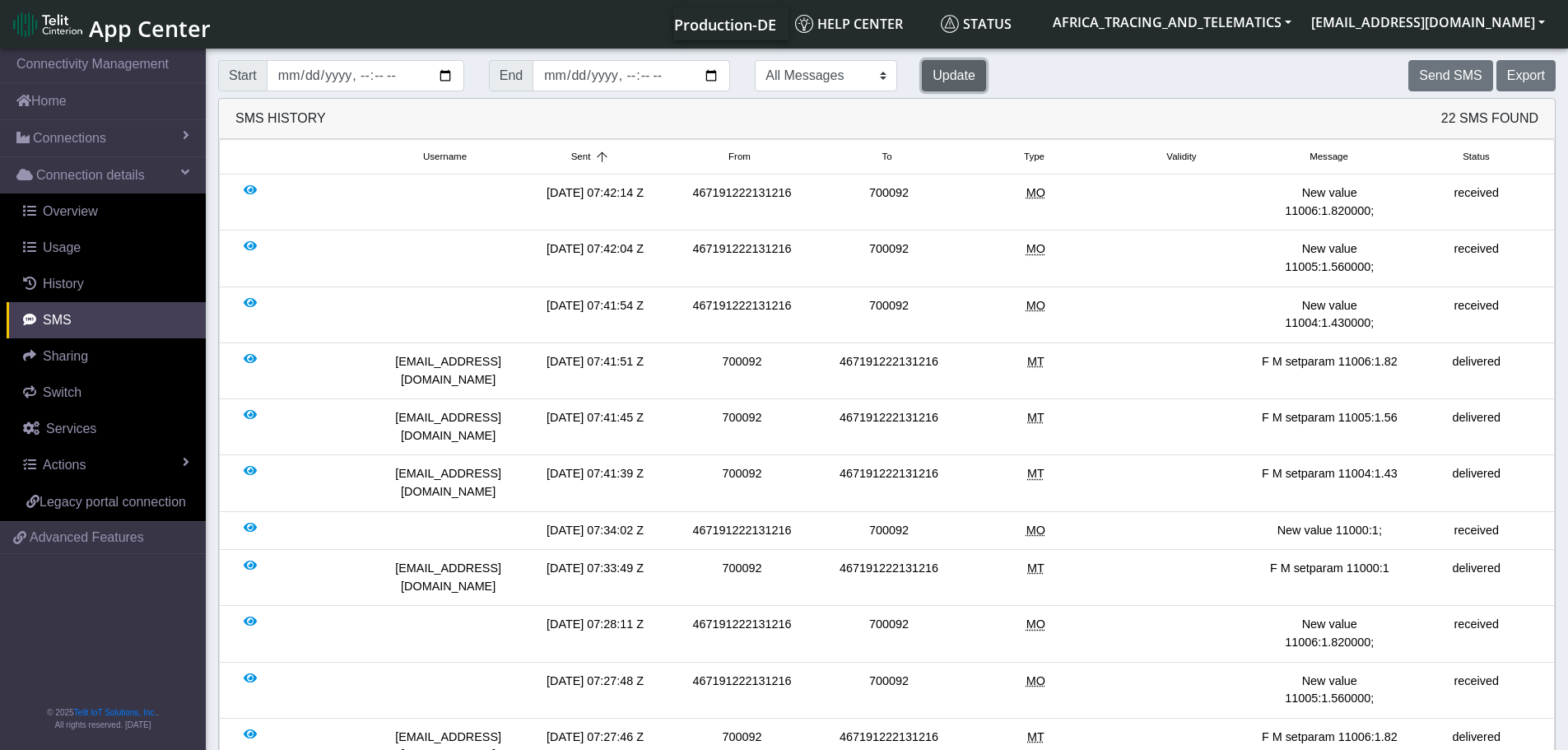
click at [922, 76] on button "Update" at bounding box center [954, 76] width 64 height 31
